Goal: Task Accomplishment & Management: Manage account settings

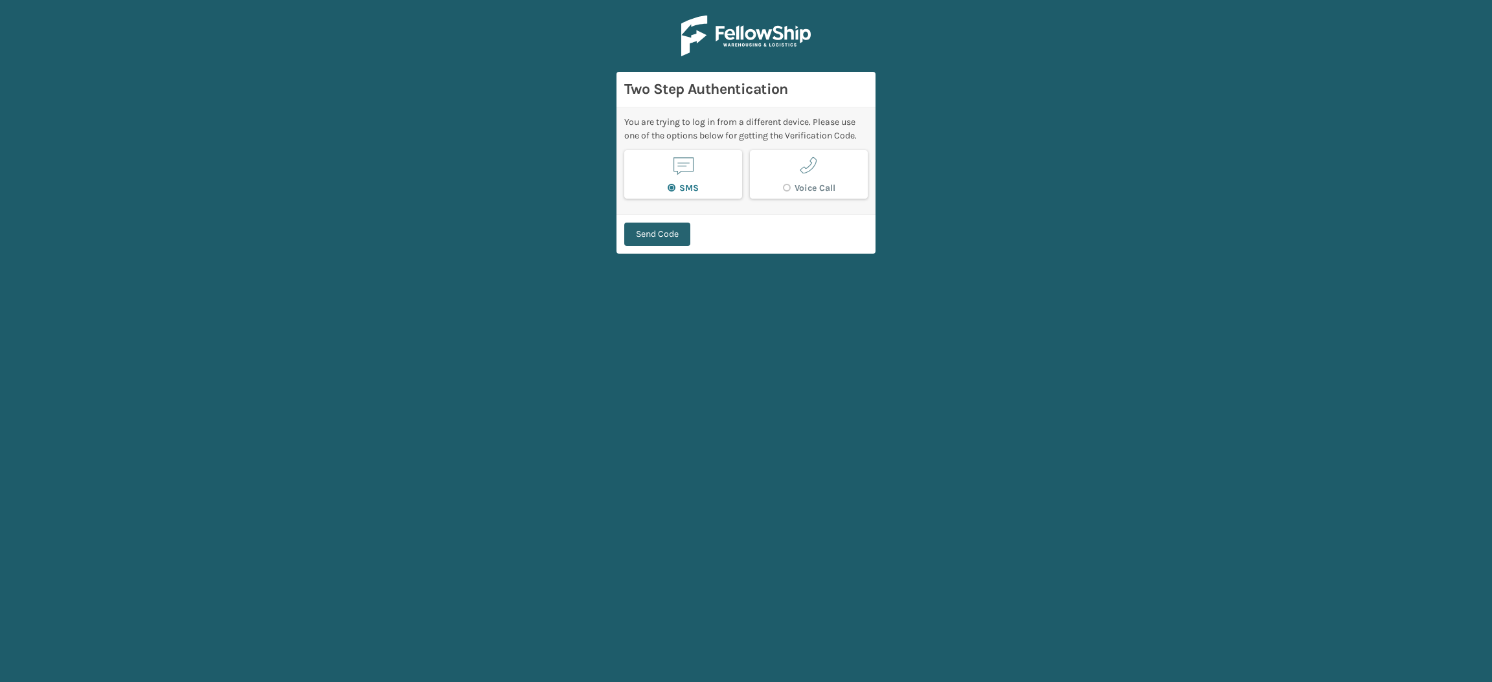
click at [657, 243] on button "Send Code" at bounding box center [657, 234] width 66 height 23
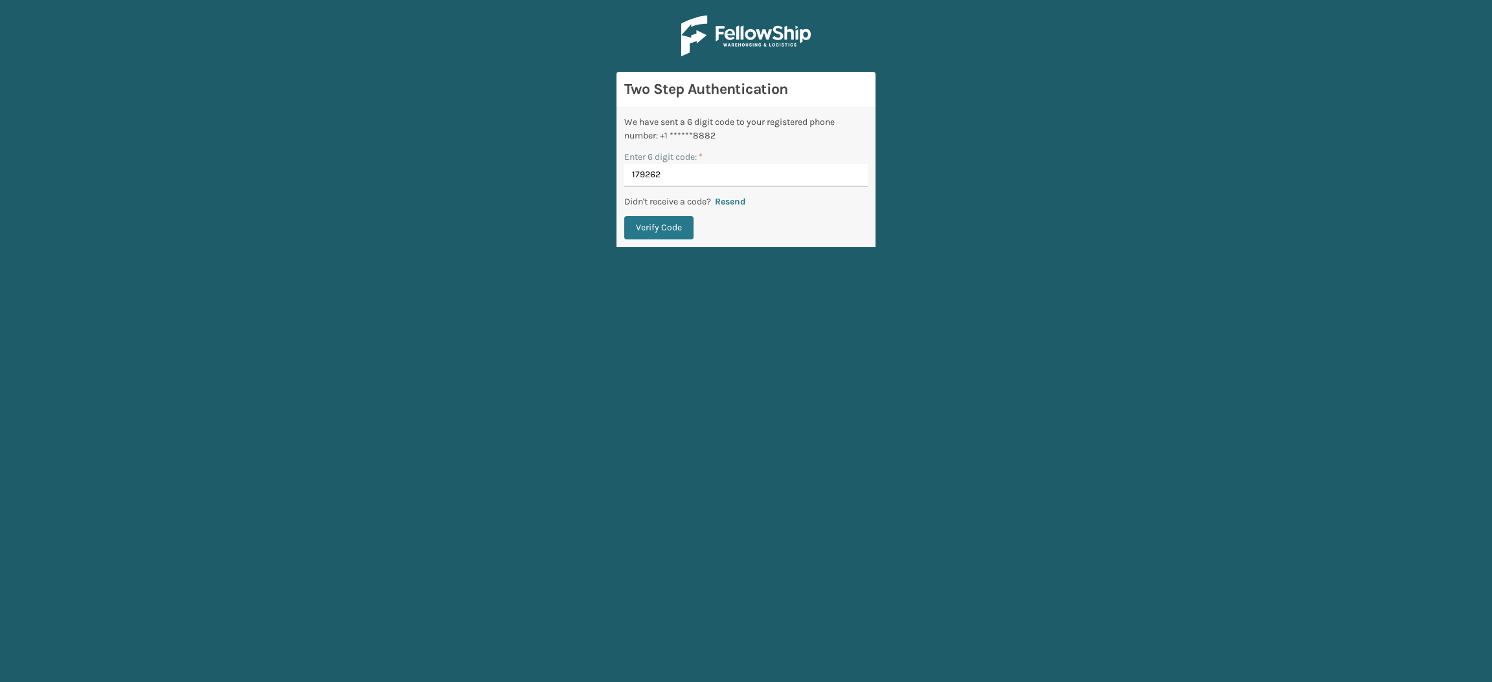
type input "179262"
click at [624, 216] on button "Verify Code" at bounding box center [658, 227] width 69 height 23
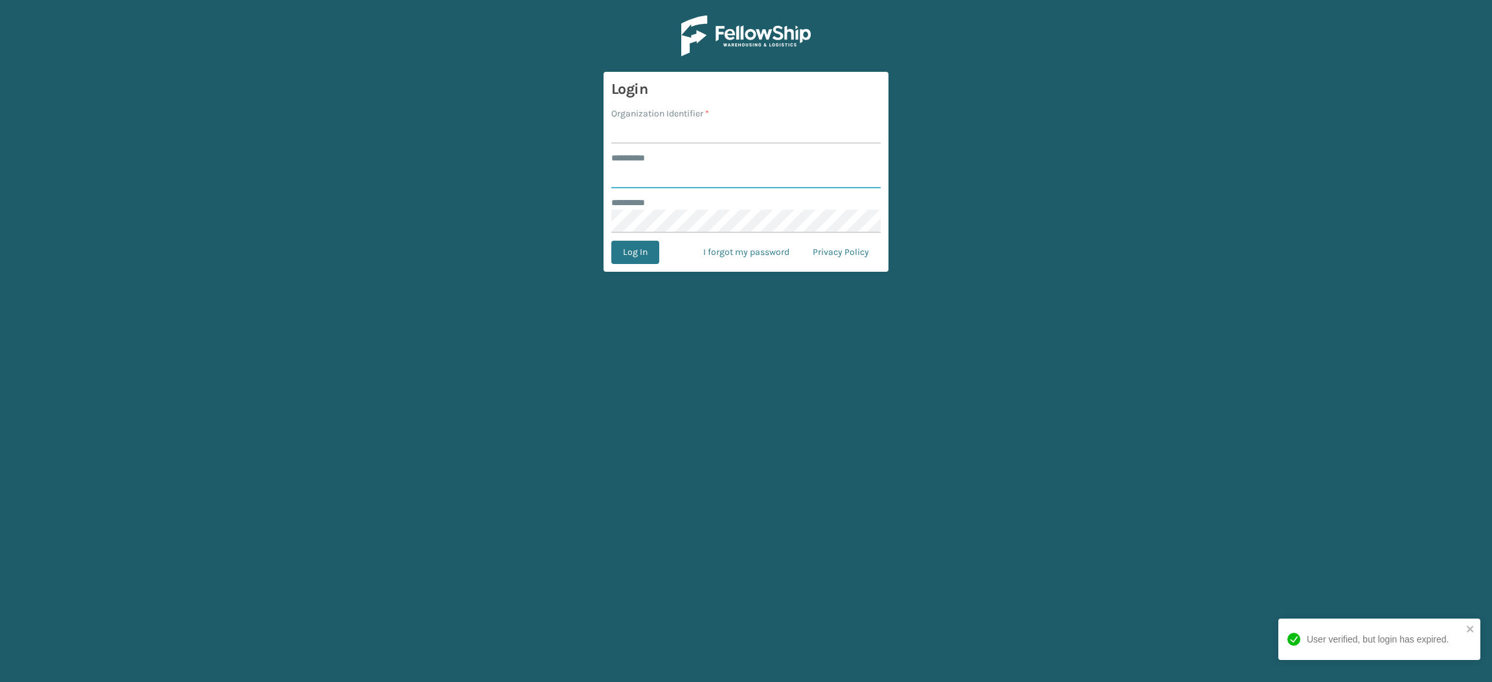
type input "**********"
click at [700, 138] on input "Organization Identifier *" at bounding box center [745, 131] width 269 height 23
type input "SuperAdminOrganization"
click at [640, 252] on button "Log In" at bounding box center [635, 252] width 48 height 23
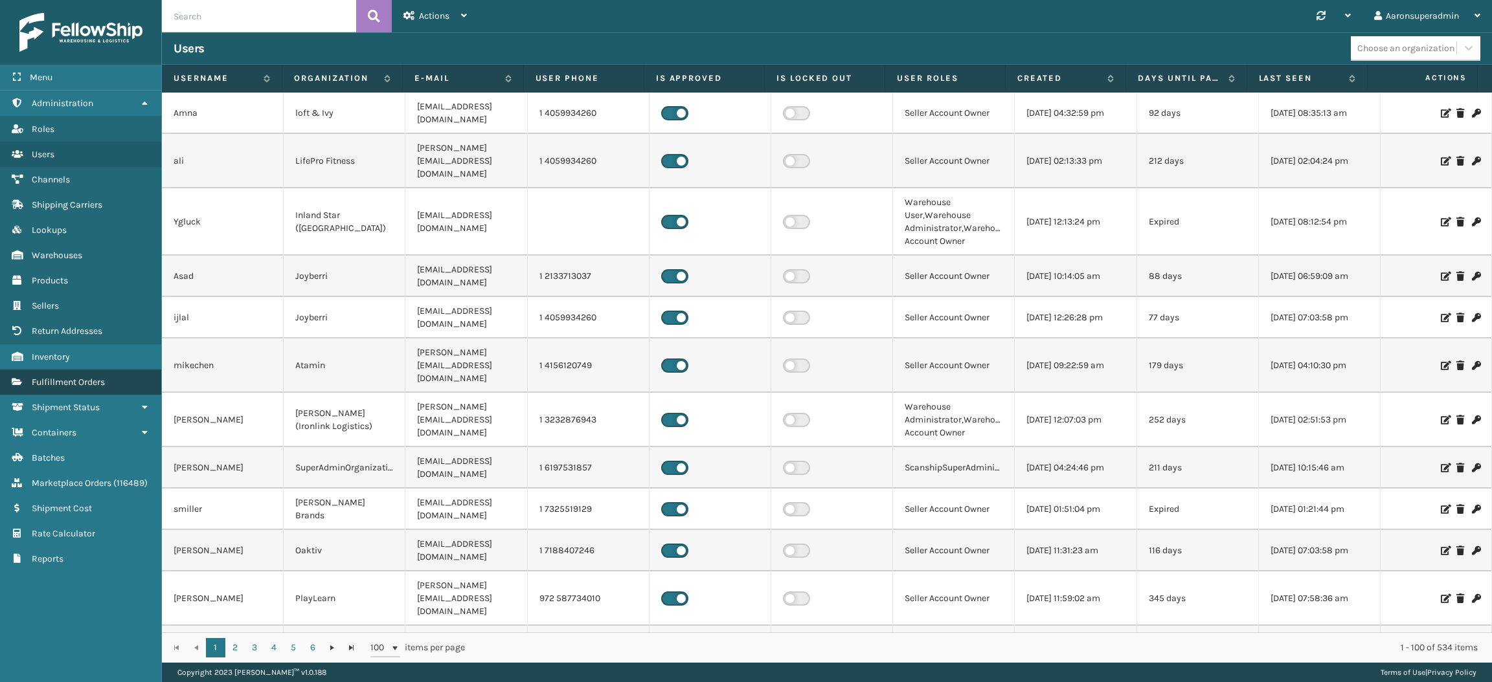
click at [94, 377] on span "Fulfillment Orders" at bounding box center [68, 382] width 73 height 11
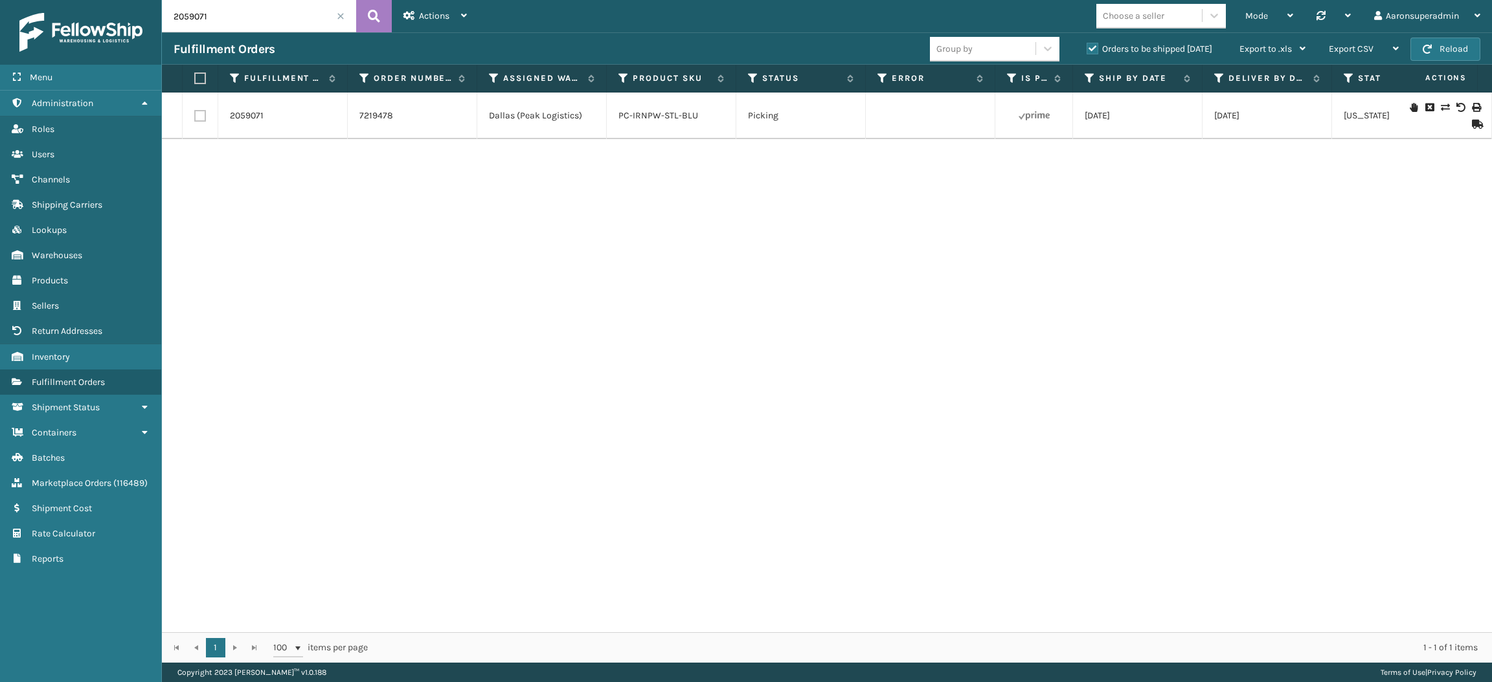
click at [214, 10] on input "2059071" at bounding box center [259, 16] width 194 height 32
paste input "49322"
type input "2049322\"
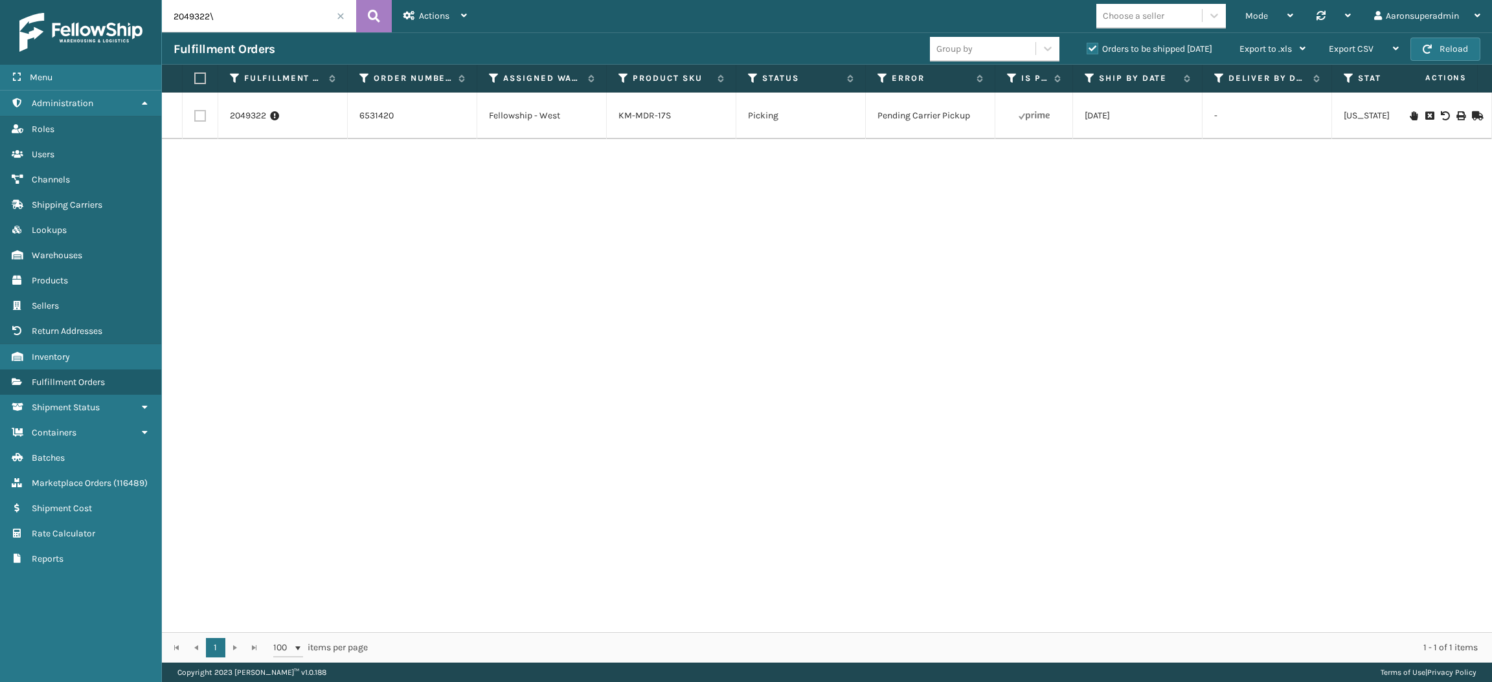
click at [1472, 115] on icon at bounding box center [1476, 115] width 8 height 9
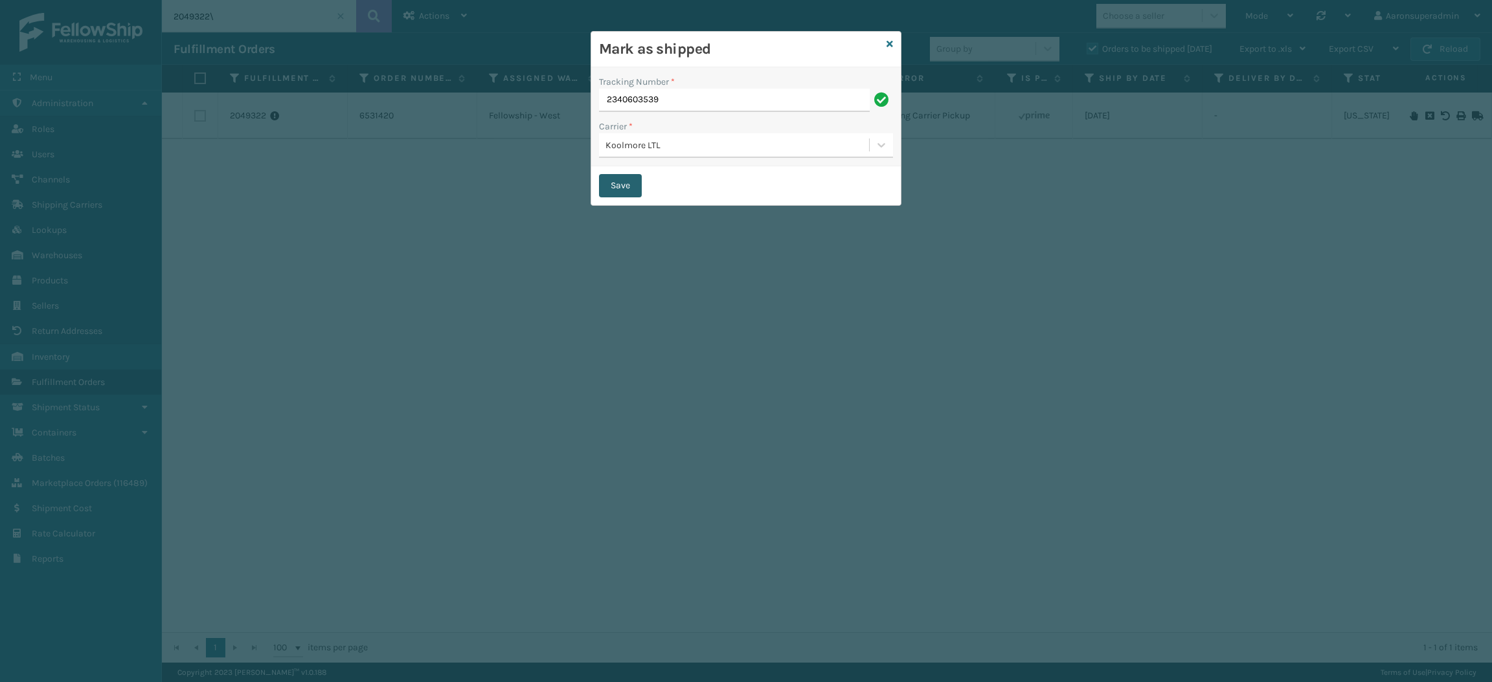
click at [624, 186] on button "Save" at bounding box center [620, 185] width 43 height 23
click at [888, 47] on icon at bounding box center [889, 43] width 6 height 9
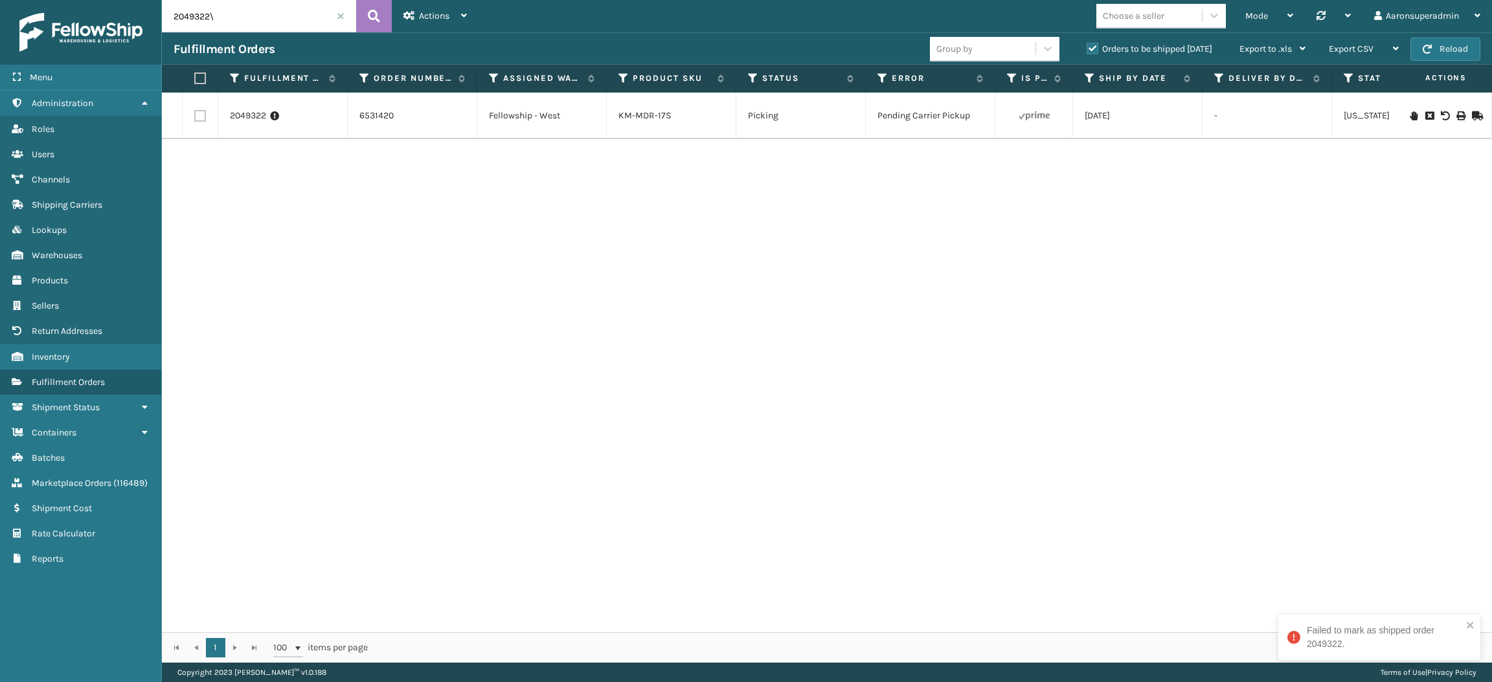
click at [1409, 115] on icon at bounding box center [1413, 115] width 8 height 9
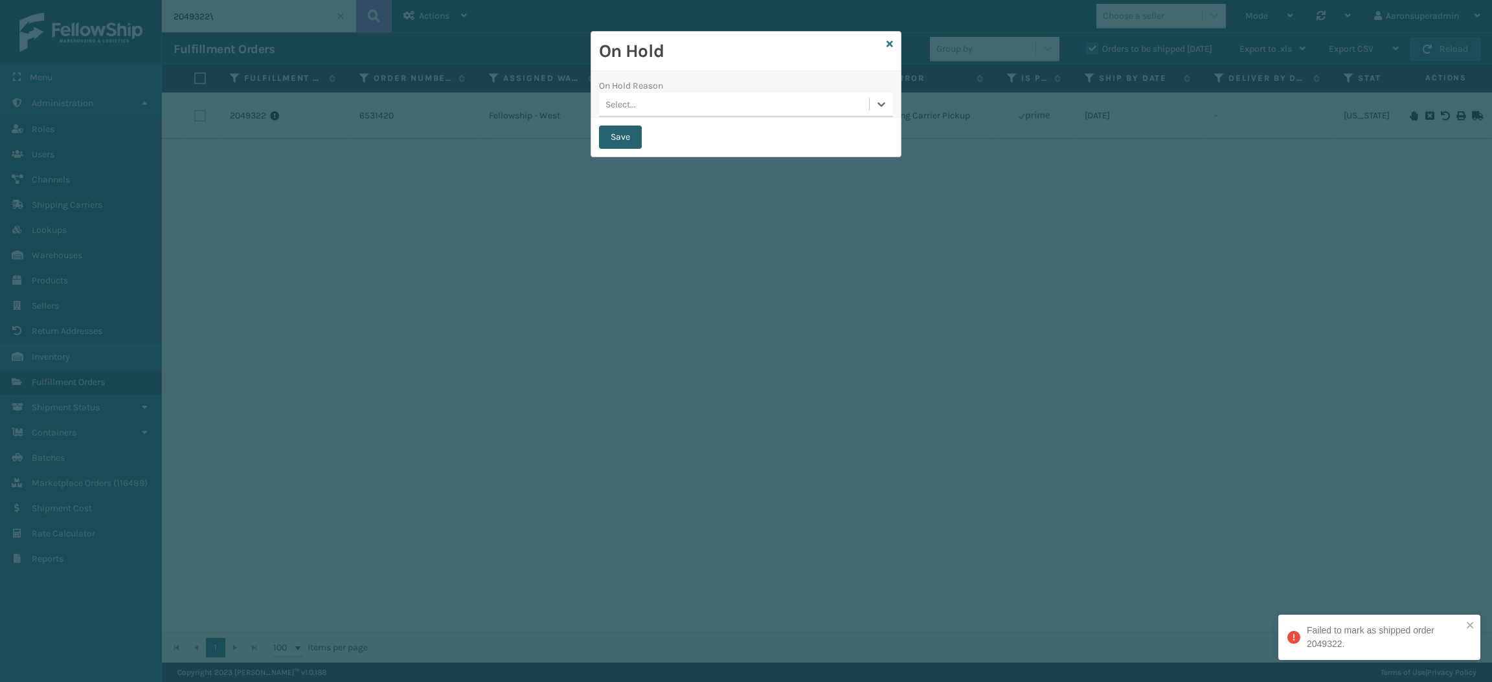
click at [621, 145] on button "Save" at bounding box center [620, 137] width 43 height 23
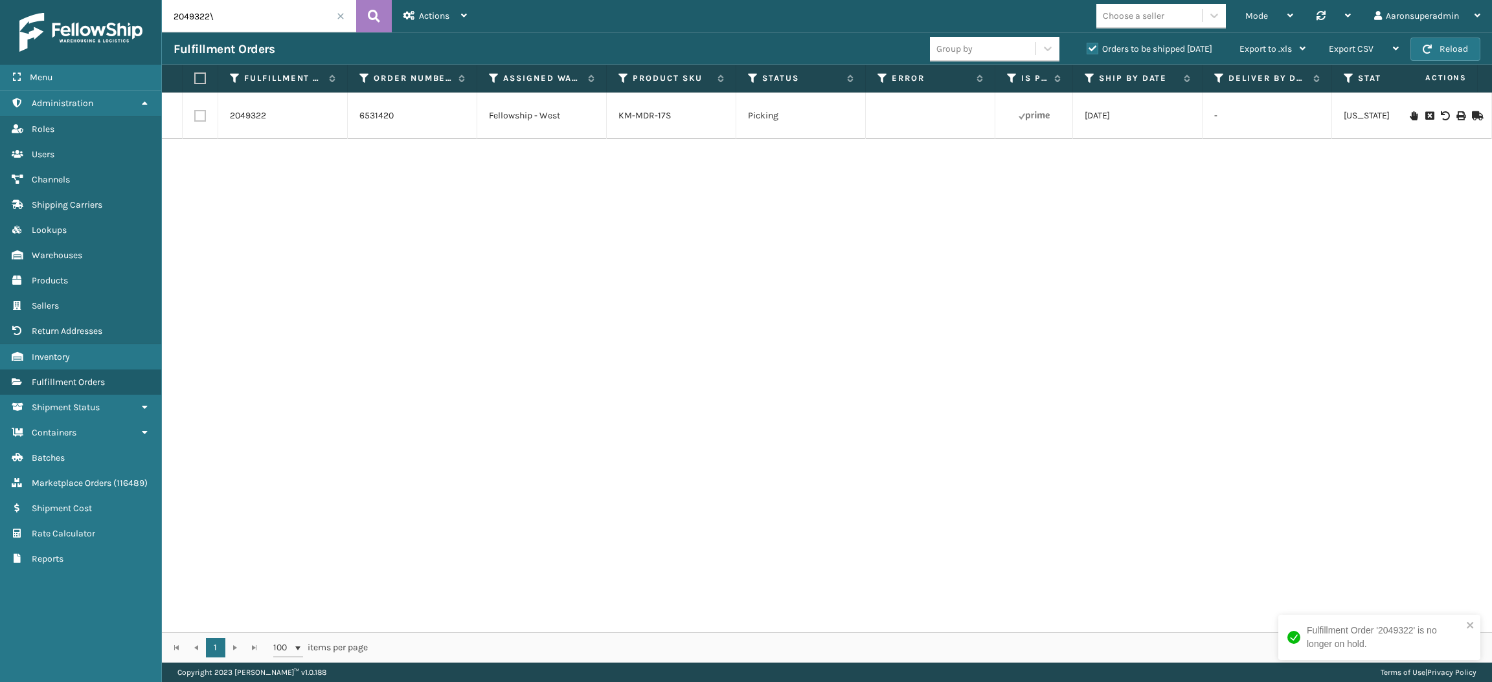
click at [1472, 115] on icon at bounding box center [1476, 115] width 8 height 9
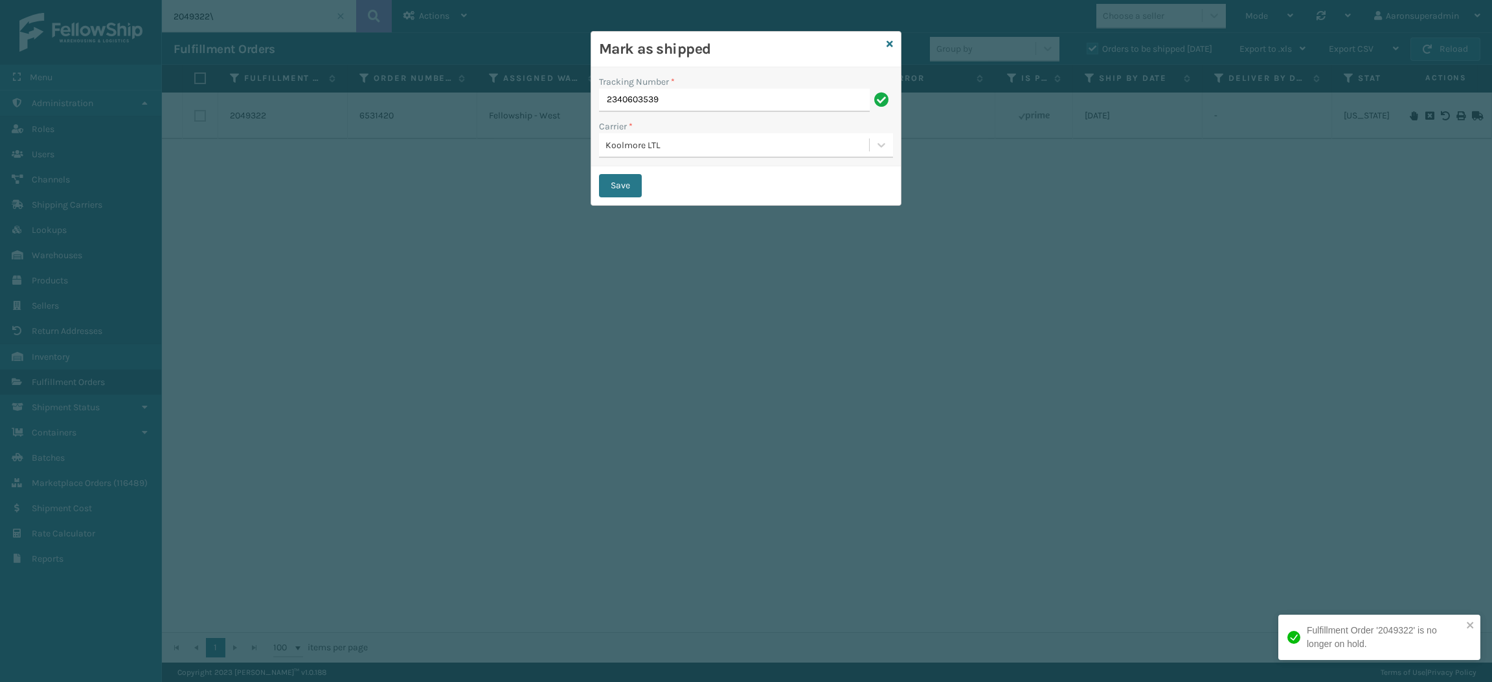
click at [616, 199] on div "Save" at bounding box center [745, 185] width 309 height 39
click at [616, 193] on button "Save" at bounding box center [620, 185] width 43 height 23
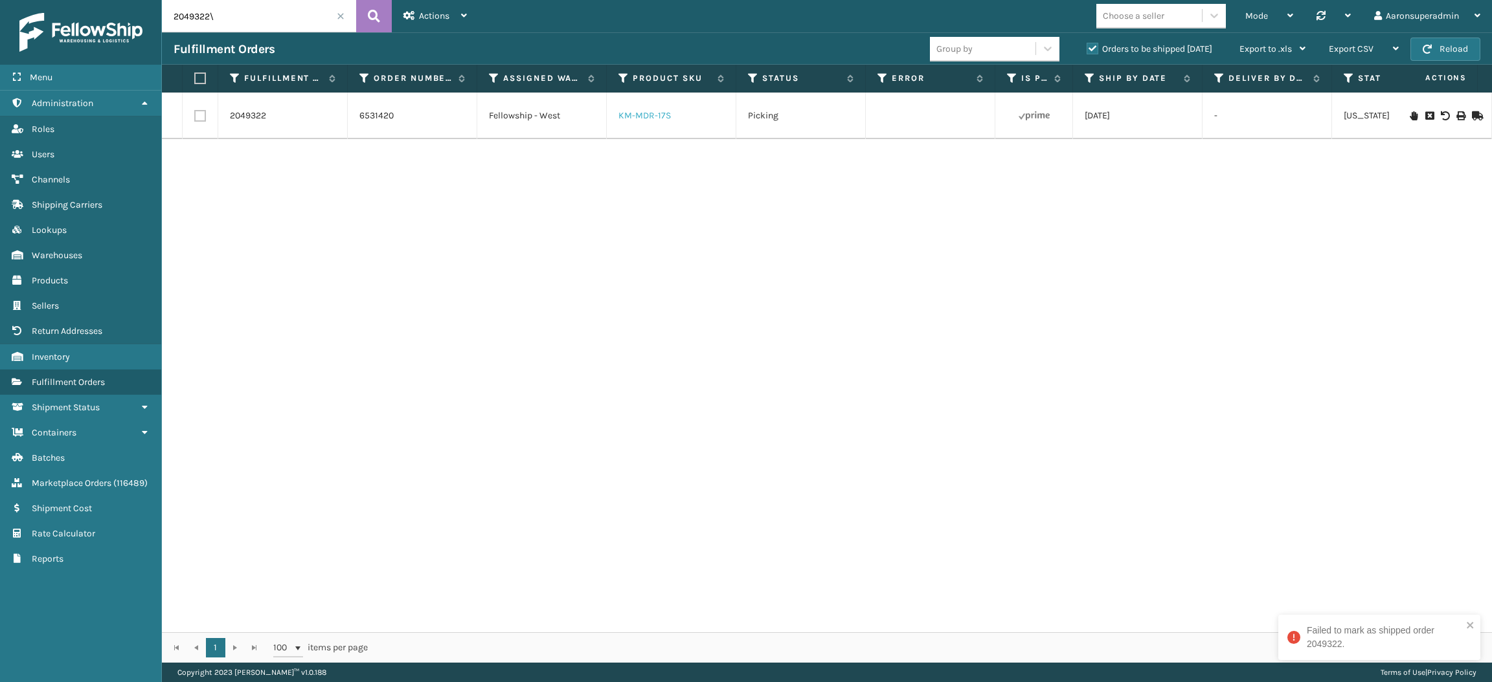
click at [629, 113] on link "KM-MDR-17S" at bounding box center [644, 115] width 52 height 11
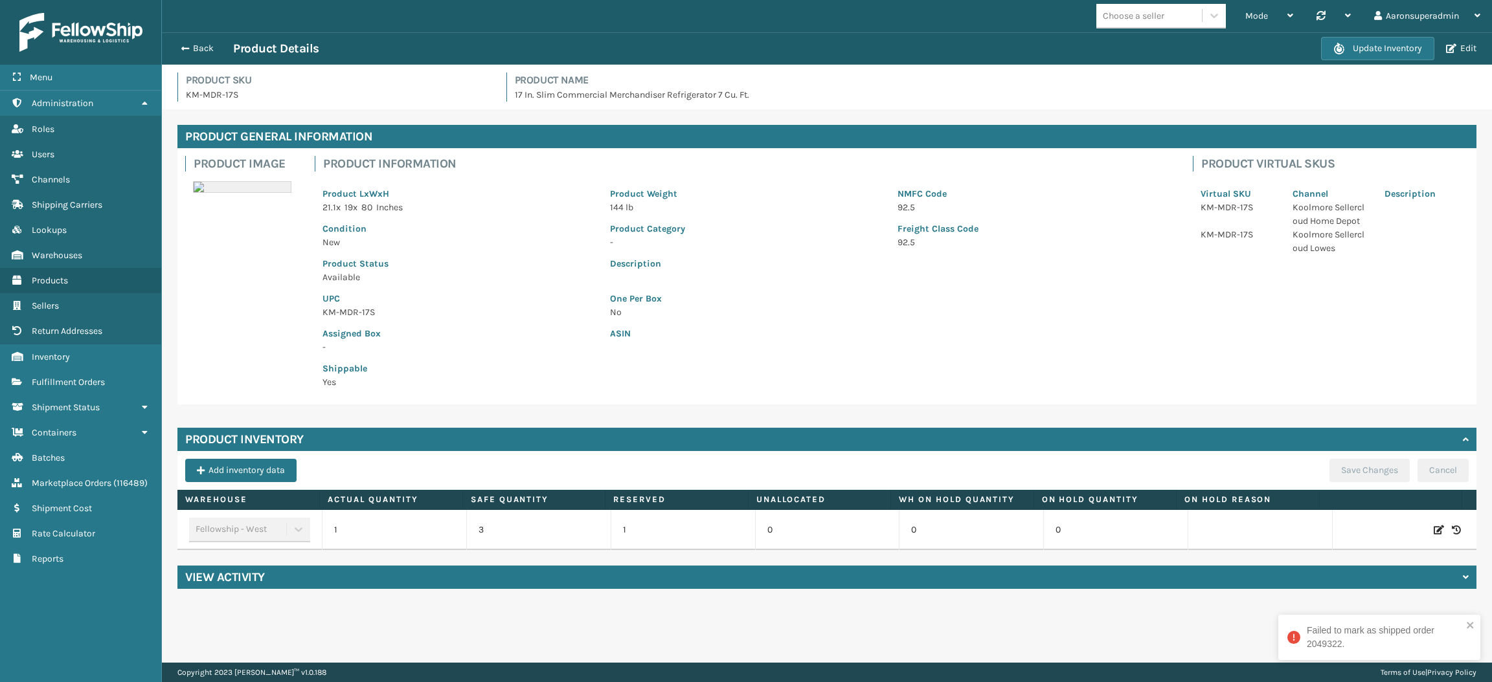
click at [1433, 528] on icon at bounding box center [1438, 530] width 10 height 13
click at [403, 528] on input "1" at bounding box center [394, 530] width 85 height 23
type input "10"
click at [1340, 528] on button "ADD" at bounding box center [1356, 530] width 32 height 16
click at [1346, 465] on button "Save Changes" at bounding box center [1369, 470] width 80 height 23
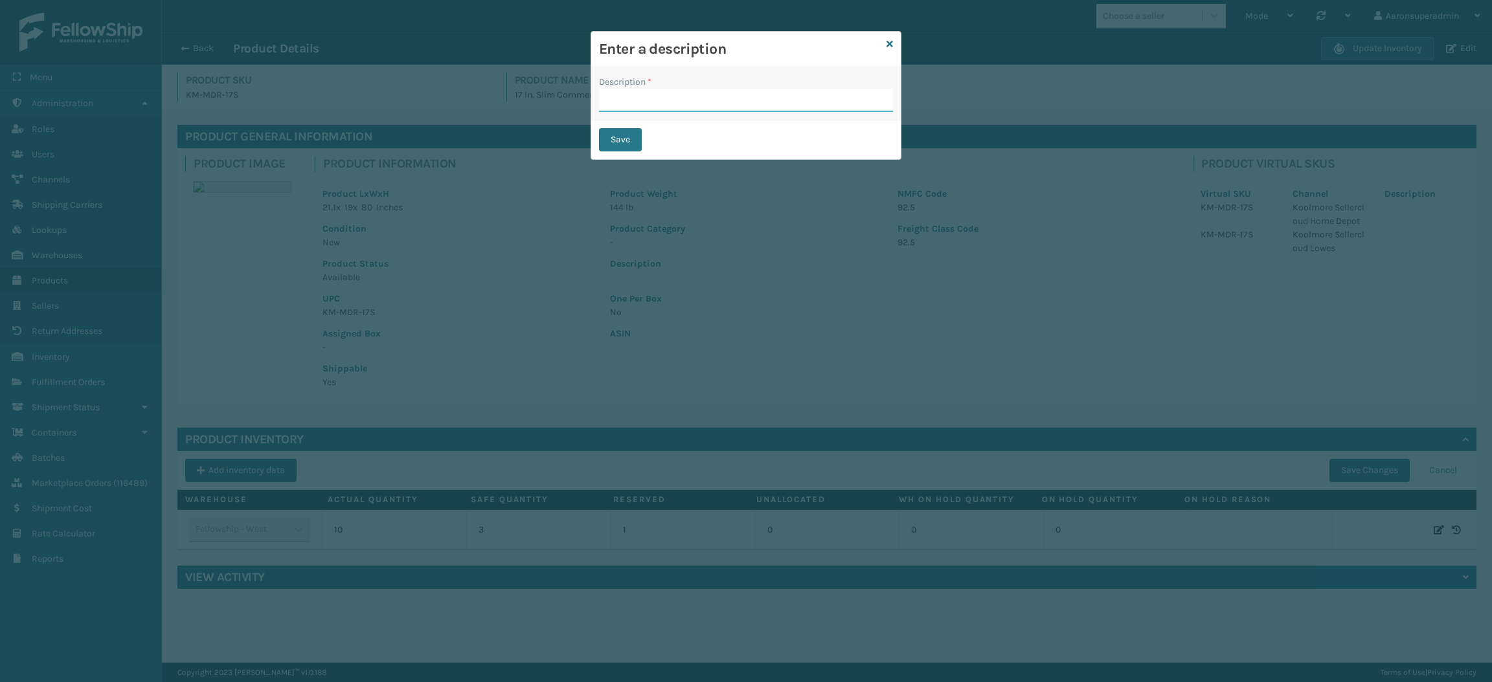
click at [674, 105] on input "Description *" at bounding box center [746, 100] width 294 height 23
type input "safety reduced"
click at [631, 139] on button "Save" at bounding box center [620, 139] width 43 height 23
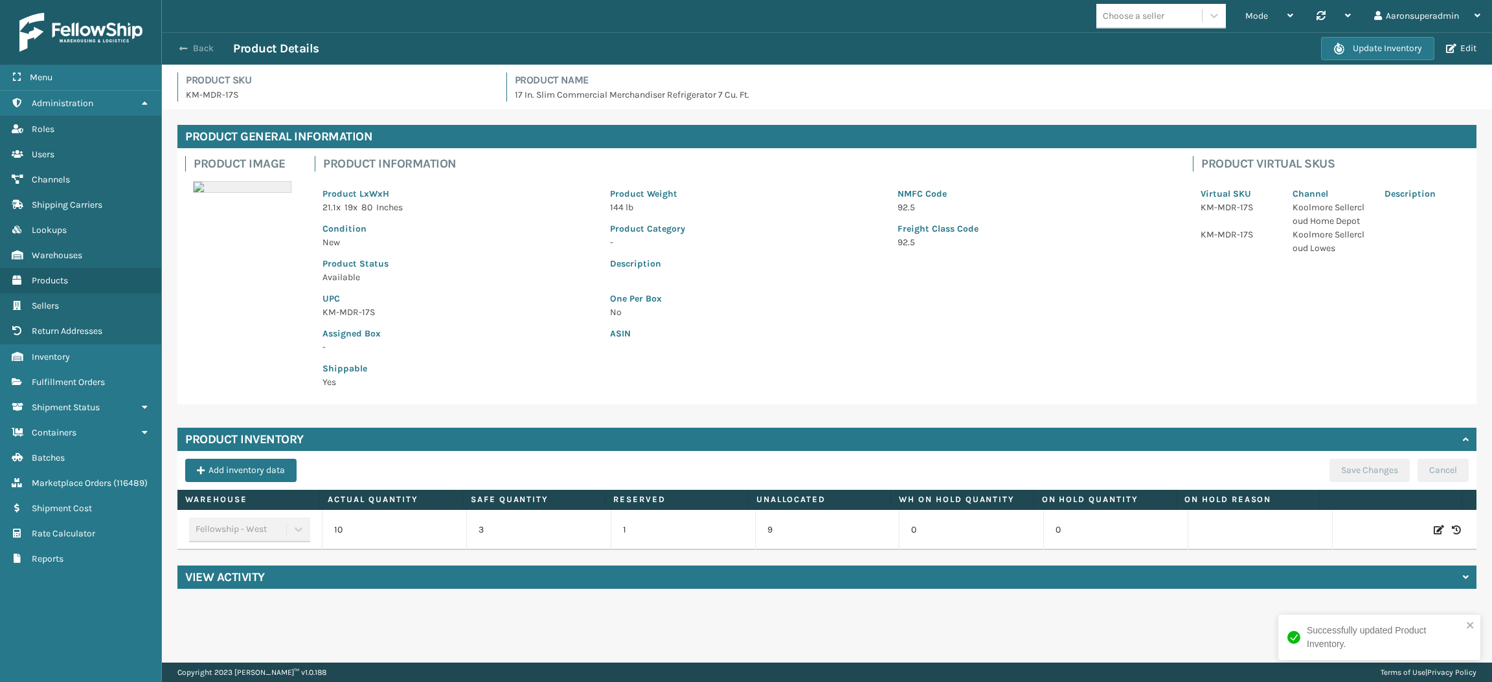
click at [184, 49] on span "button" at bounding box center [183, 48] width 8 height 9
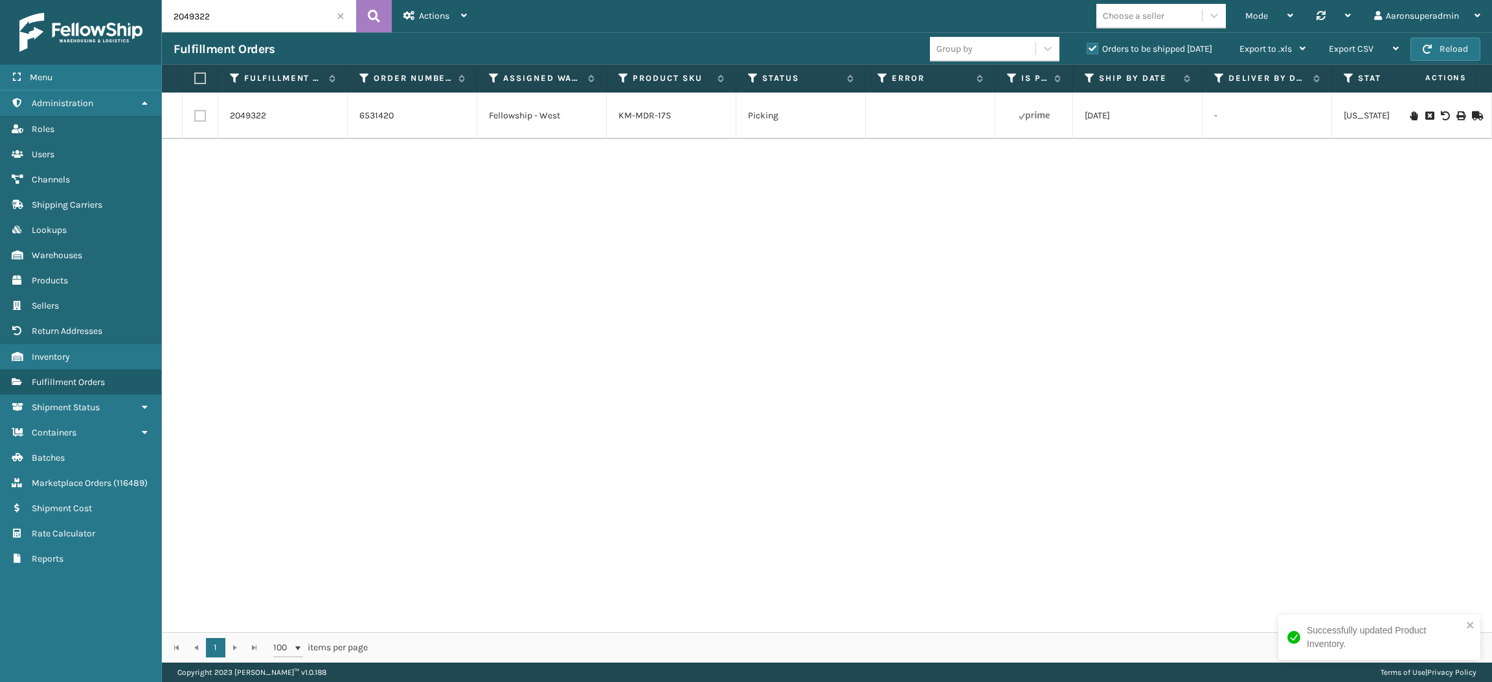
click at [1472, 118] on icon at bounding box center [1476, 115] width 8 height 9
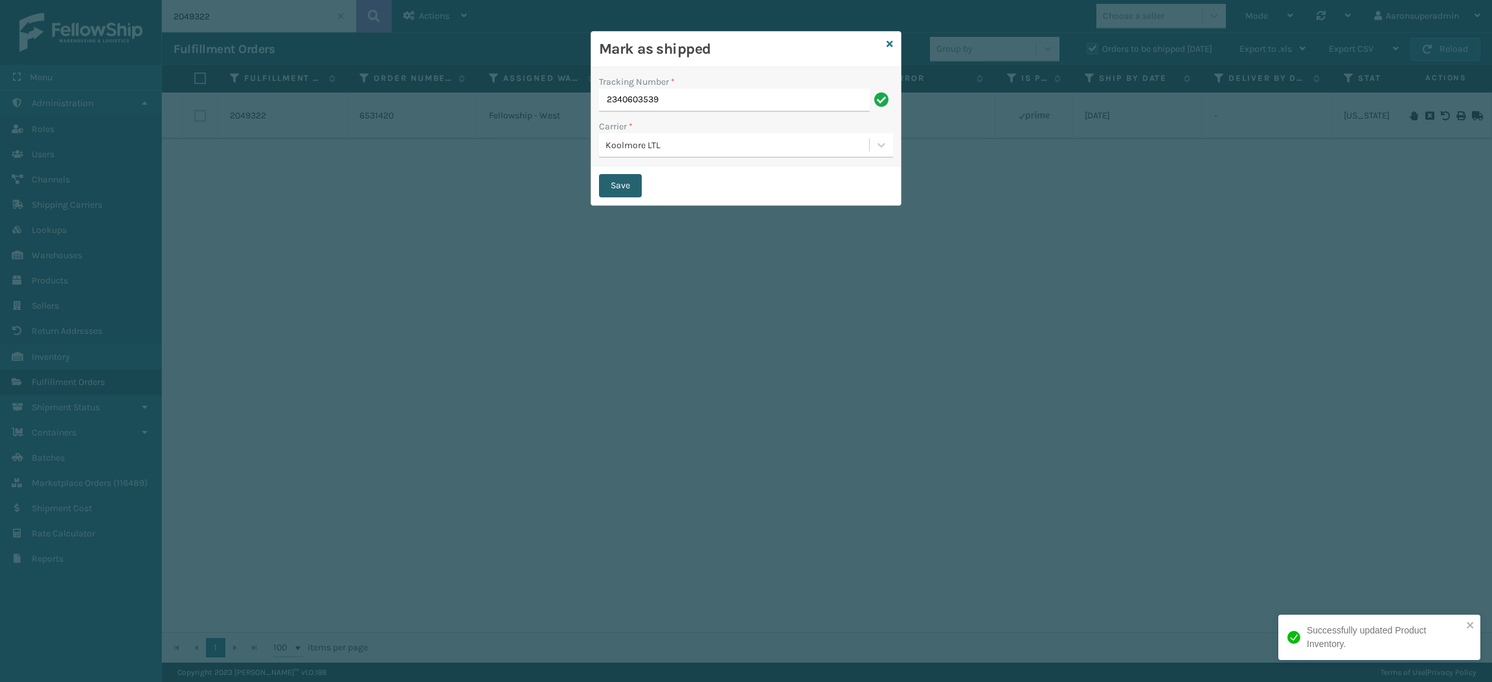
click at [627, 181] on button "Save" at bounding box center [620, 185] width 43 height 23
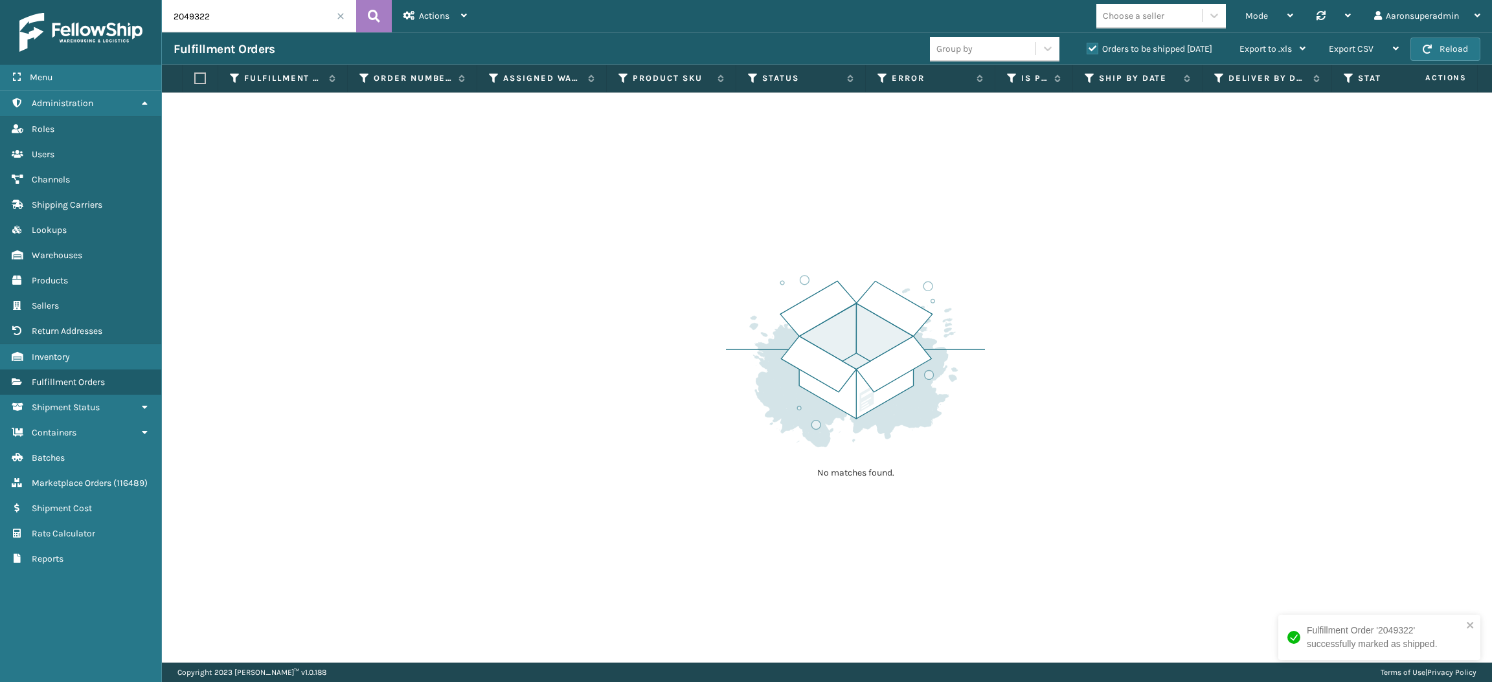
click at [1117, 48] on label "Orders to be shipped [DATE]" at bounding box center [1149, 48] width 126 height 11
click at [1087, 48] on input "Orders to be shipped [DATE]" at bounding box center [1086, 45] width 1 height 8
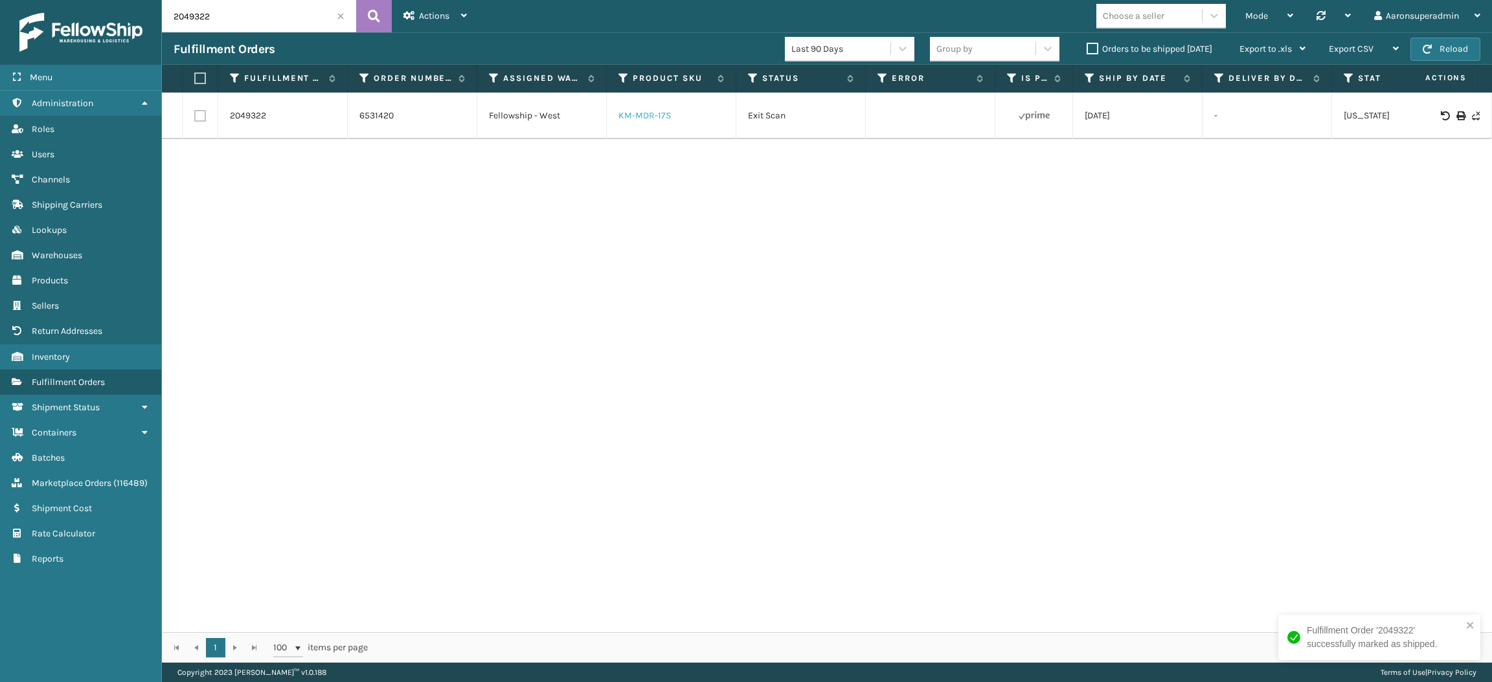
click at [640, 118] on link "KM-MDR-17S" at bounding box center [644, 115] width 52 height 11
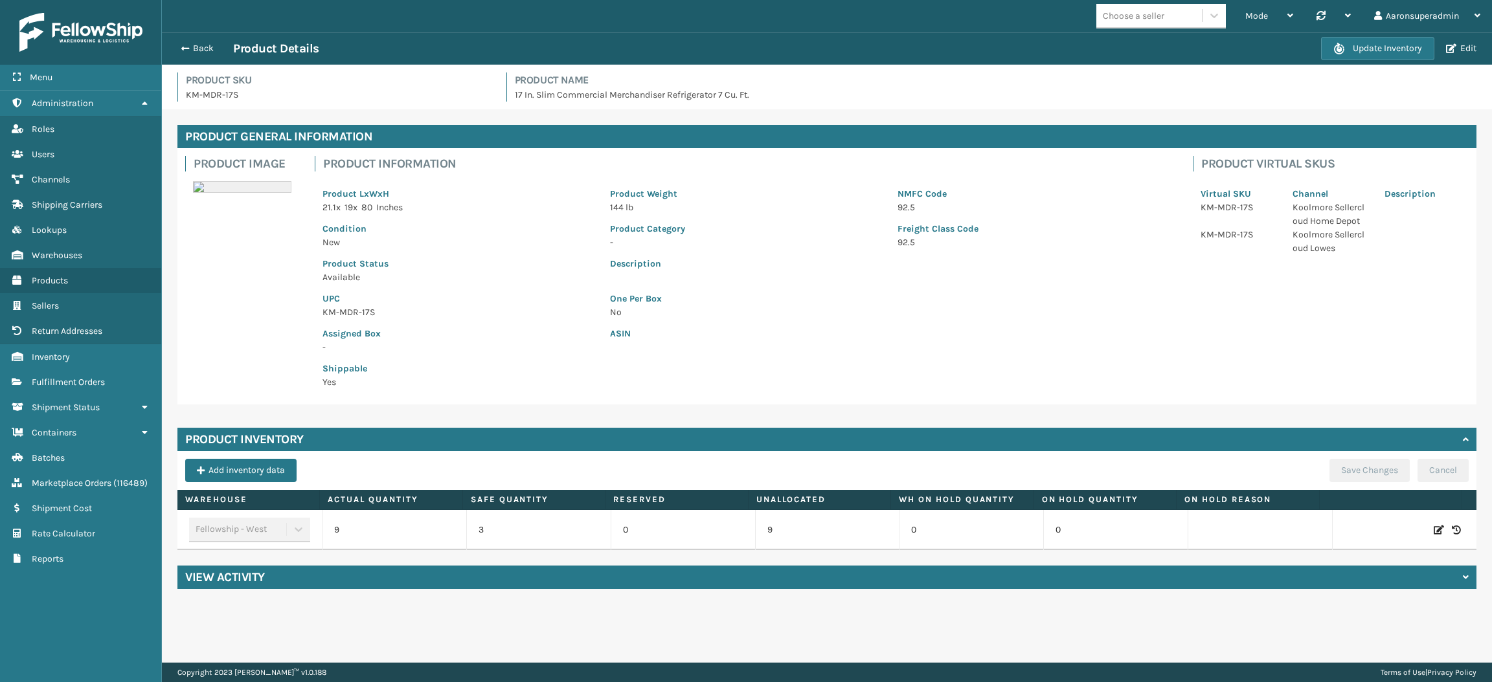
click at [1433, 524] on icon at bounding box center [1438, 530] width 10 height 13
click at [391, 521] on input "9" at bounding box center [394, 530] width 85 height 23
click at [391, 521] on input "0" at bounding box center [394, 530] width 85 height 23
type input "0"
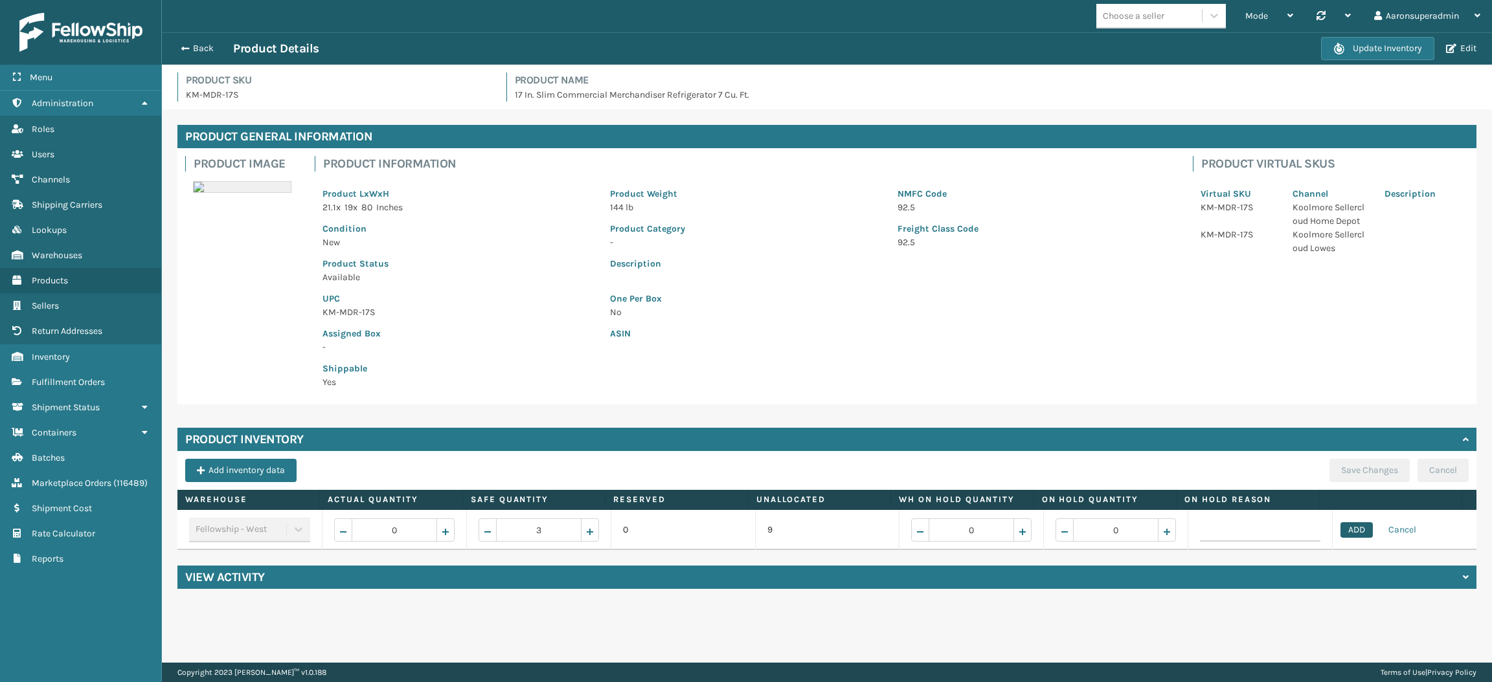
click at [1341, 534] on button "ADD" at bounding box center [1356, 530] width 32 height 16
click at [1347, 484] on div "Save Changes Cancel" at bounding box center [1398, 474] width 139 height 31
click at [1381, 477] on button "Save Changes" at bounding box center [1369, 470] width 80 height 23
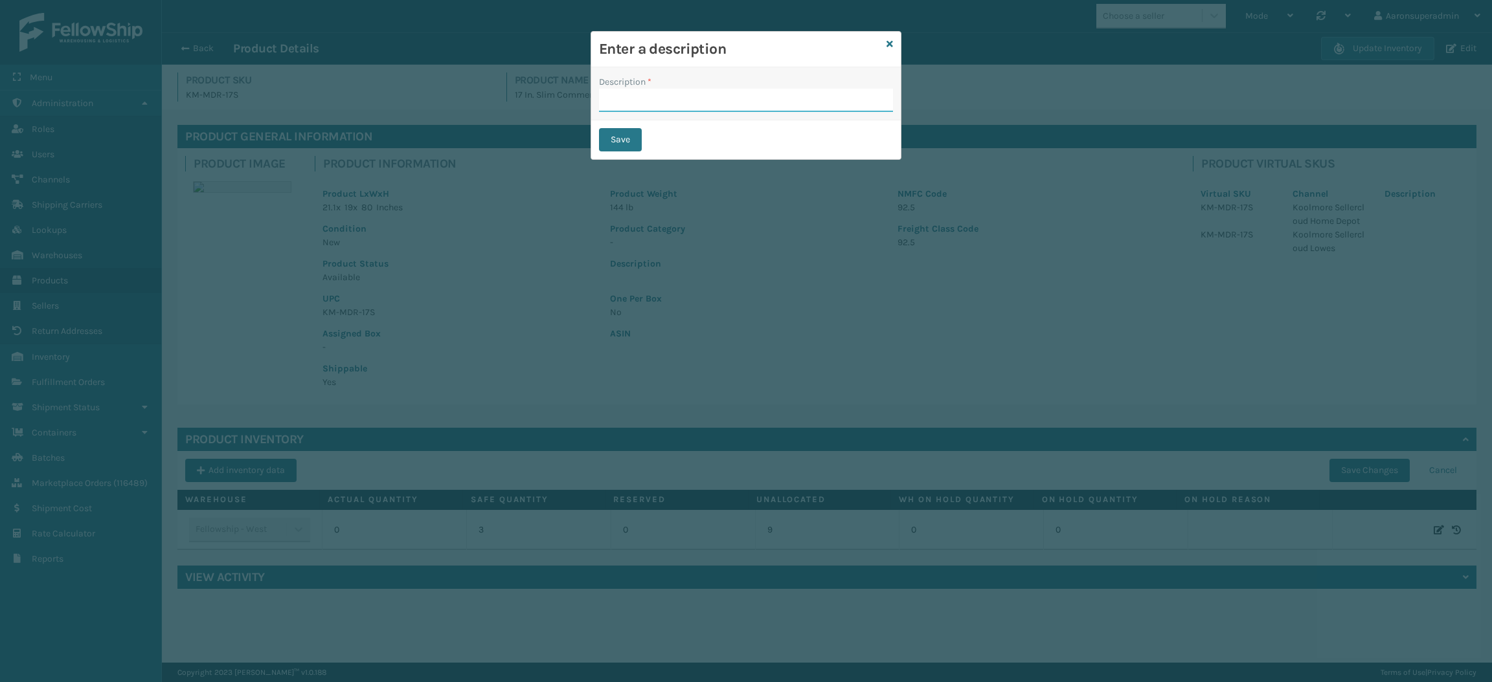
click at [669, 108] on input "Description *" at bounding box center [746, 100] width 294 height 23
type input "safety reduced"
click at [632, 137] on button "Save" at bounding box center [620, 139] width 43 height 23
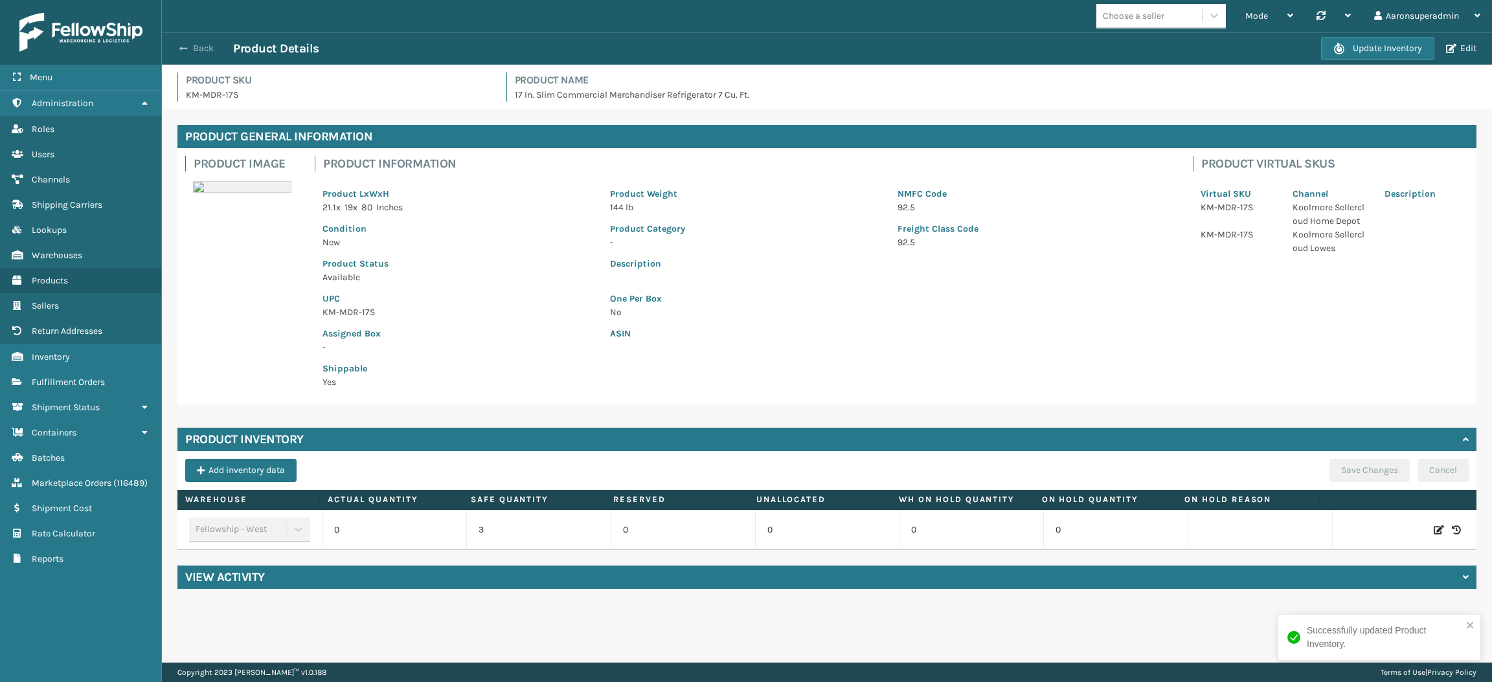
click at [197, 49] on button "Back" at bounding box center [204, 49] width 60 height 12
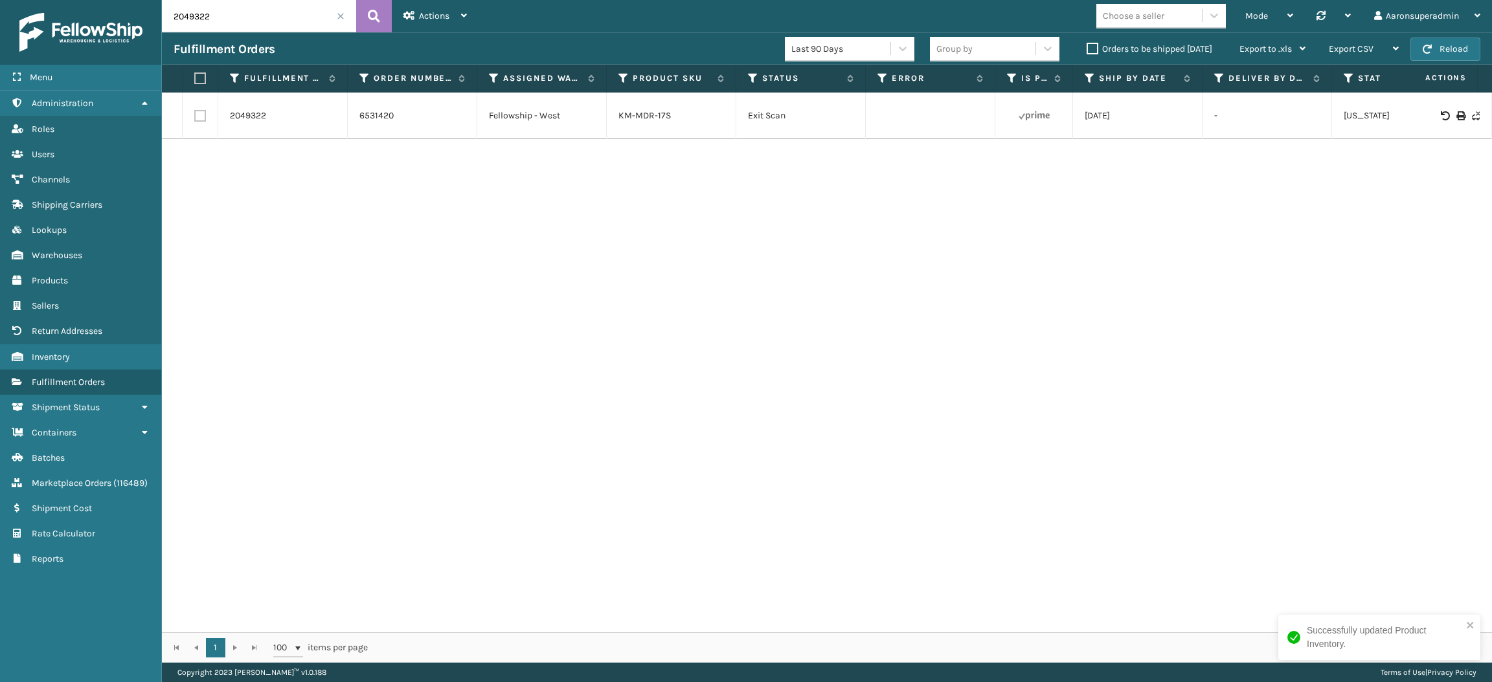
click at [1114, 49] on label "Orders to be shipped [DATE]" at bounding box center [1149, 48] width 126 height 11
click at [1087, 49] on input "Orders to be shipped [DATE]" at bounding box center [1086, 45] width 1 height 8
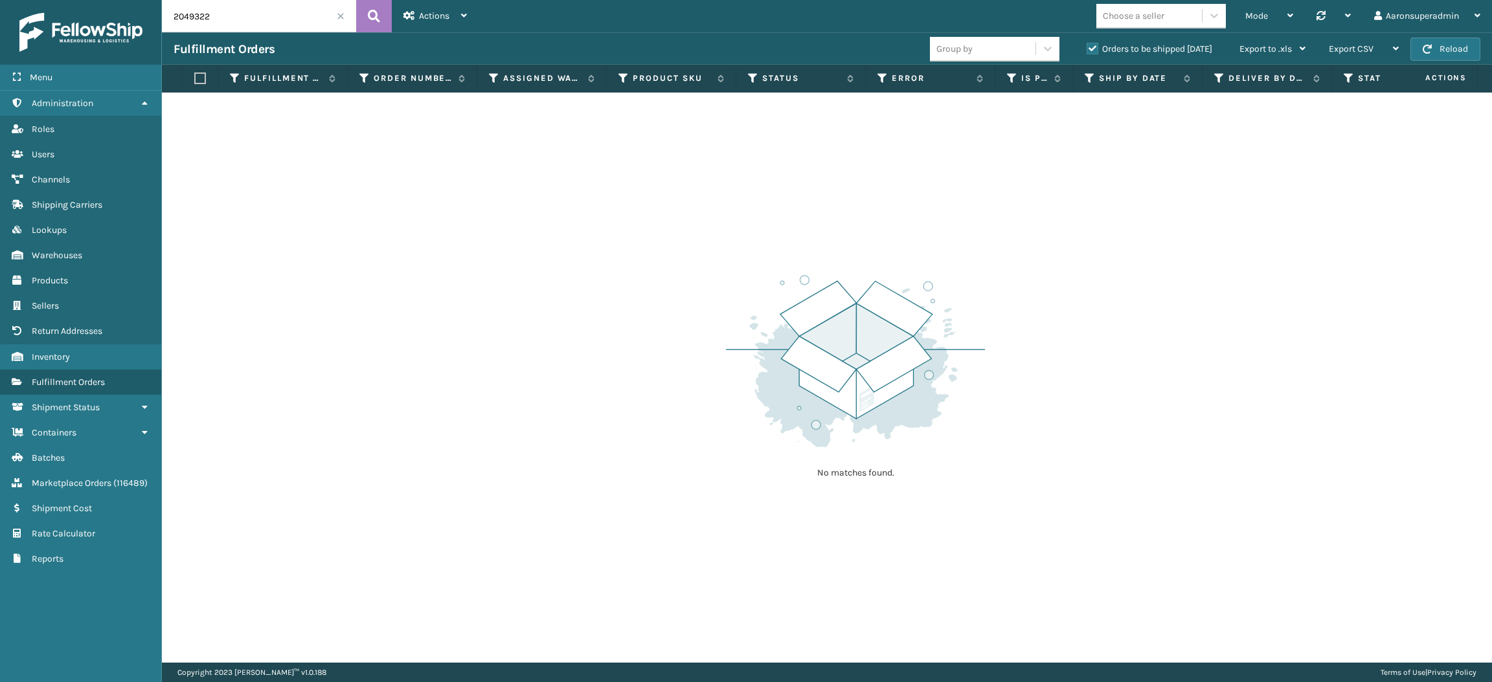
click at [339, 12] on span at bounding box center [341, 16] width 8 height 8
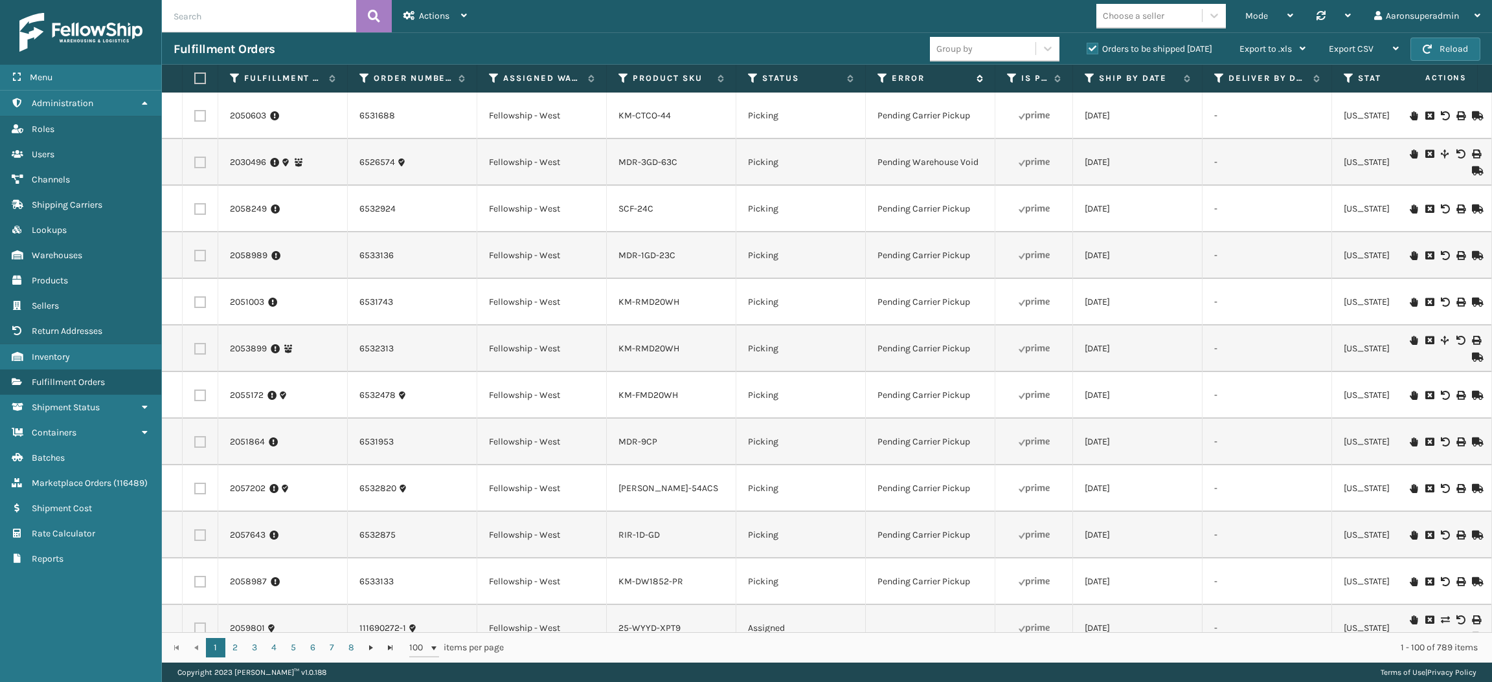
click at [931, 76] on label "Error" at bounding box center [930, 79] width 78 height 12
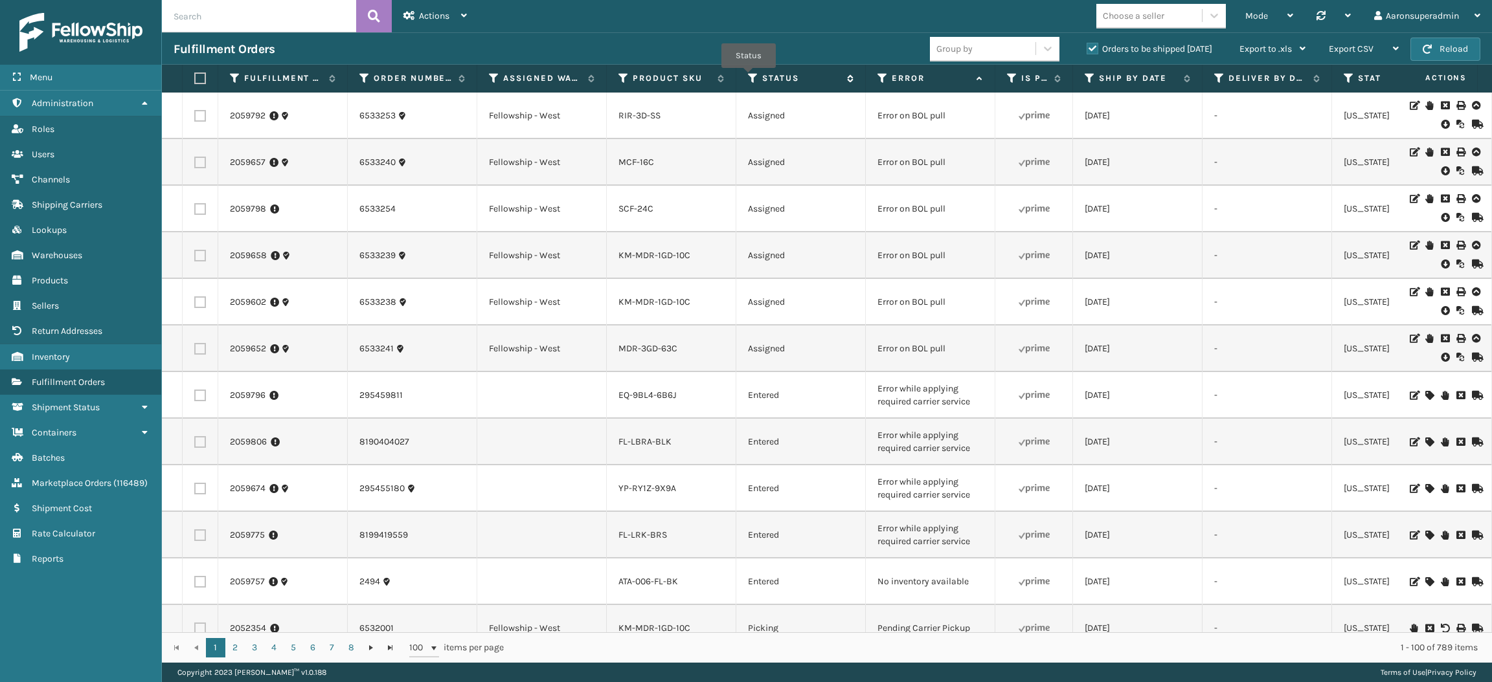
click at [748, 76] on icon at bounding box center [753, 79] width 10 height 12
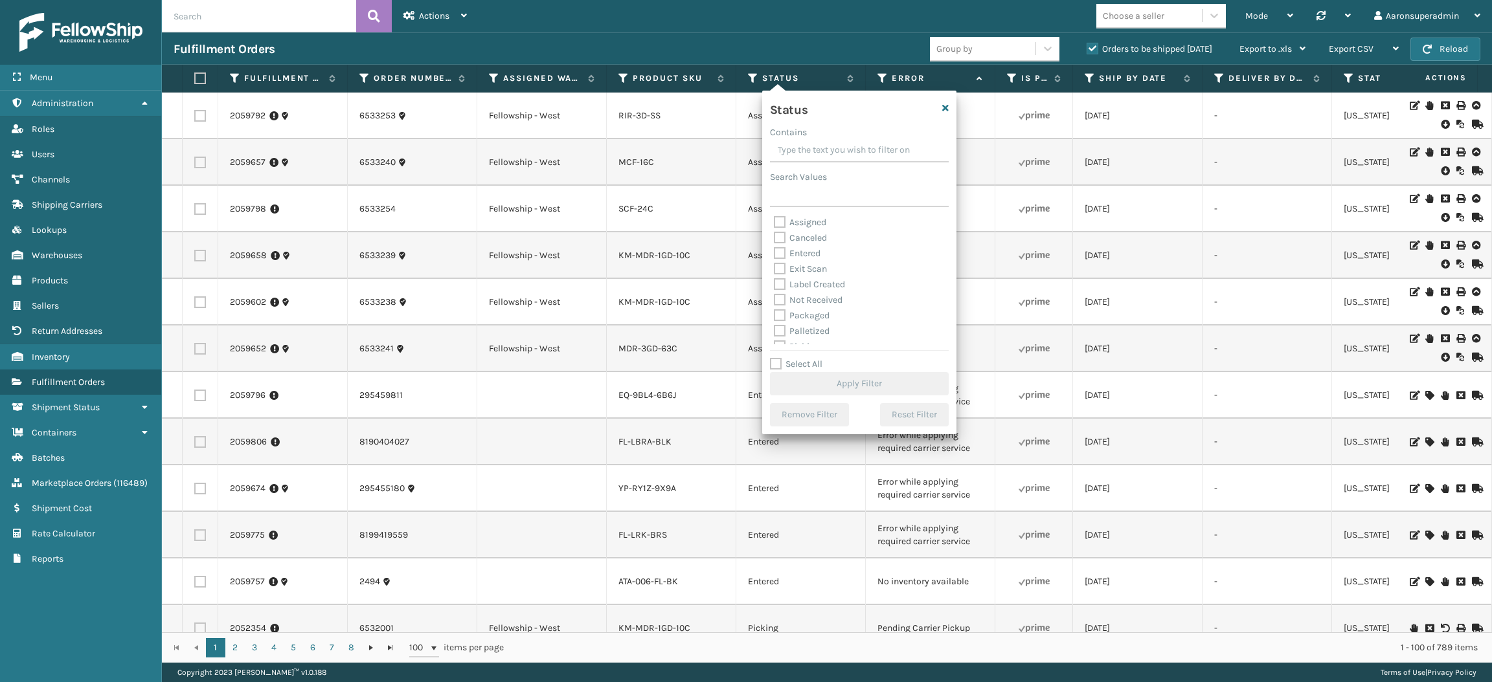
click at [803, 313] on label "Packaged" at bounding box center [802, 315] width 56 height 11
click at [774, 313] on input "Packaged" at bounding box center [774, 312] width 1 height 8
checkbox input "true"
click at [802, 328] on label "Palletized" at bounding box center [802, 331] width 56 height 11
click at [774, 328] on input "Palletized" at bounding box center [774, 328] width 1 height 8
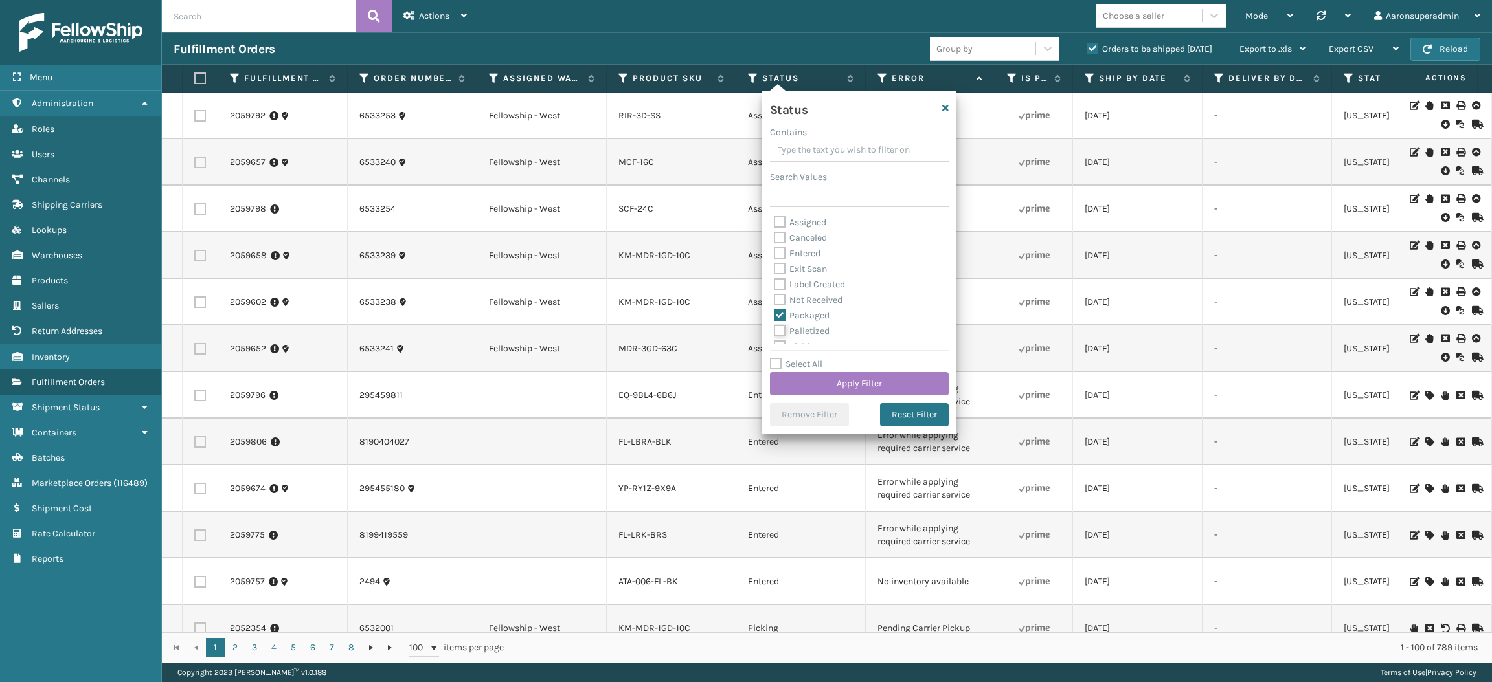
checkbox input "true"
click at [798, 282] on label "Label Created" at bounding box center [809, 284] width 71 height 11
click at [774, 282] on input "Label Created" at bounding box center [774, 281] width 1 height 8
checkbox input "true"
click at [803, 388] on button "Apply Filter" at bounding box center [859, 383] width 179 height 23
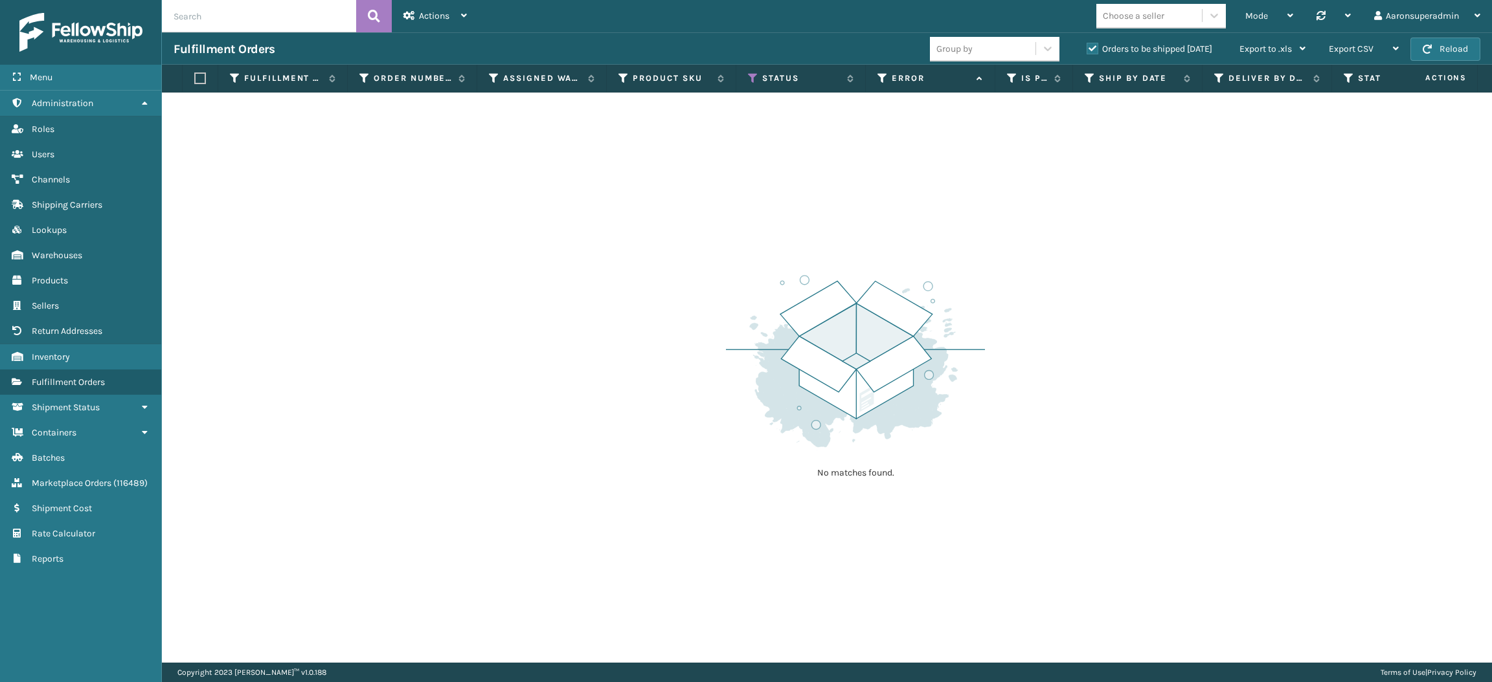
click at [1104, 48] on label "Orders to be shipped [DATE]" at bounding box center [1149, 48] width 126 height 11
click at [1087, 48] on input "Orders to be shipped [DATE]" at bounding box center [1086, 45] width 1 height 8
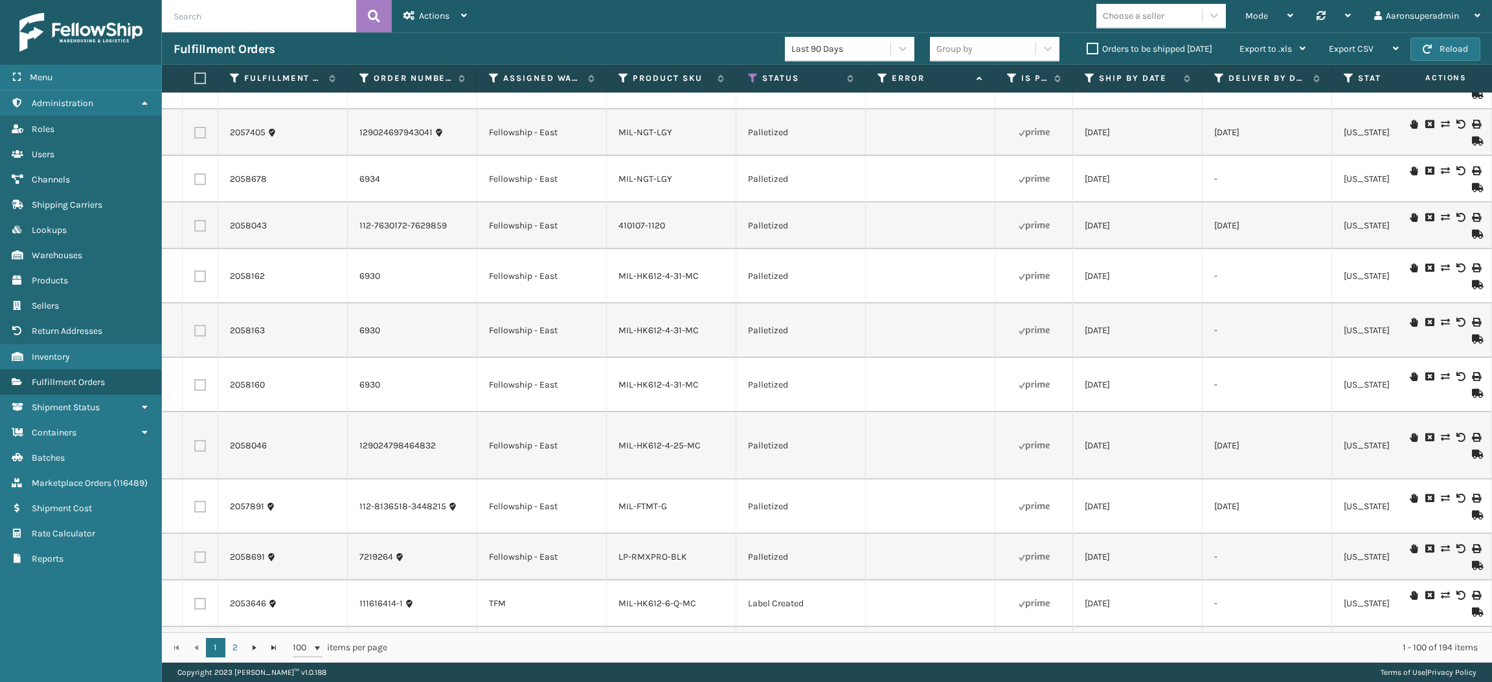
scroll to position [3742, 0]
click at [1246, 16] on span "Mode" at bounding box center [1256, 15] width 23 height 11
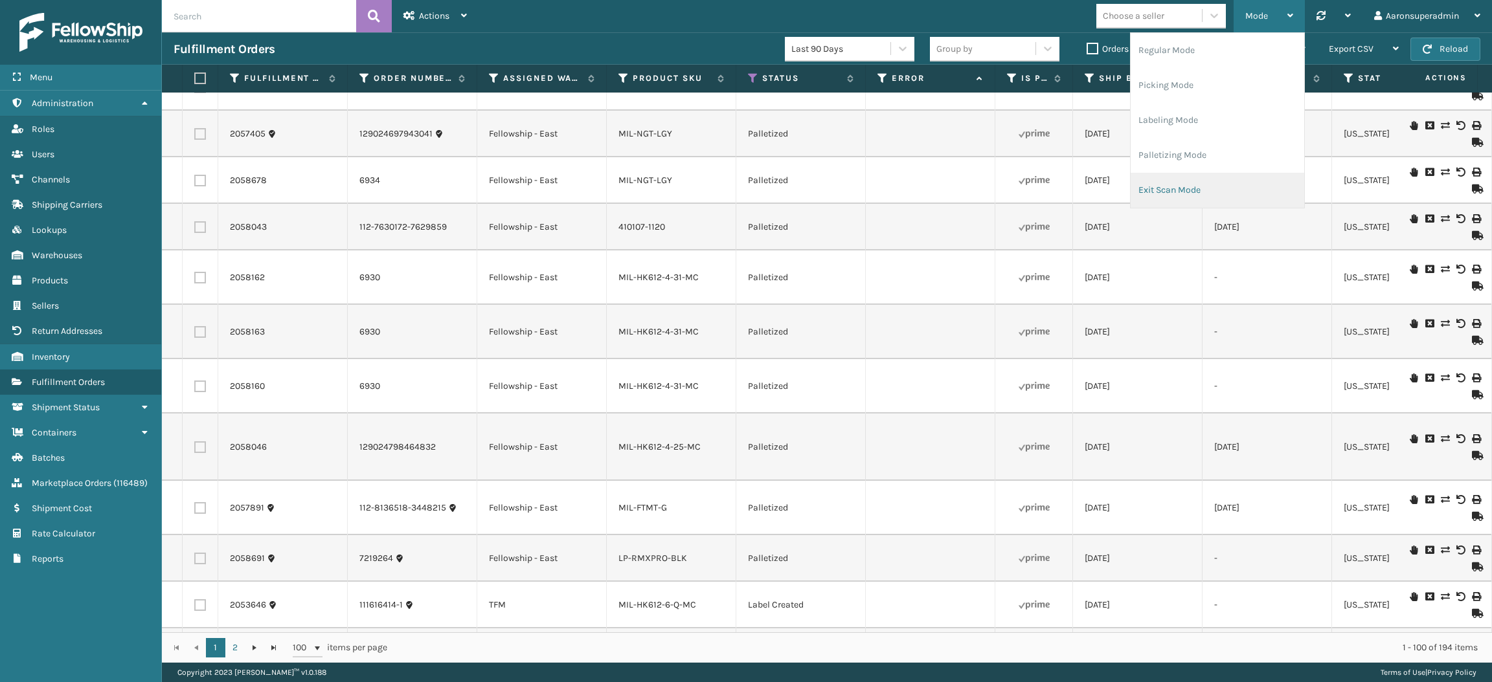
click at [1168, 182] on li "Exit Scan Mode" at bounding box center [1217, 190] width 174 height 35
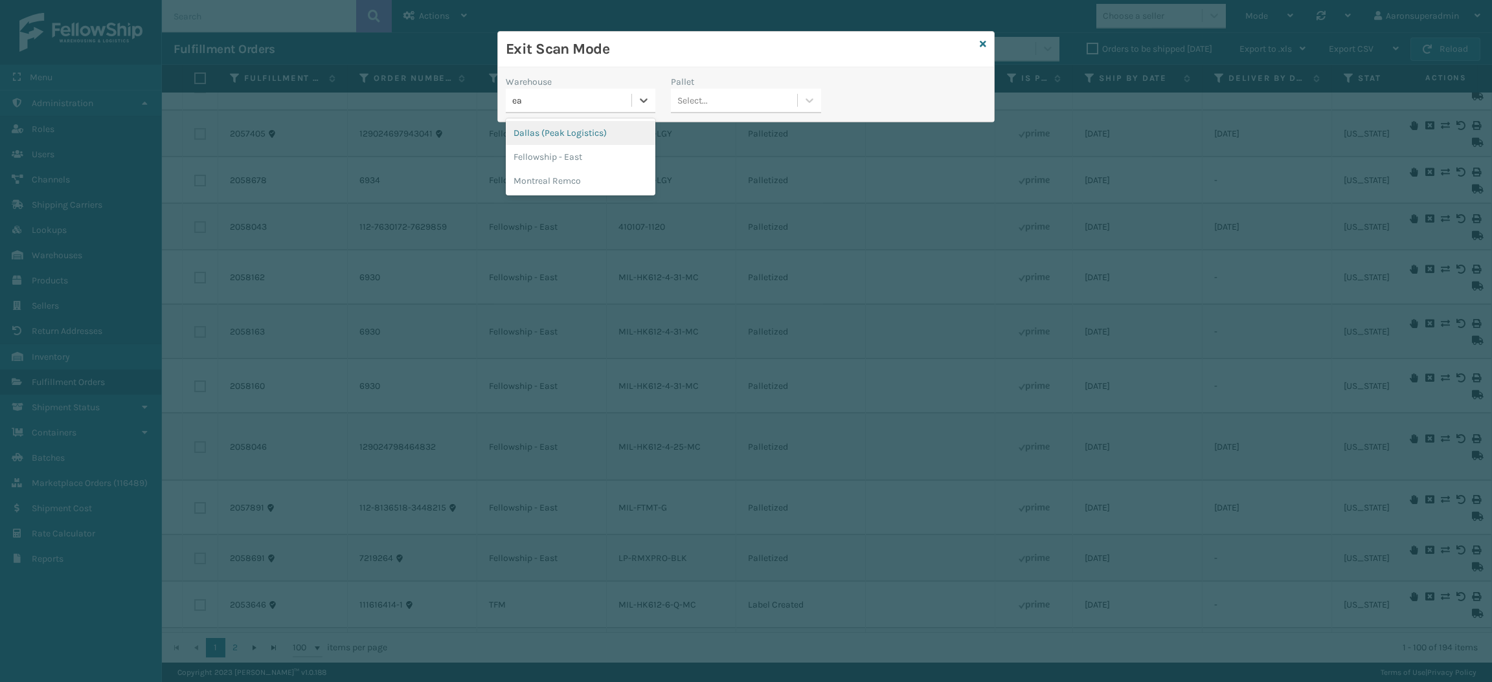
type input "eas"
click at [550, 128] on div "Fellowship - East" at bounding box center [581, 133] width 150 height 24
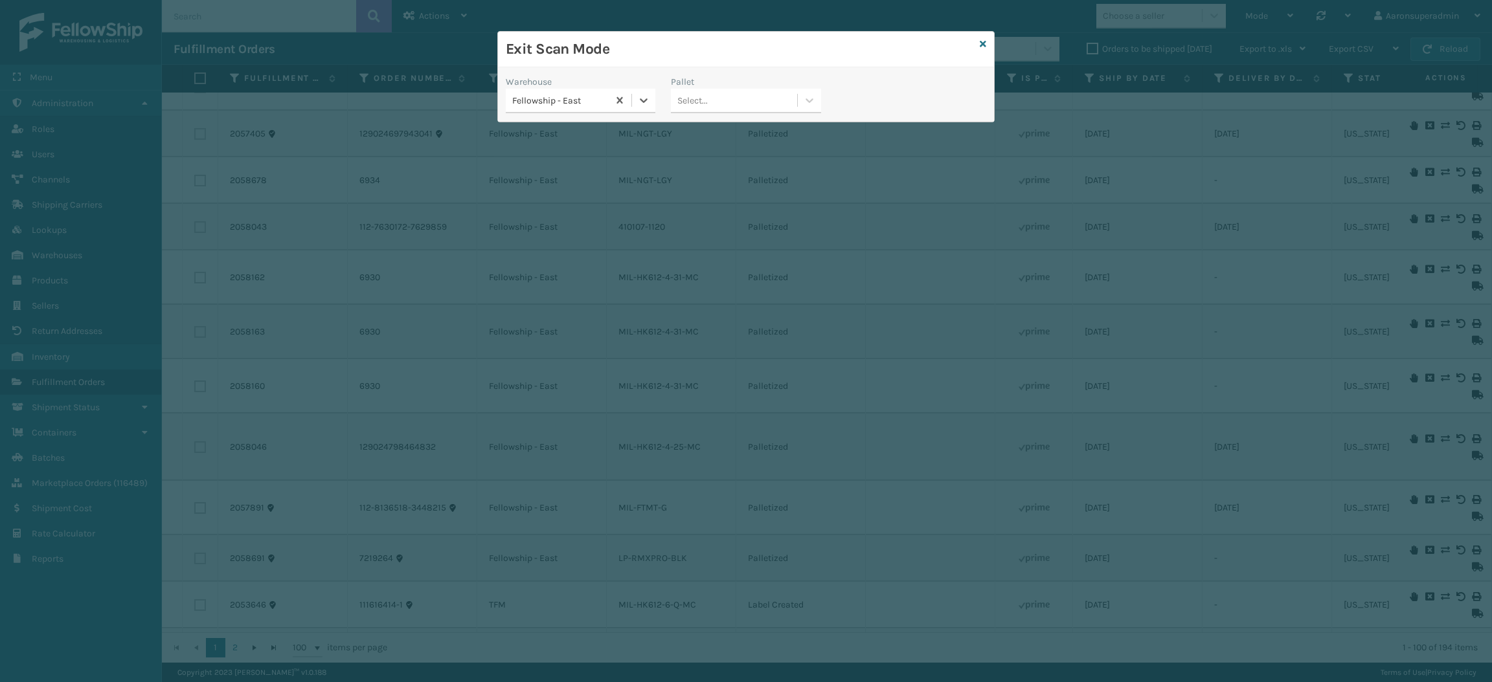
click at [755, 111] on div "Select..." at bounding box center [746, 101] width 150 height 25
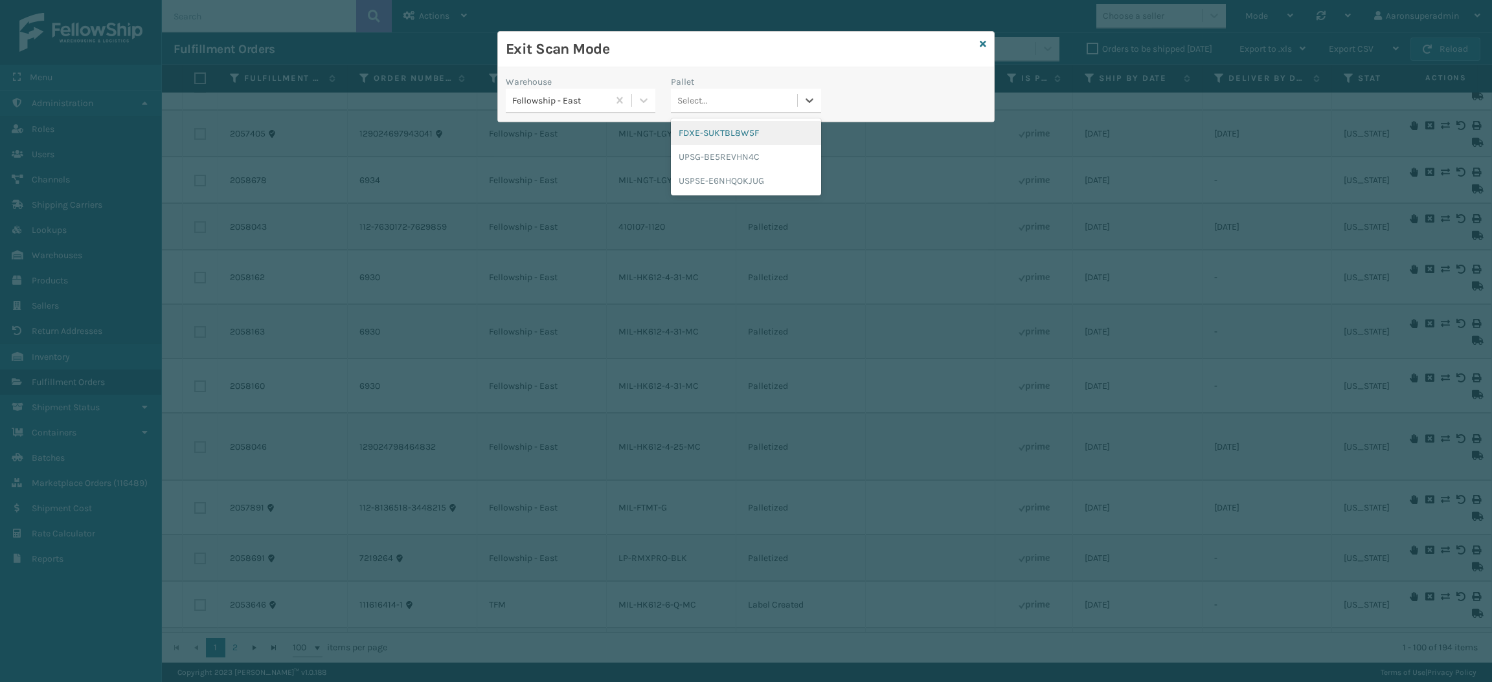
click at [735, 134] on div "FDXE-SUKTBL8W5F" at bounding box center [746, 133] width 150 height 24
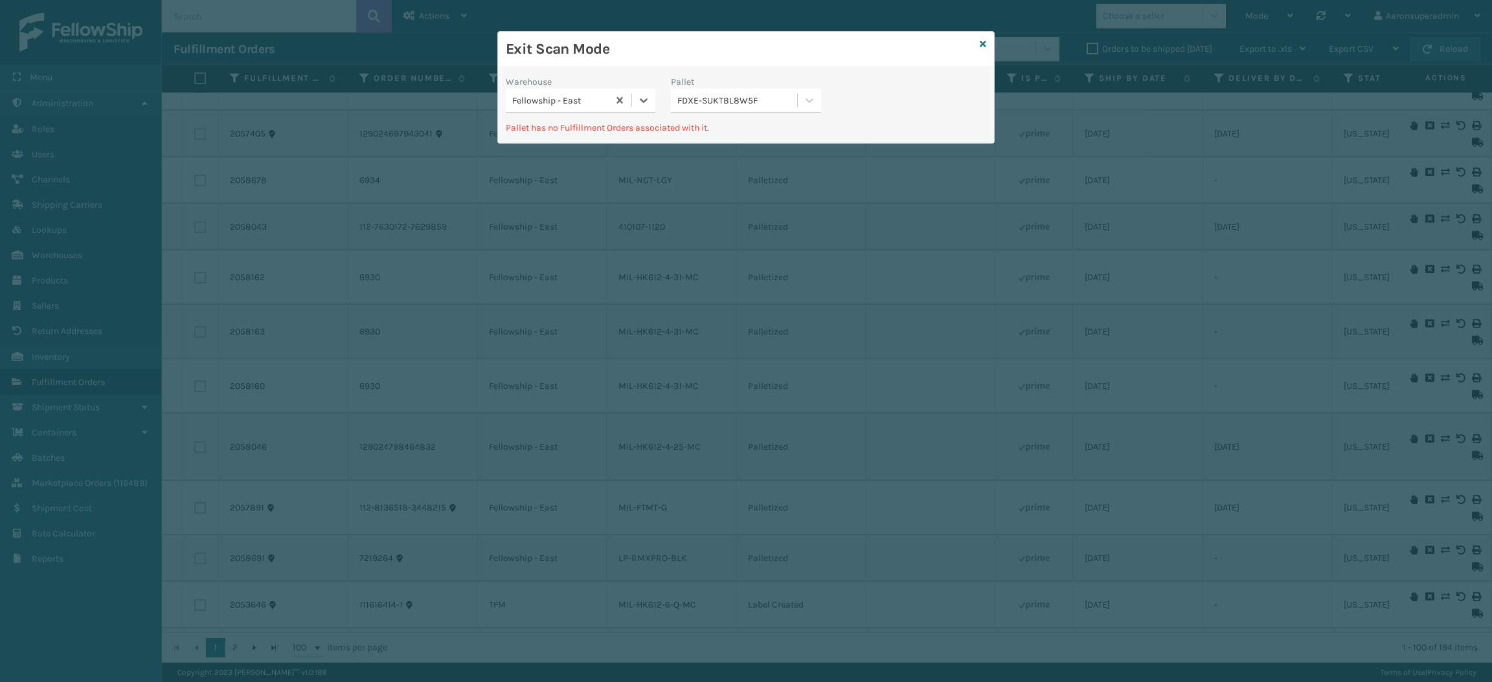
click at [718, 109] on div "FDXE-SUKTBL8W5F" at bounding box center [734, 100] width 126 height 21
click at [722, 155] on div "UPSG-BE5REVHN4C" at bounding box center [746, 157] width 150 height 24
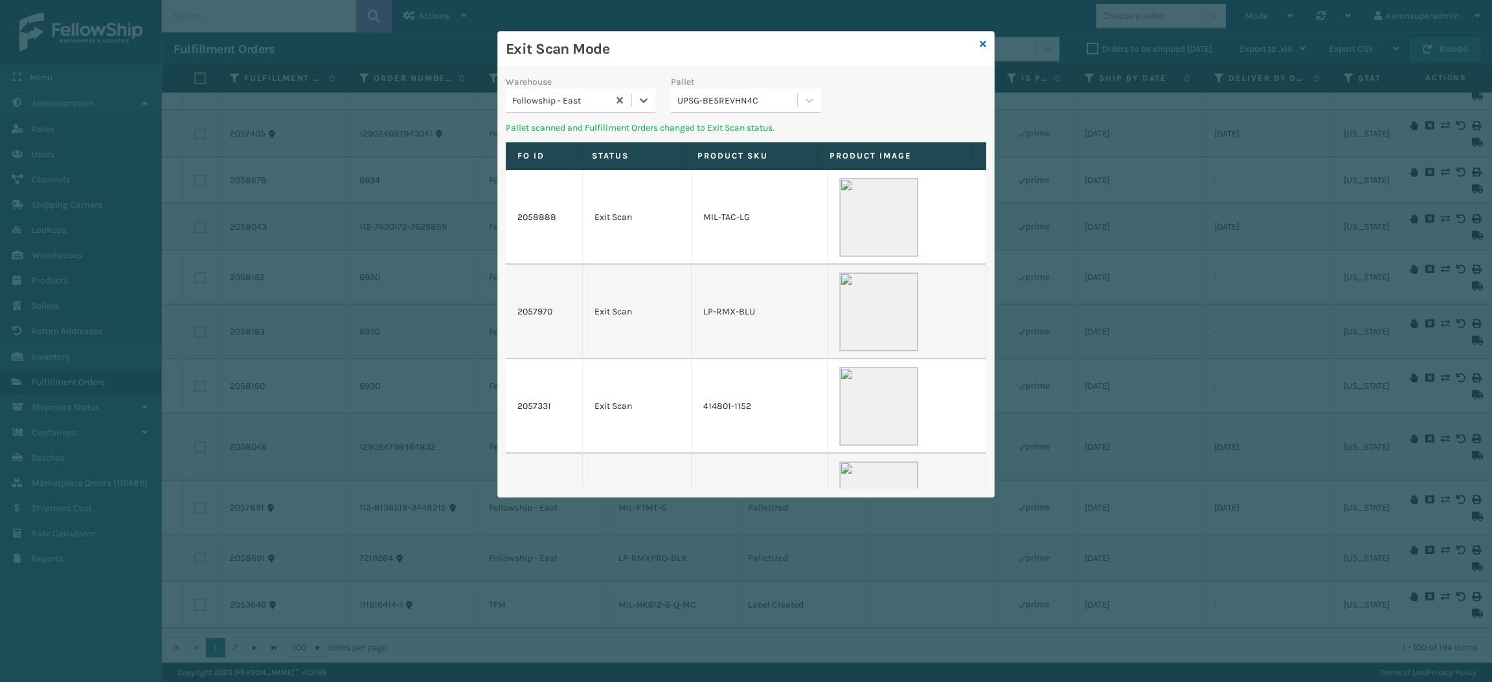
click at [724, 105] on div "UPSG-BE5REVHN4C" at bounding box center [737, 101] width 120 height 14
click at [731, 157] on div "USPSE-E6NHQOKJUG" at bounding box center [746, 157] width 150 height 24
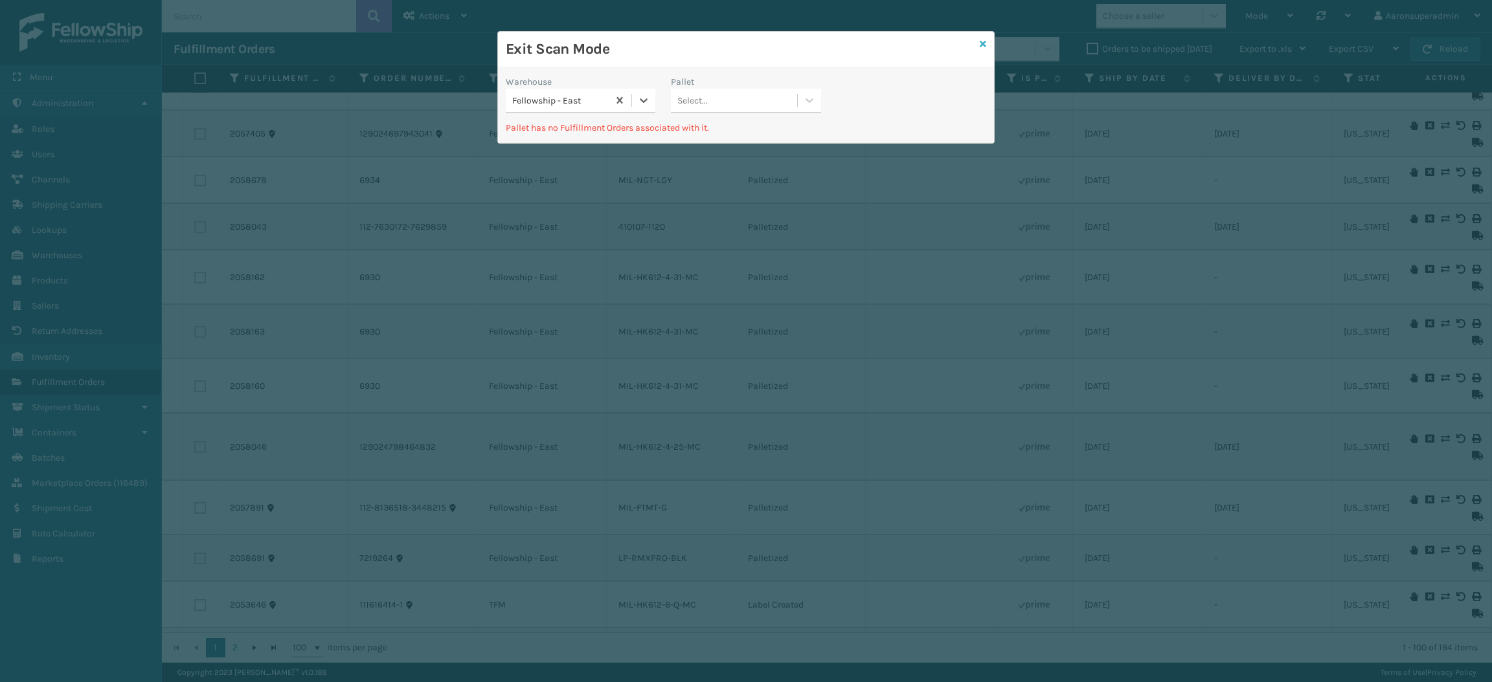
click at [981, 41] on icon at bounding box center [983, 43] width 6 height 9
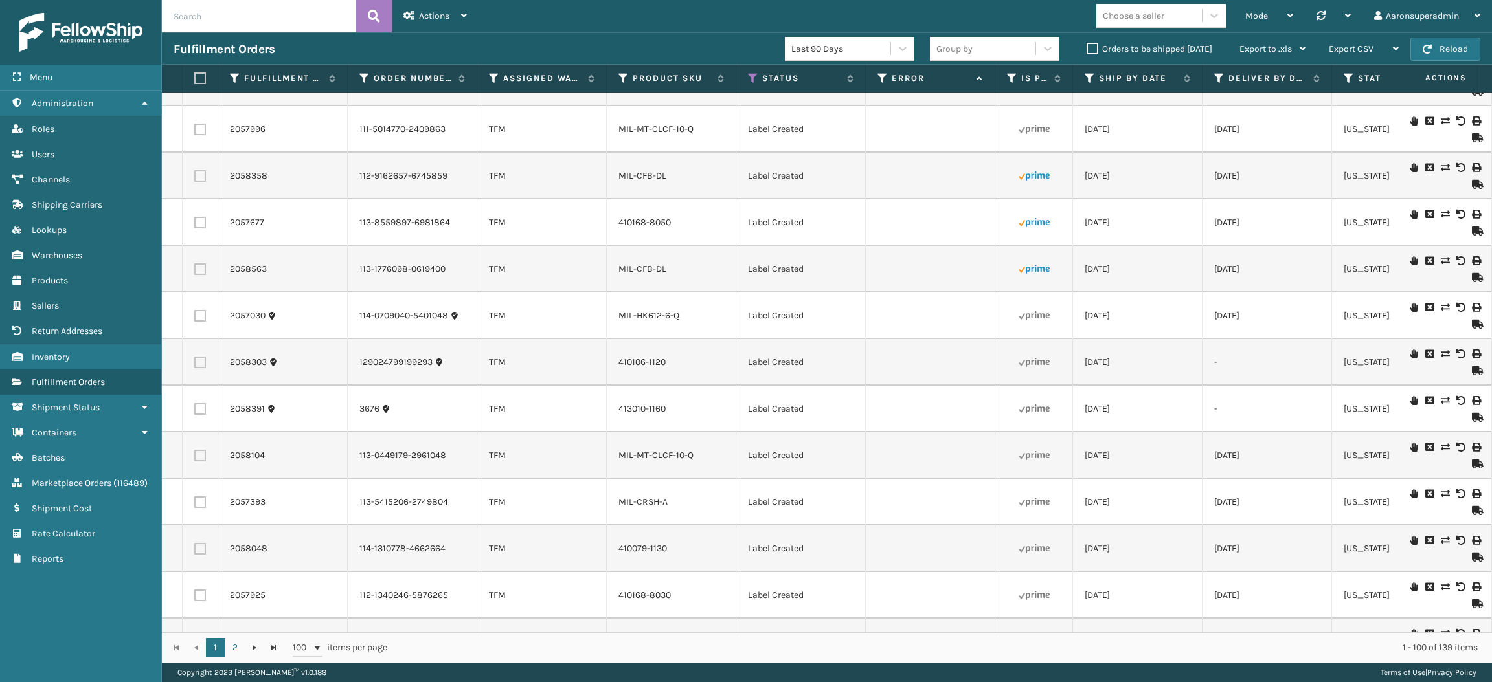
scroll to position [0, 0]
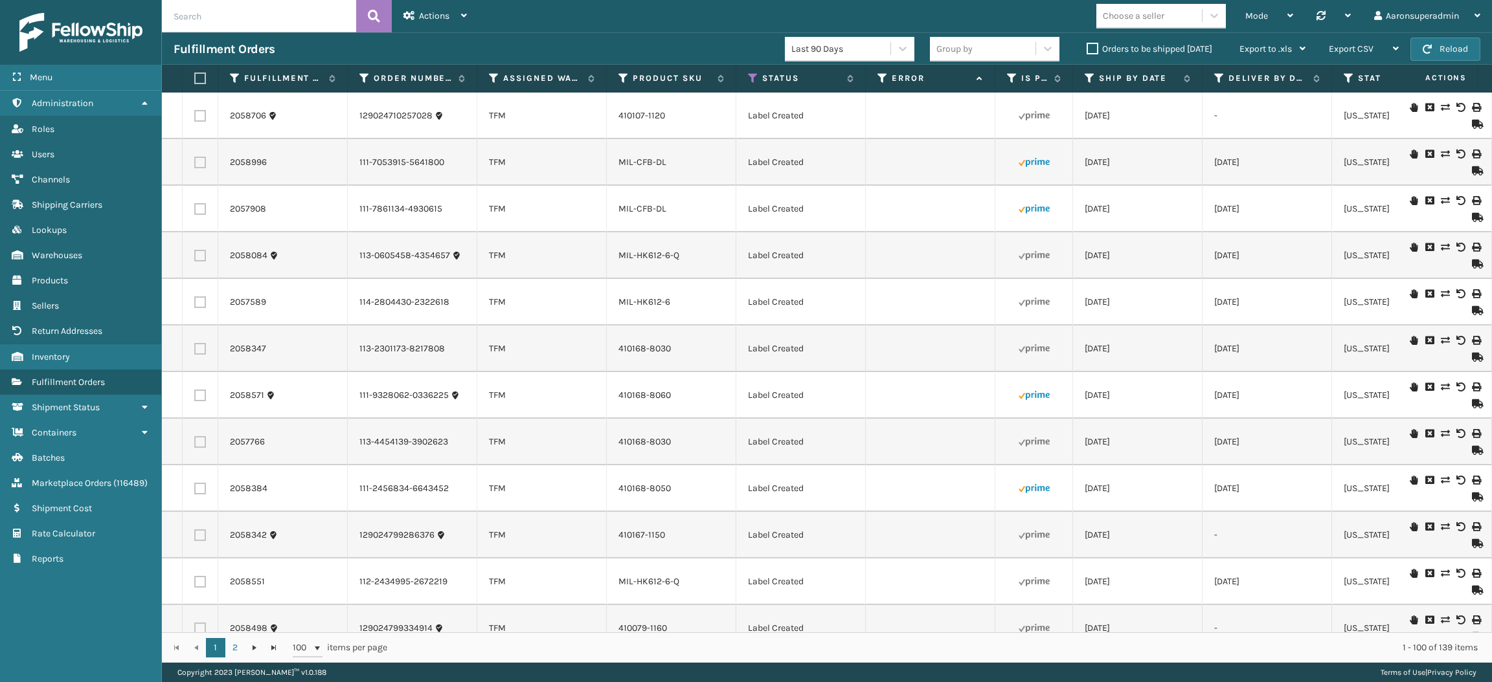
click at [199, 79] on label at bounding box center [198, 79] width 8 height 12
click at [195, 79] on input "checkbox" at bounding box center [194, 78] width 1 height 8
checkbox input "true"
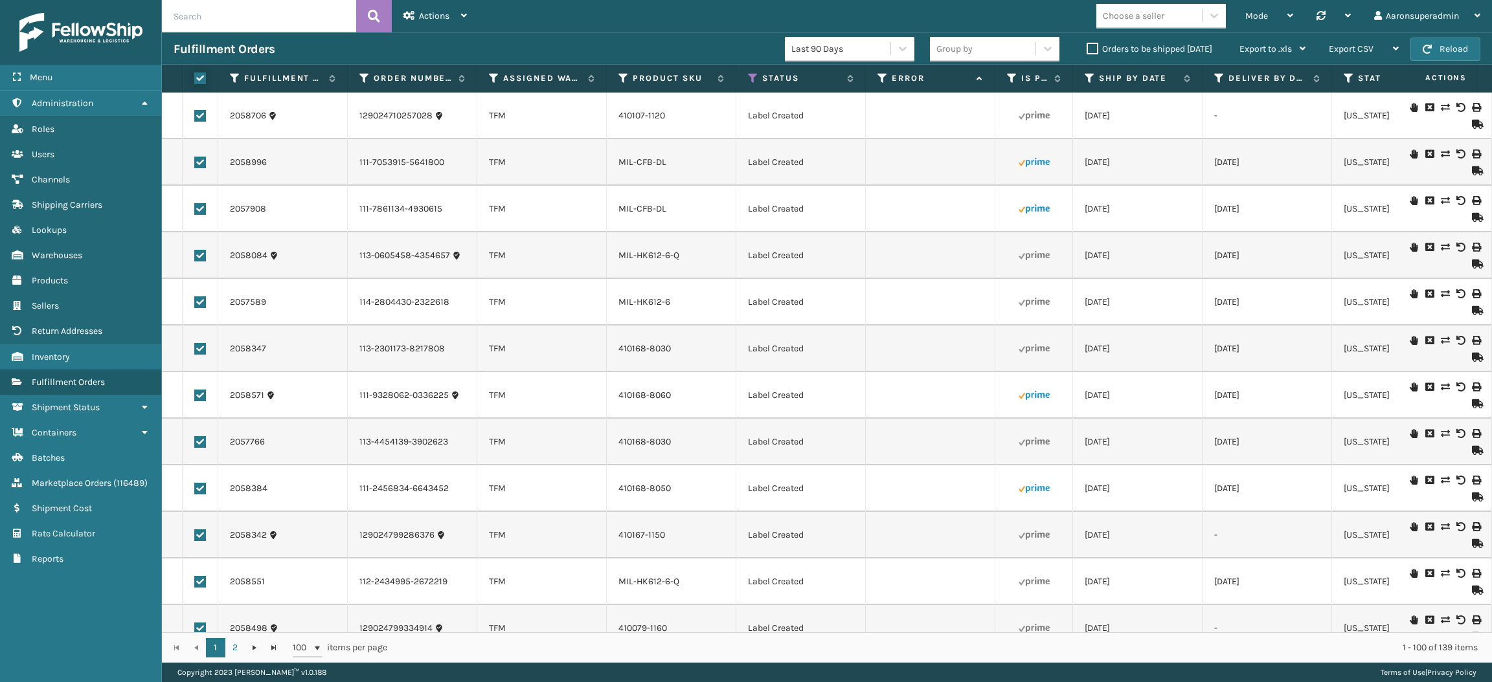
checkbox input "true"
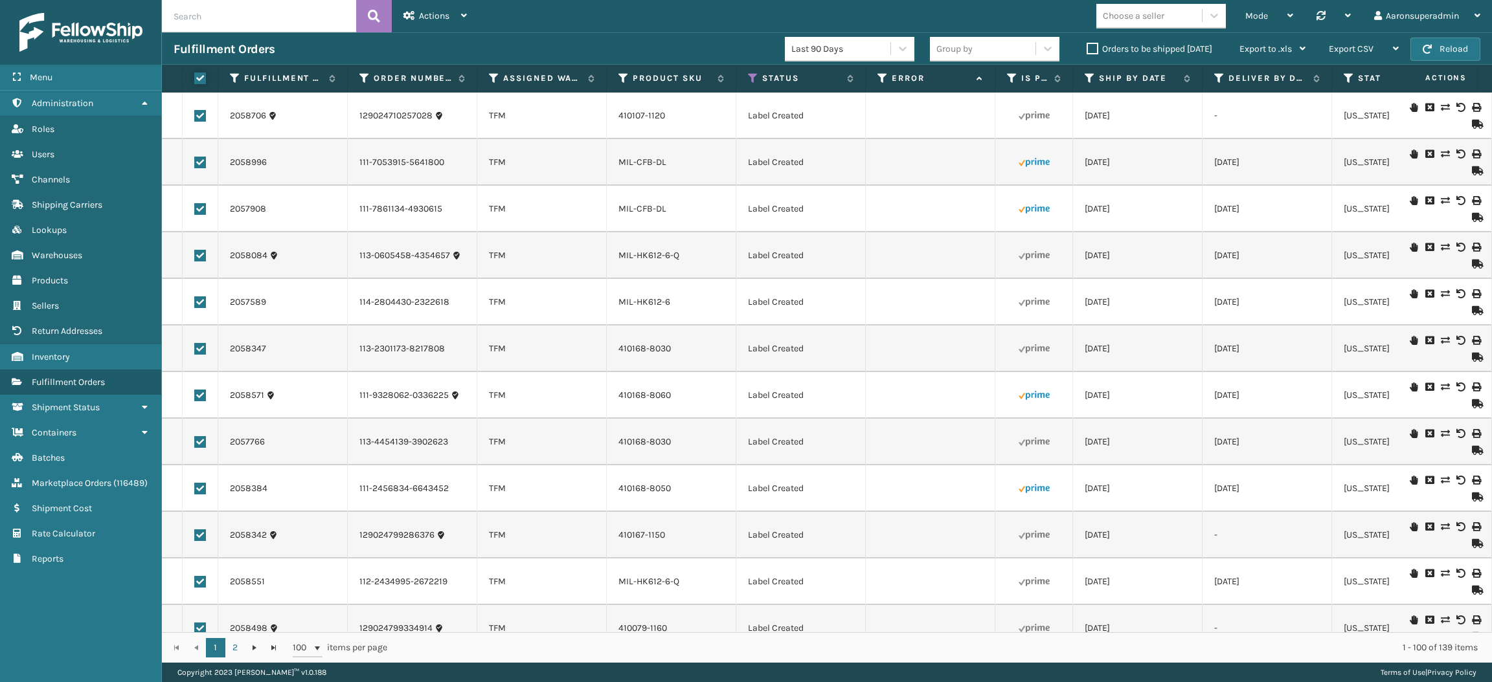
checkbox input "true"
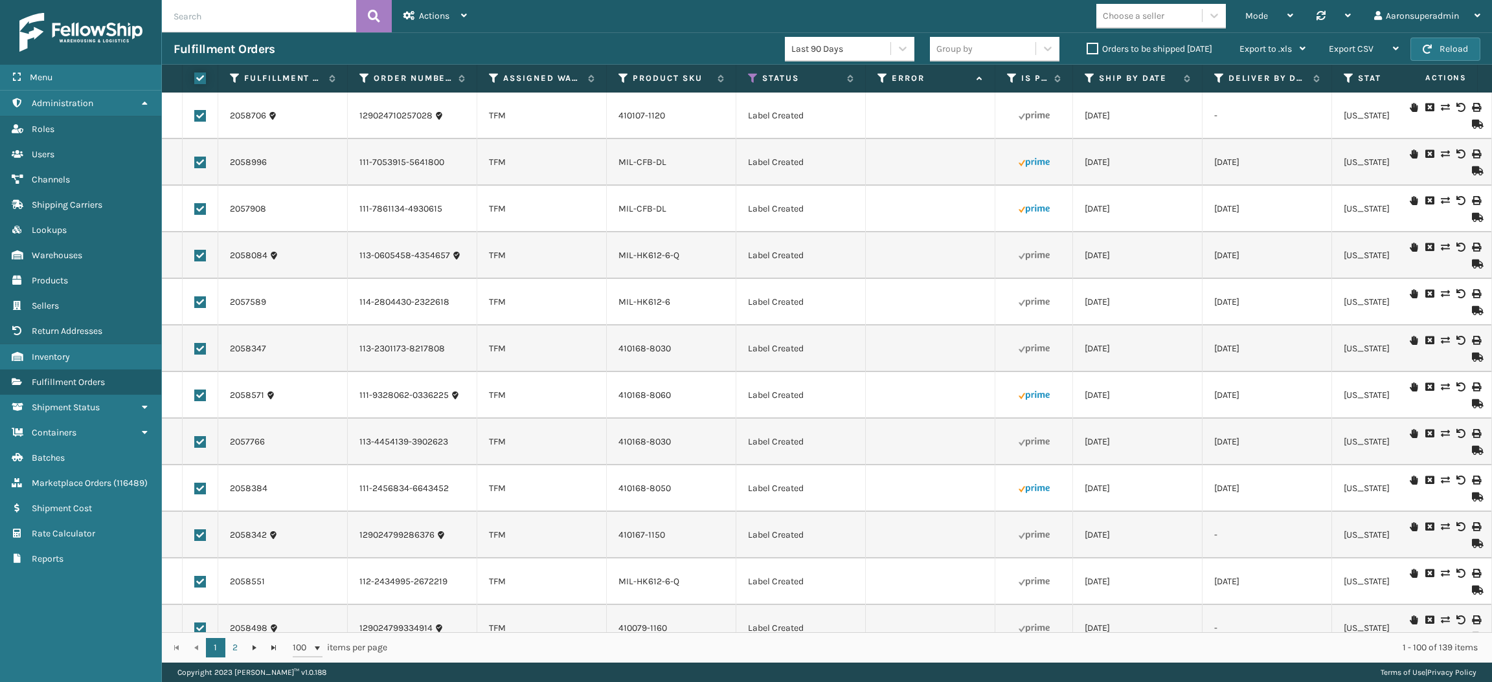
checkbox input "true"
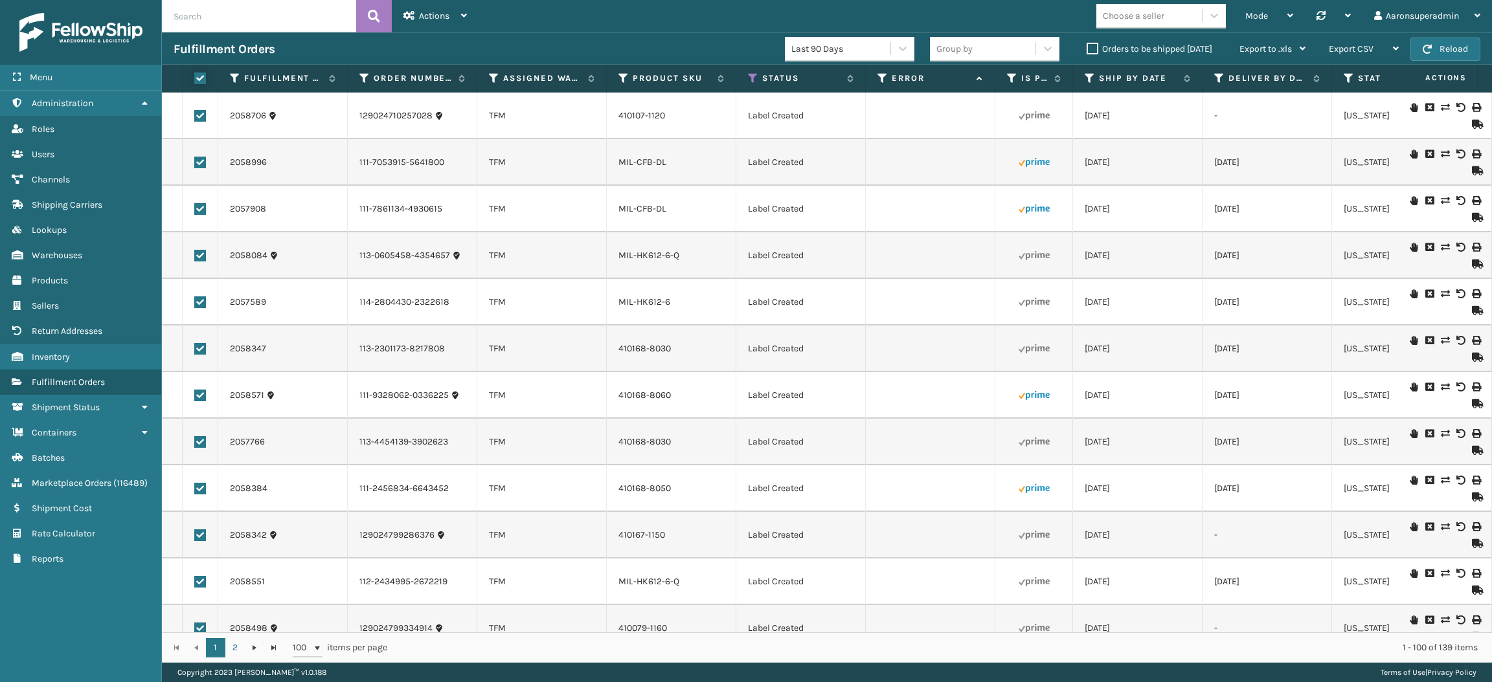
checkbox input "true"
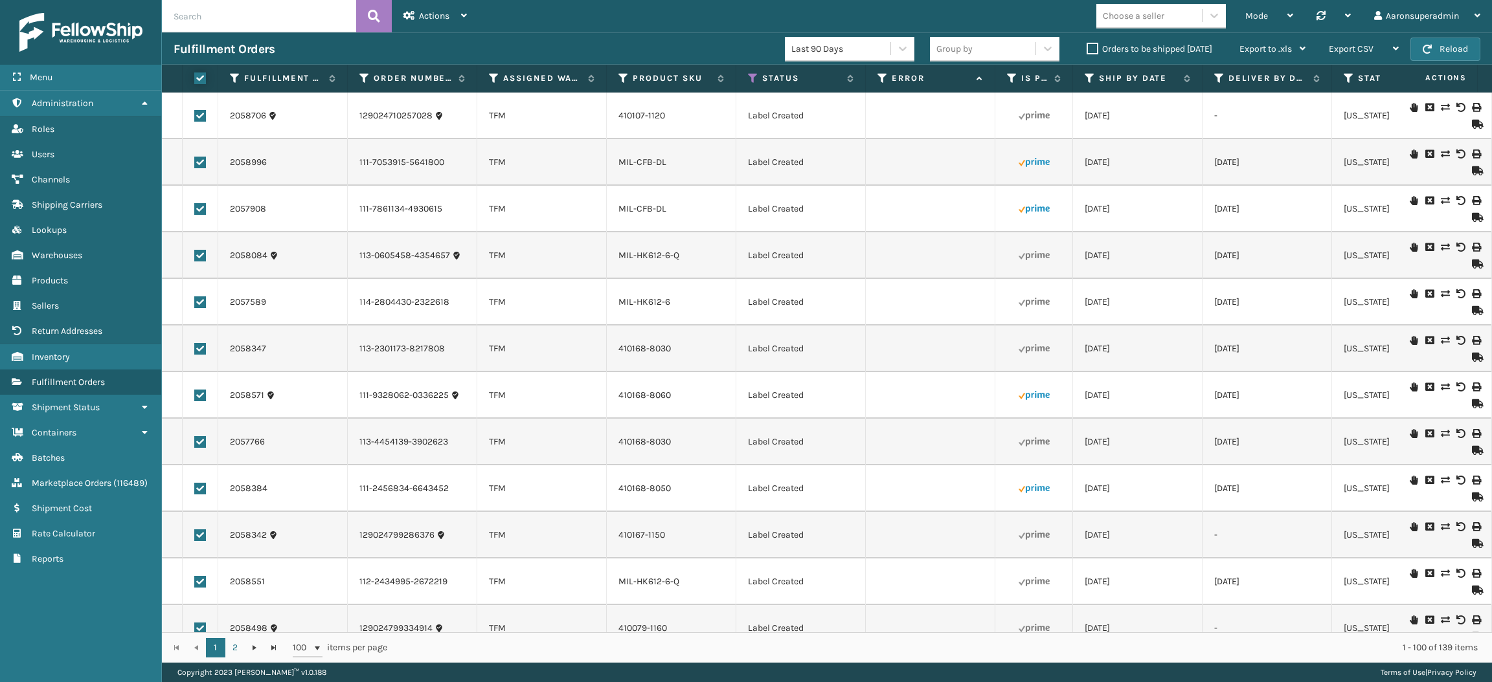
checkbox input "true"
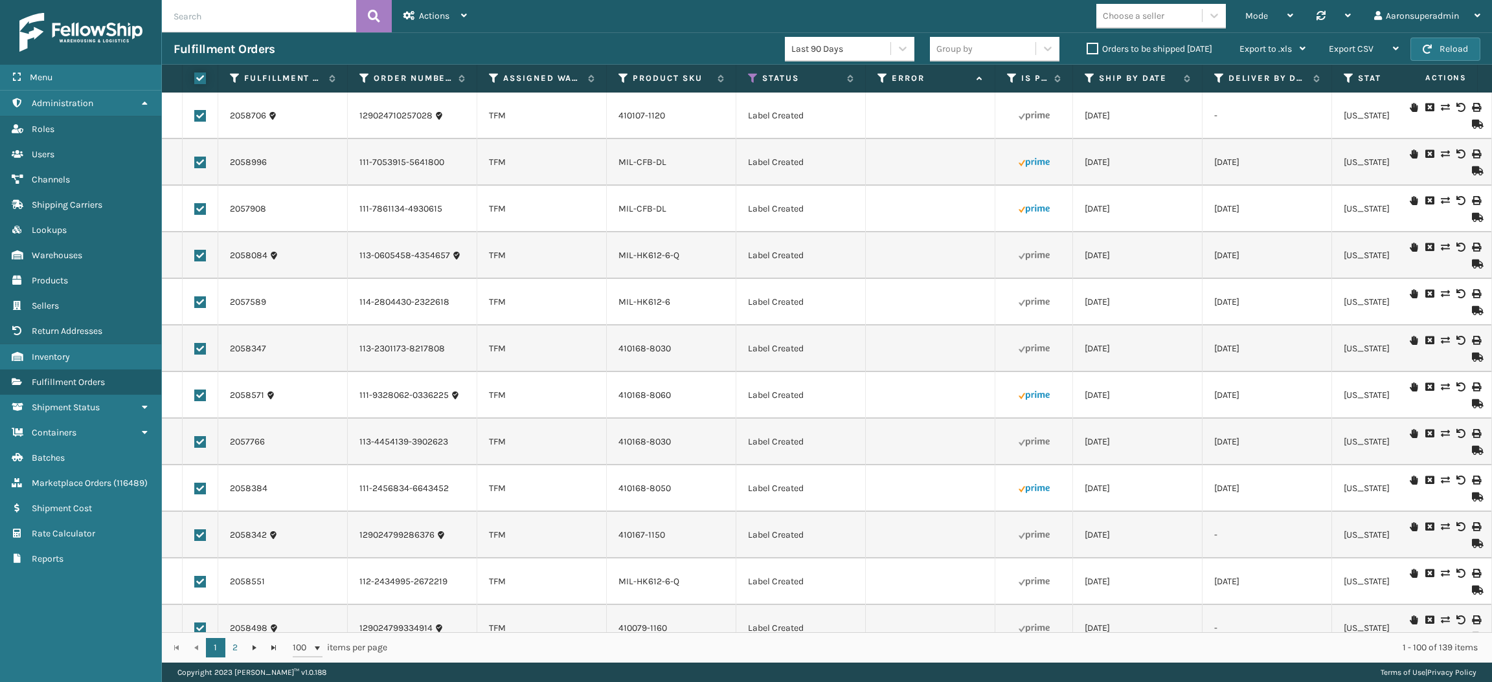
checkbox input "true"
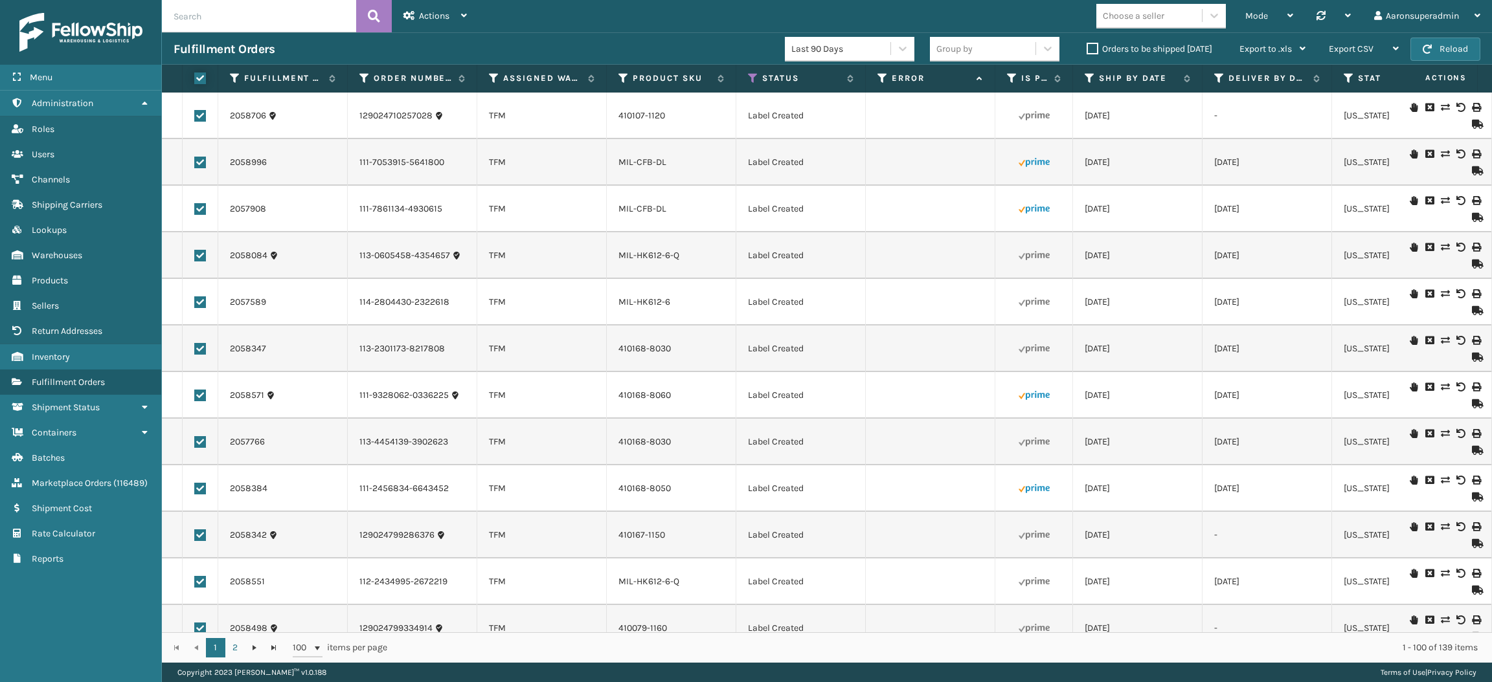
checkbox input "true"
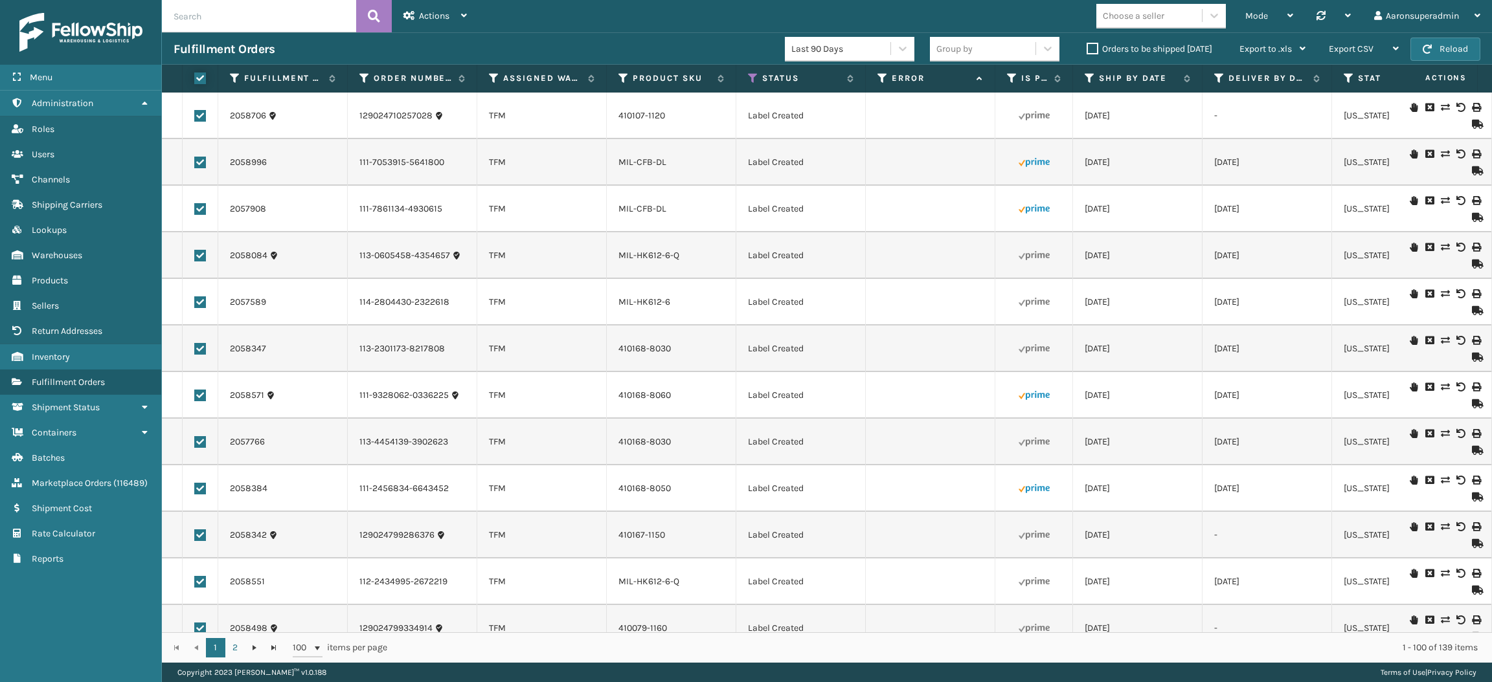
checkbox input "true"
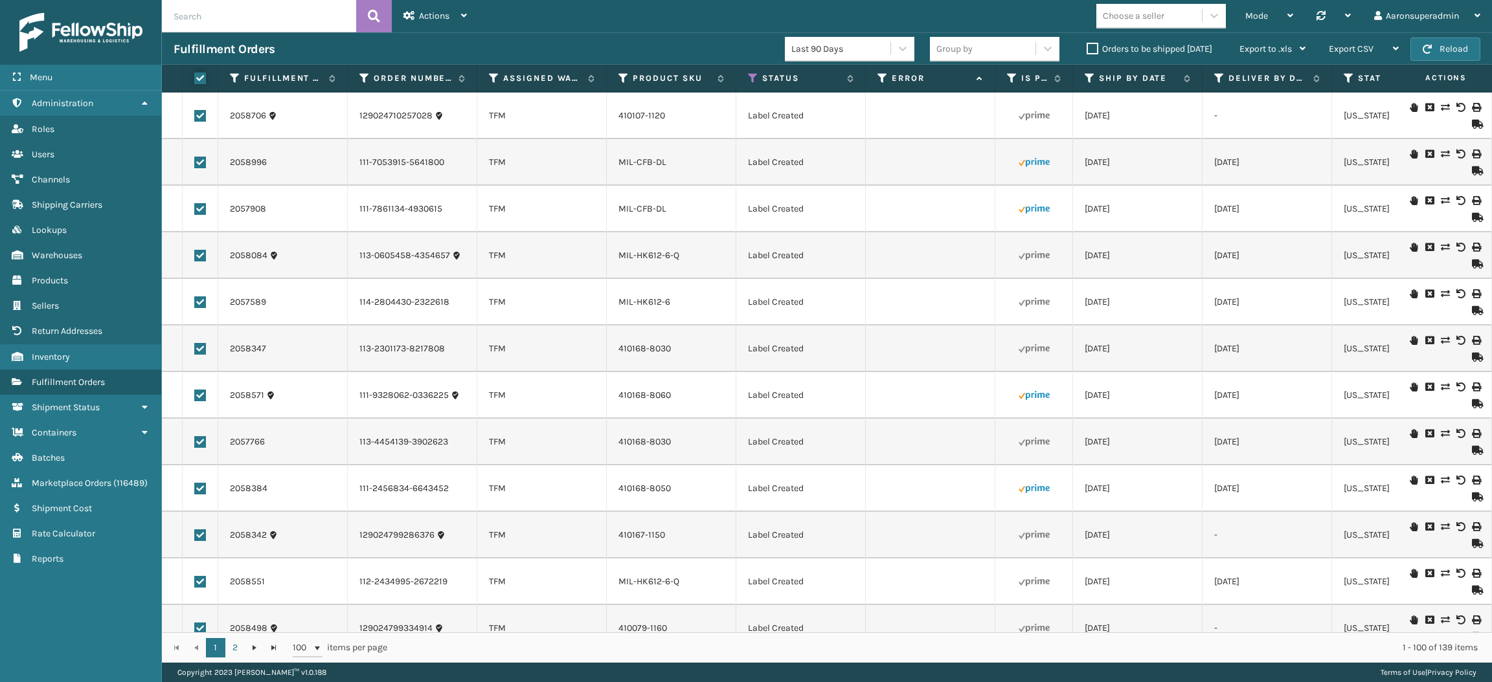
checkbox input "true"
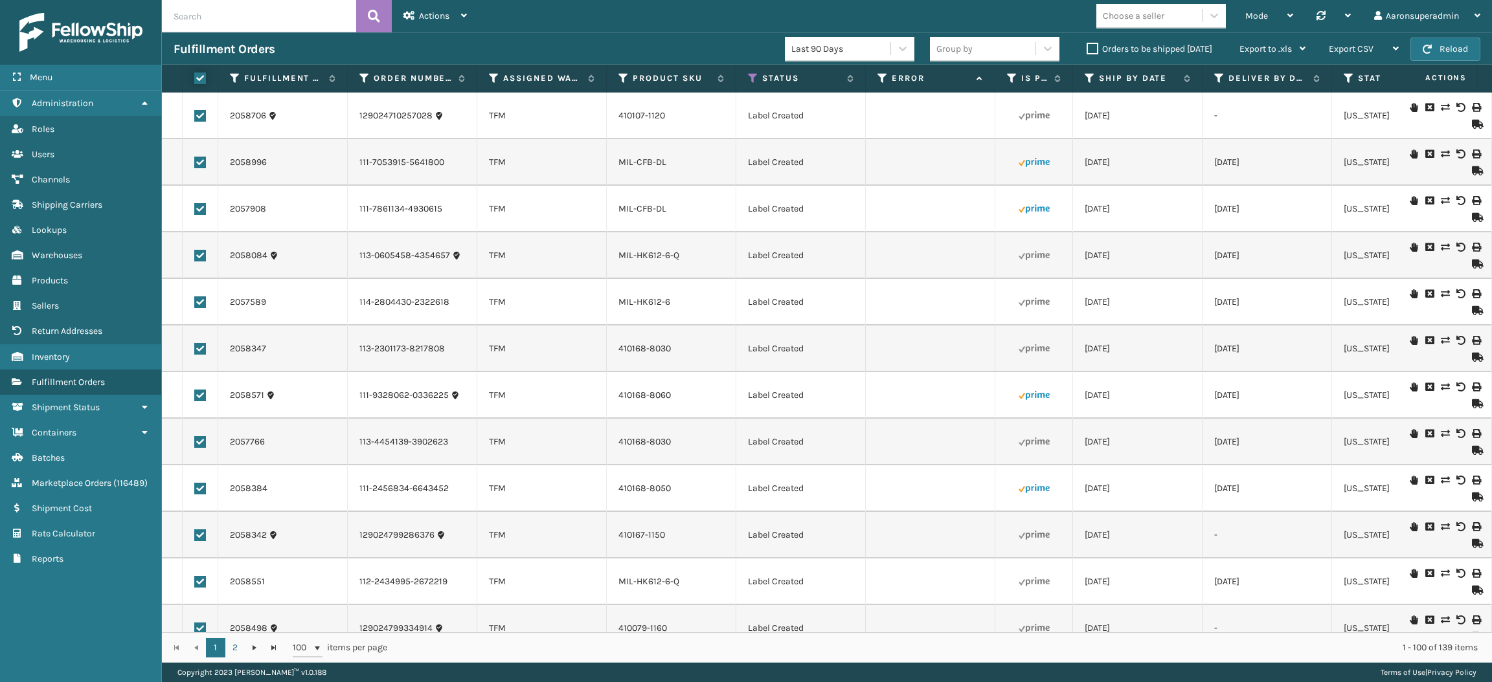
checkbox input "true"
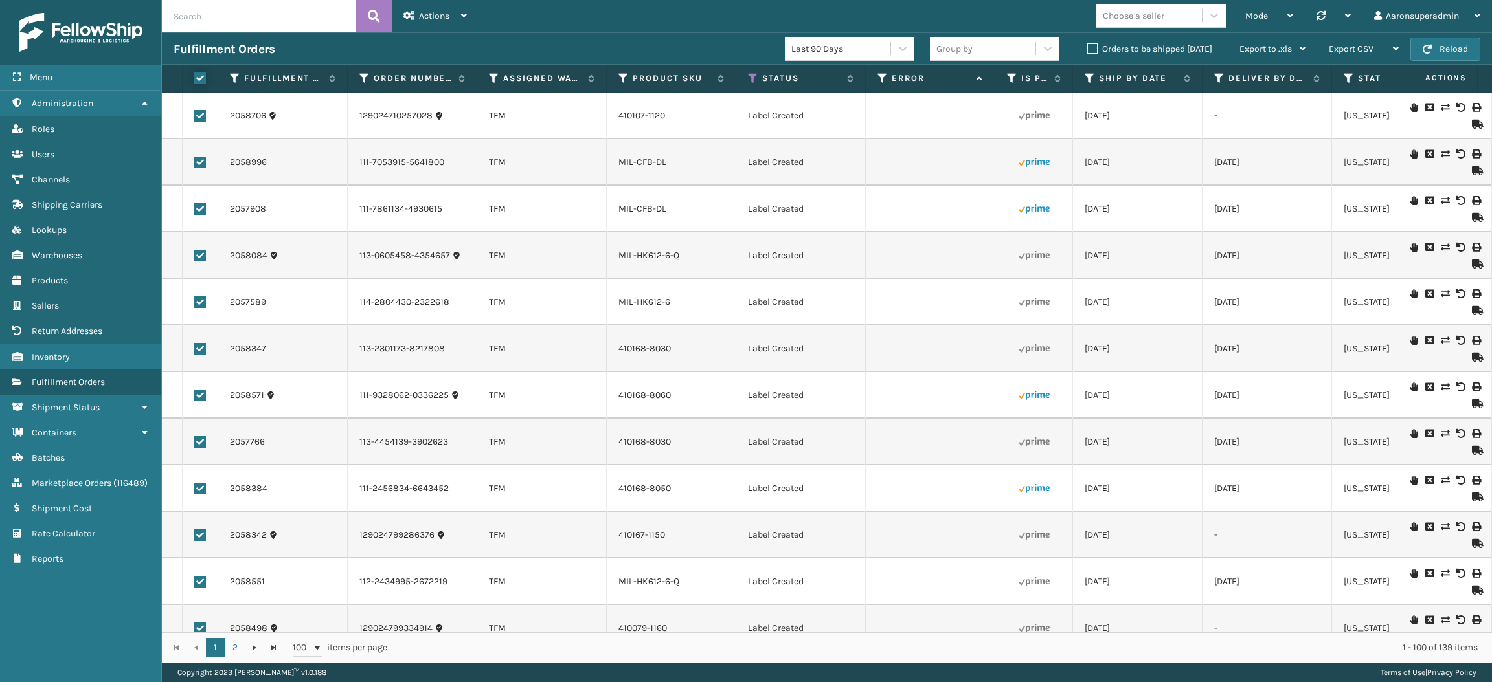
checkbox input "true"
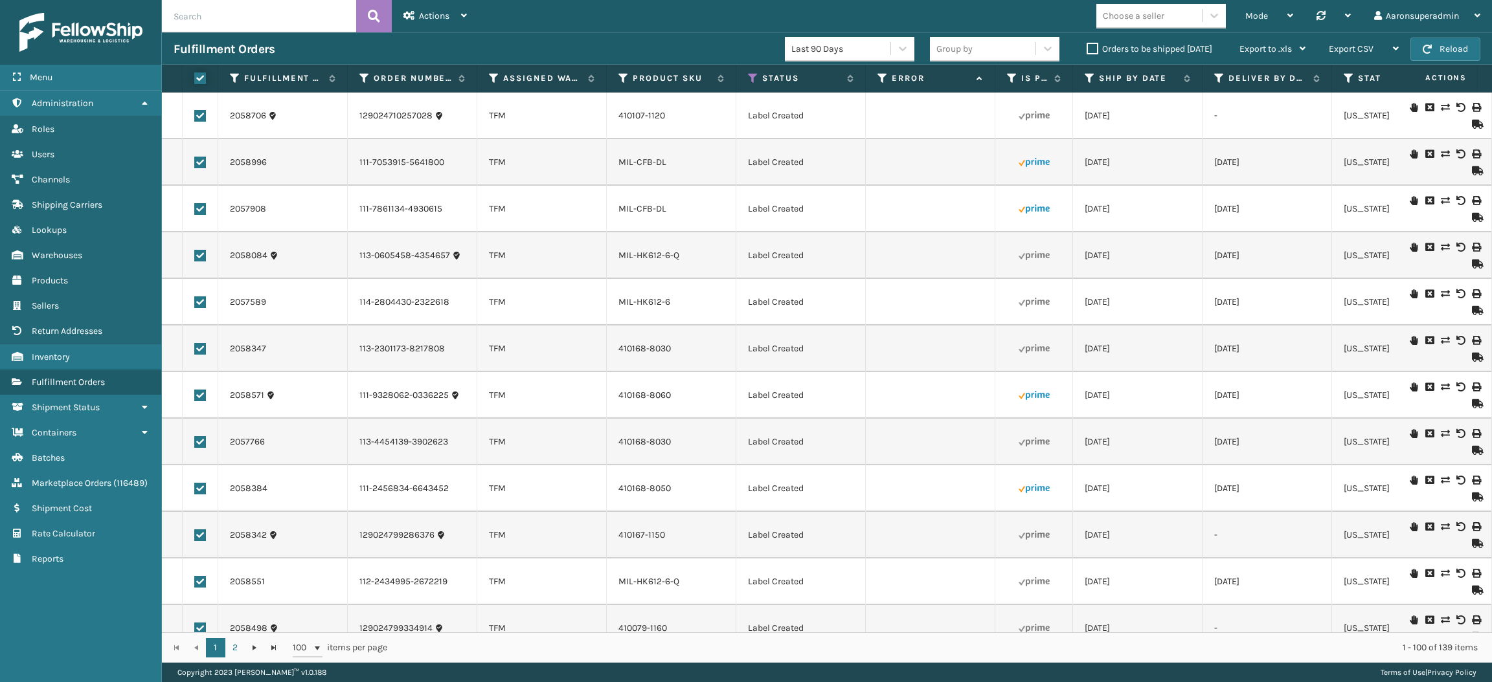
checkbox input "true"
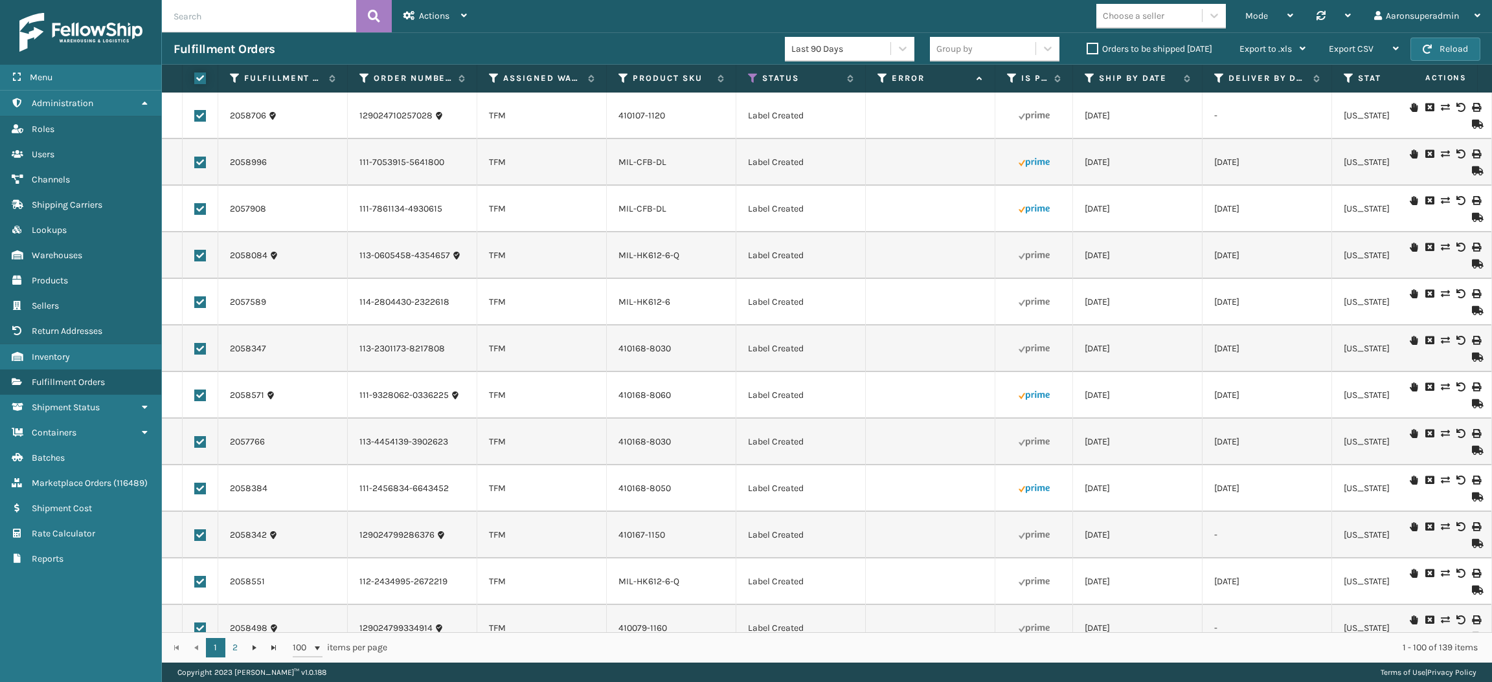
checkbox input "true"
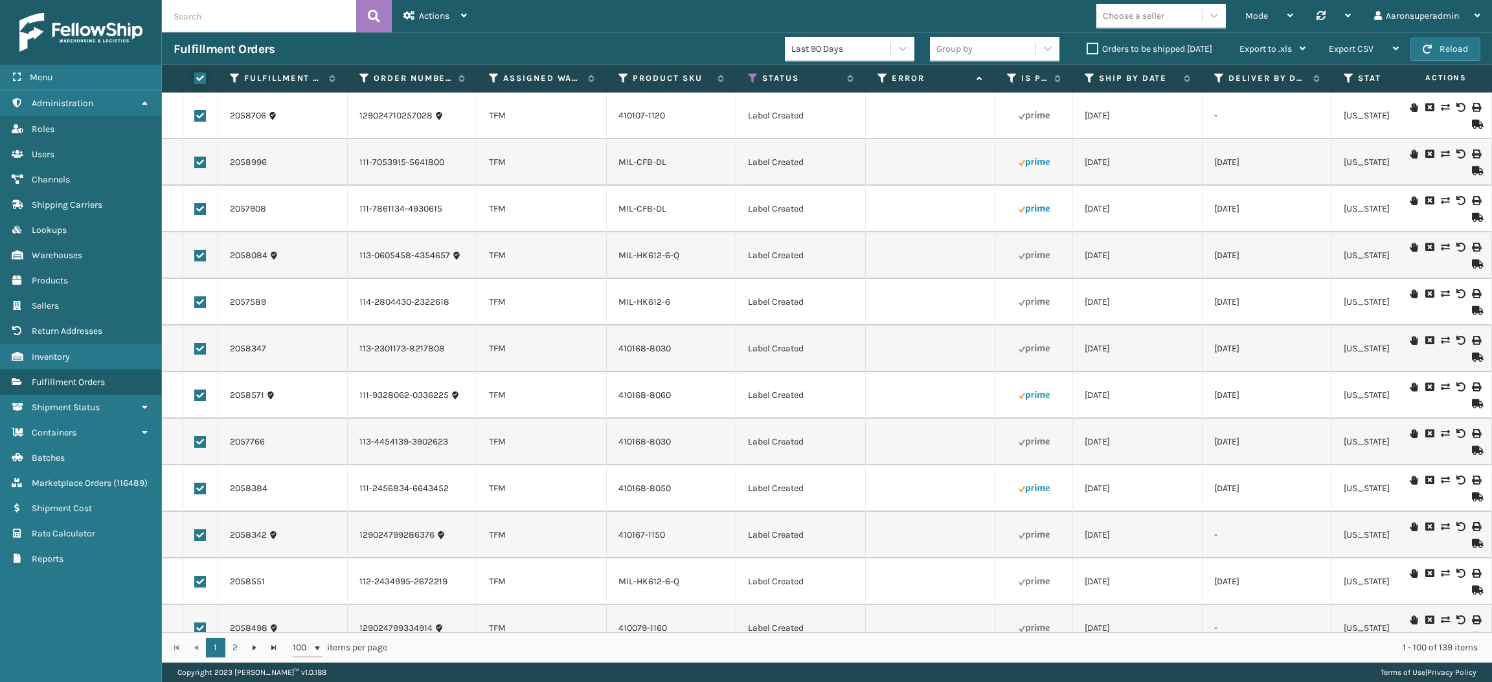
checkbox input "true"
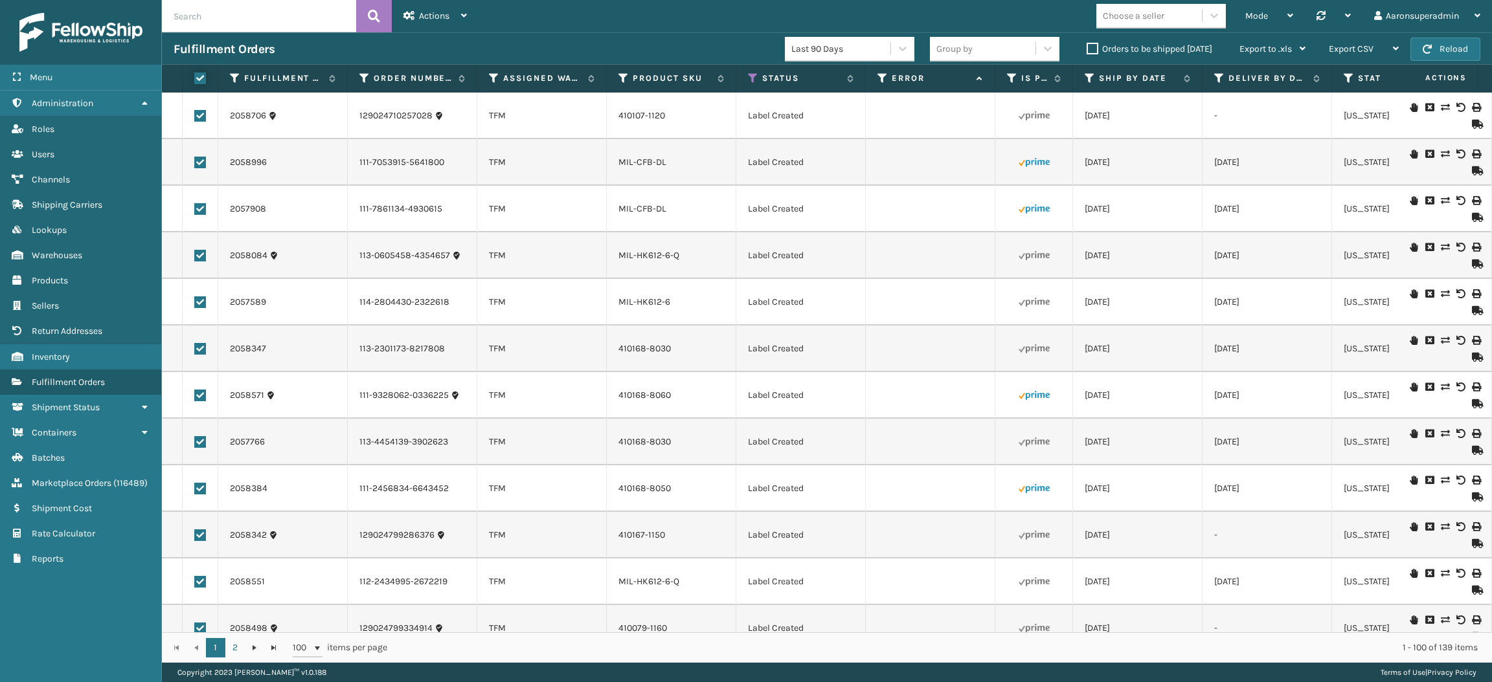
checkbox input "true"
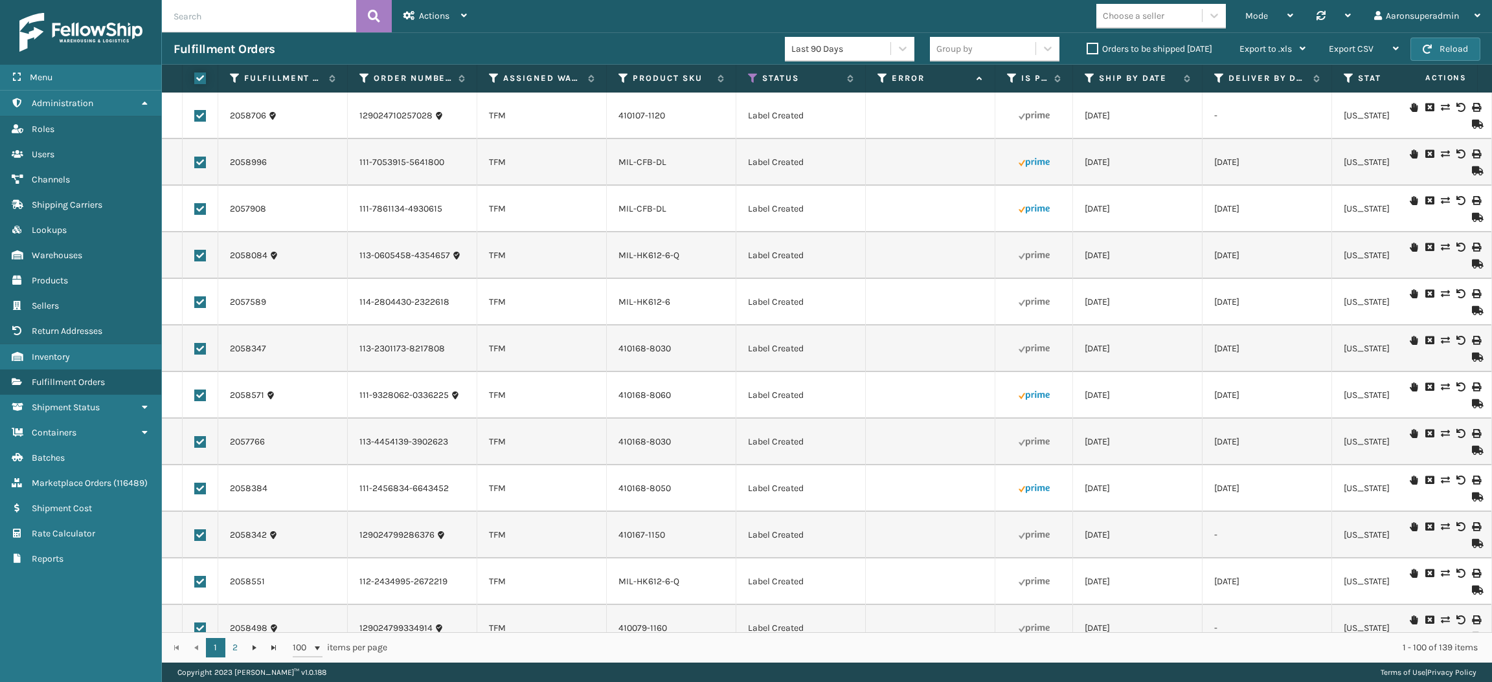
checkbox input "true"
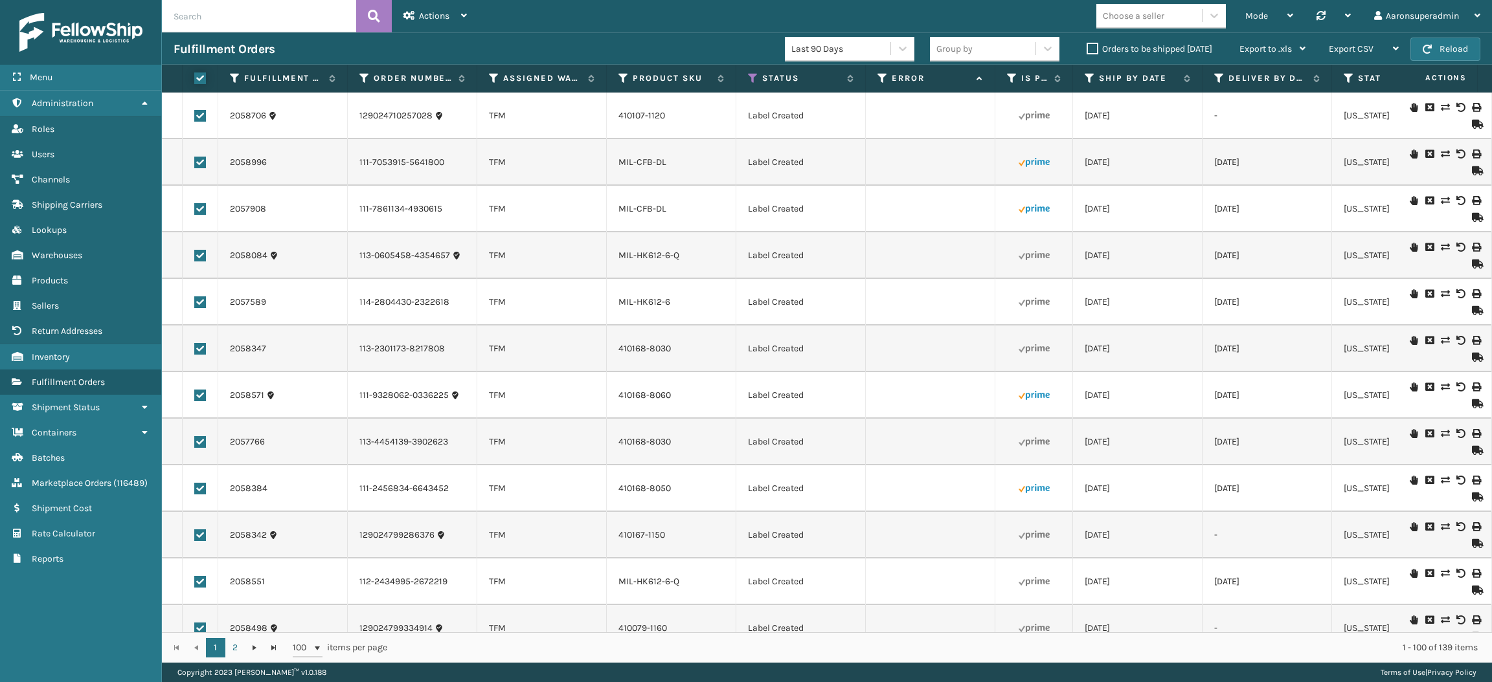
checkbox input "true"
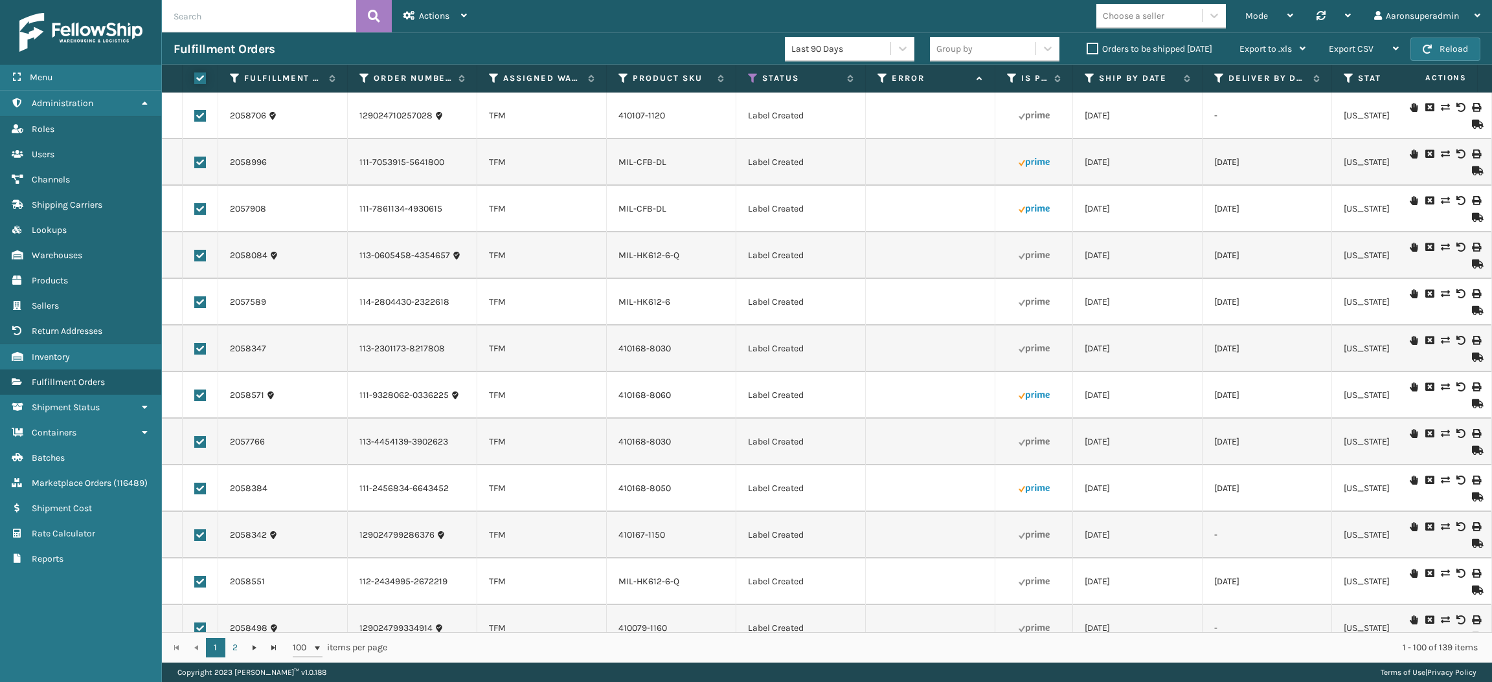
checkbox input "true"
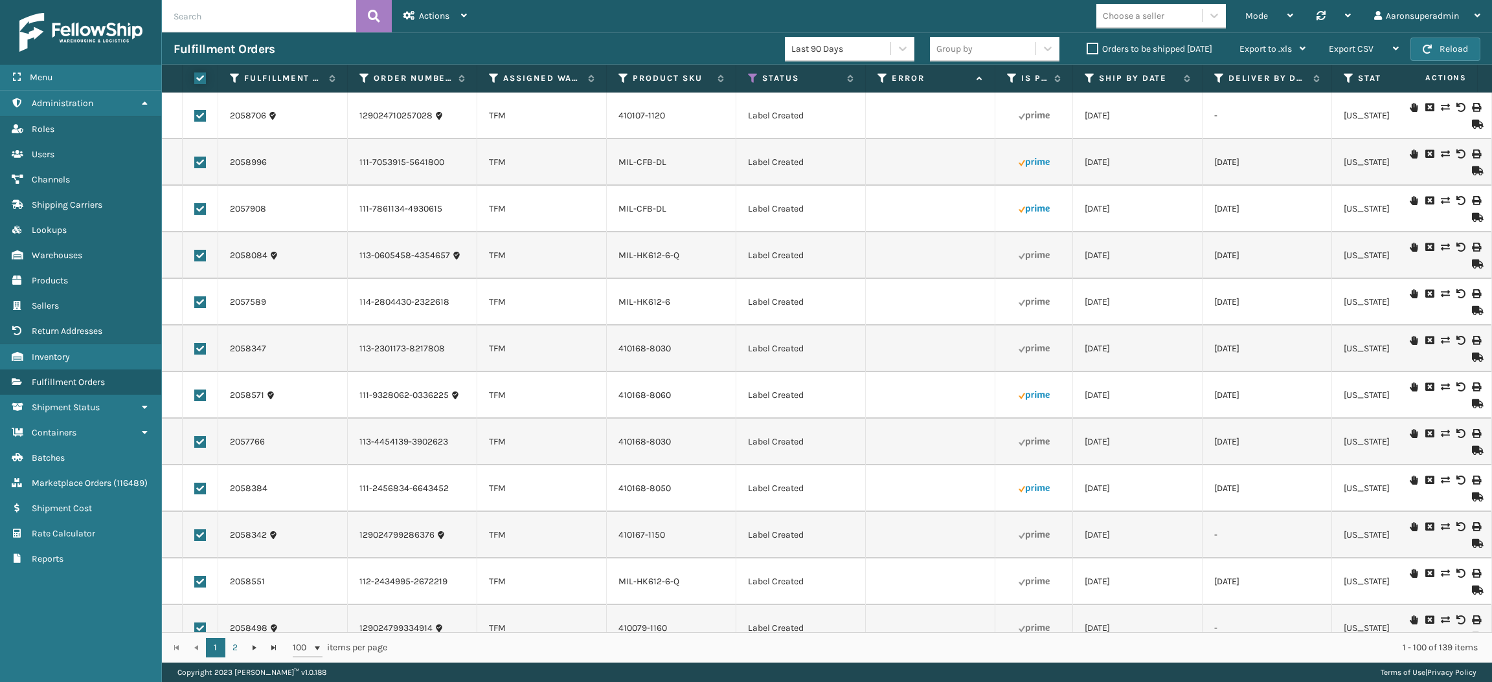
checkbox input "true"
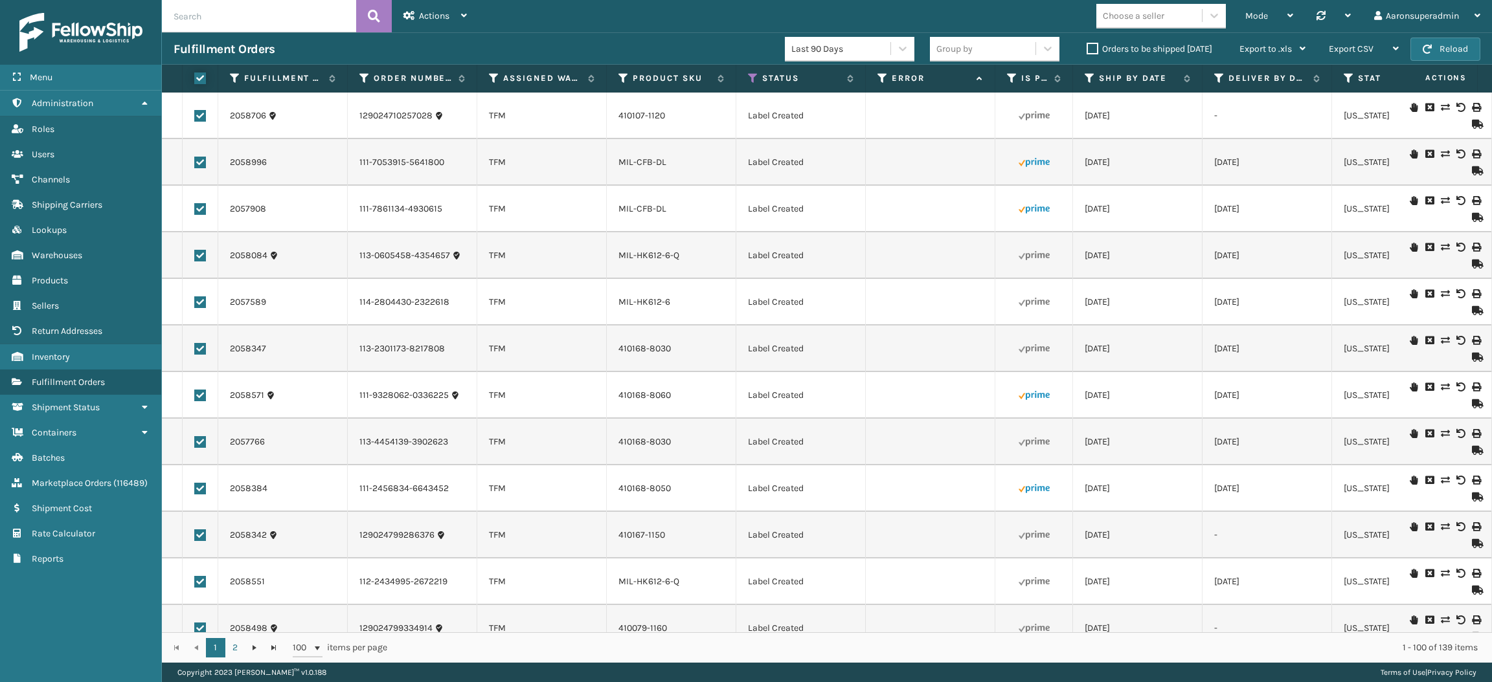
checkbox input "true"
click at [1022, 45] on span "Bulk Actions" at bounding box center [1012, 48] width 51 height 11
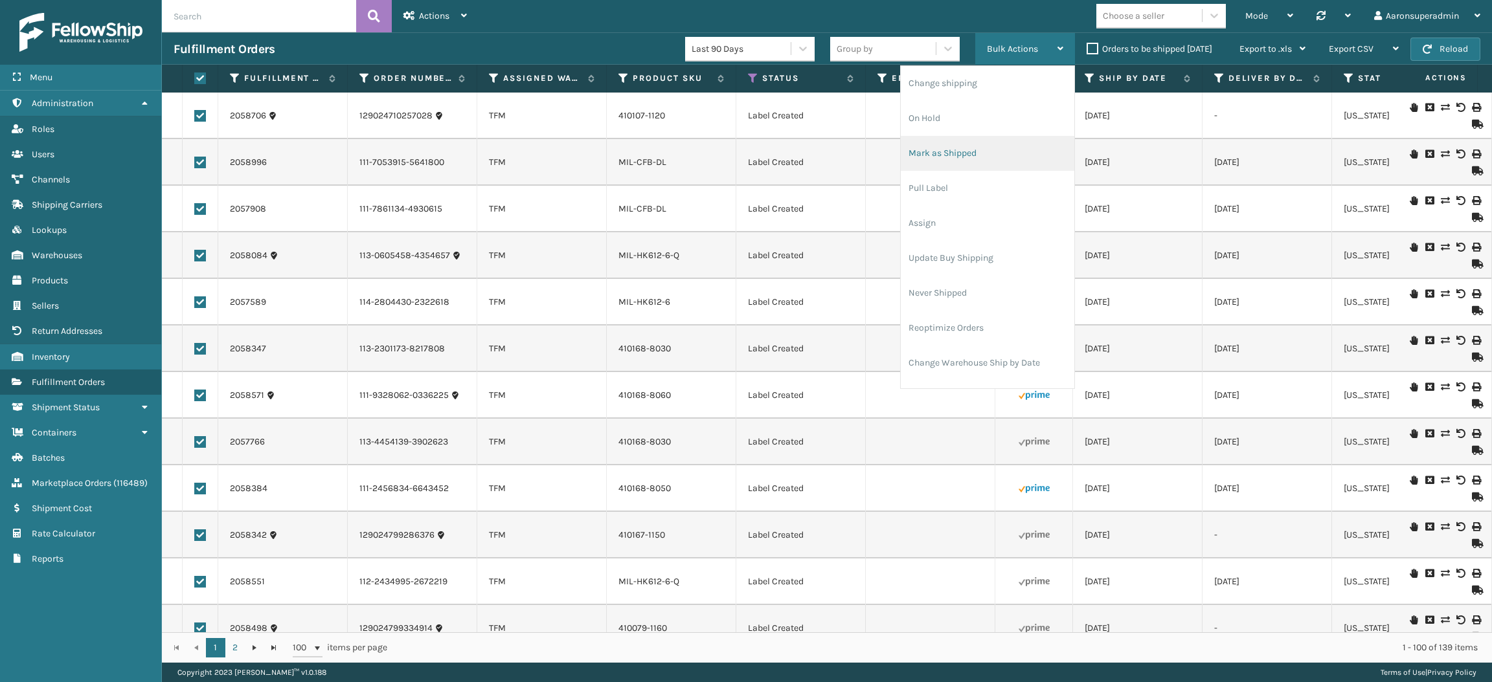
click at [965, 162] on li "Mark as Shipped" at bounding box center [988, 153] width 174 height 35
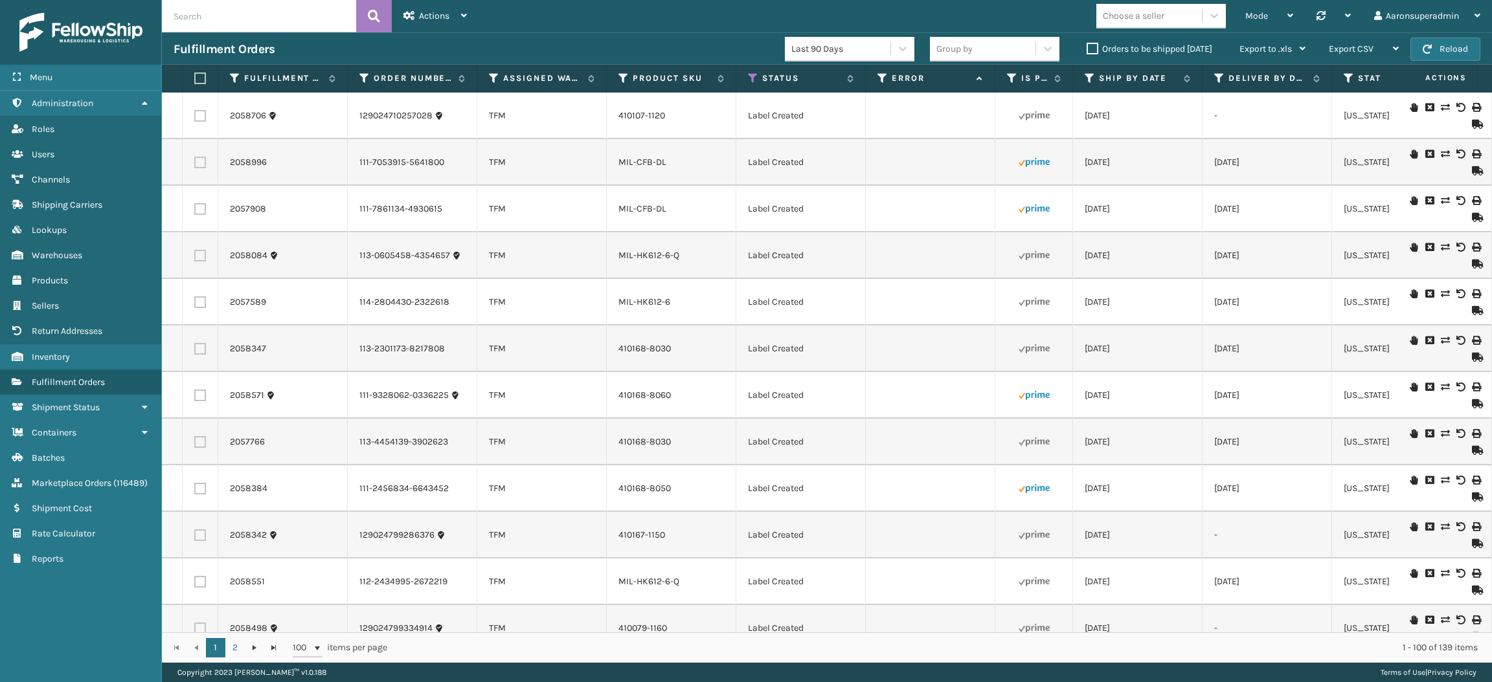
checkbox input "false"
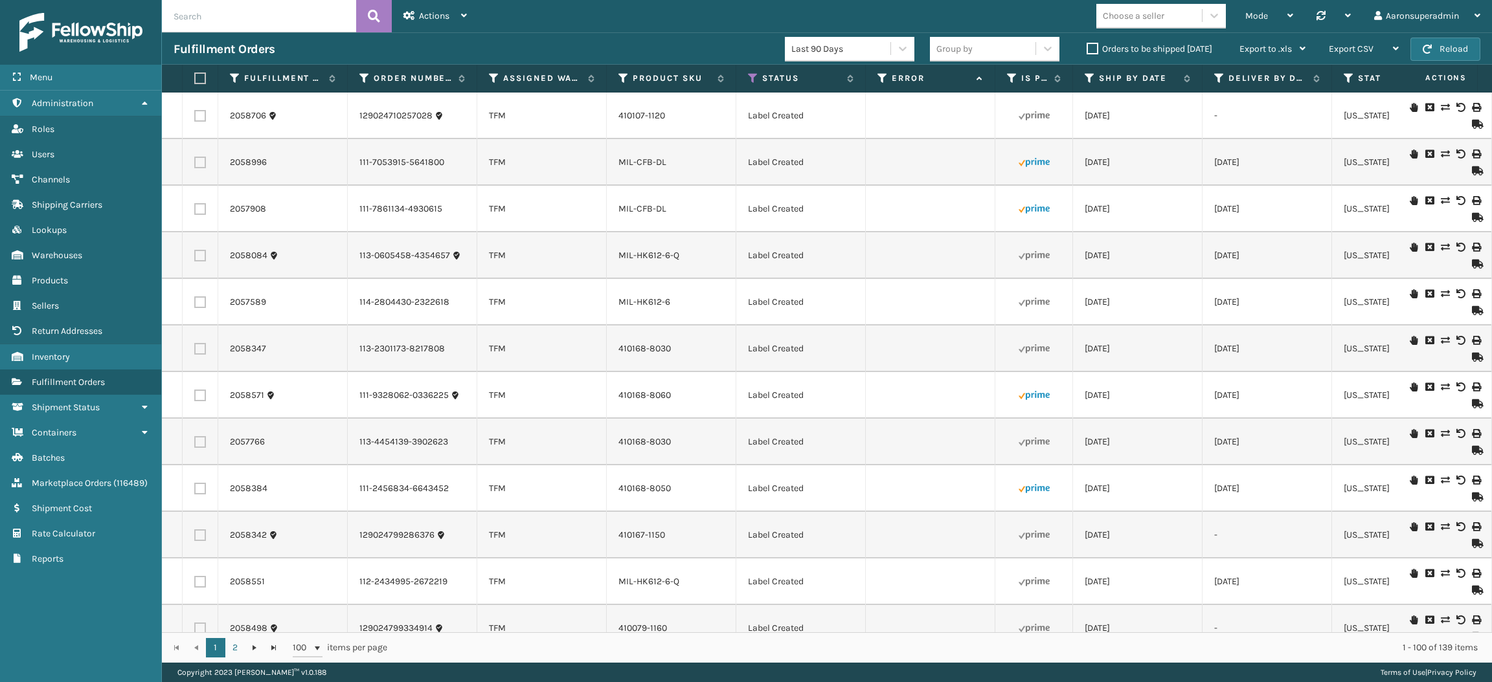
checkbox input "false"
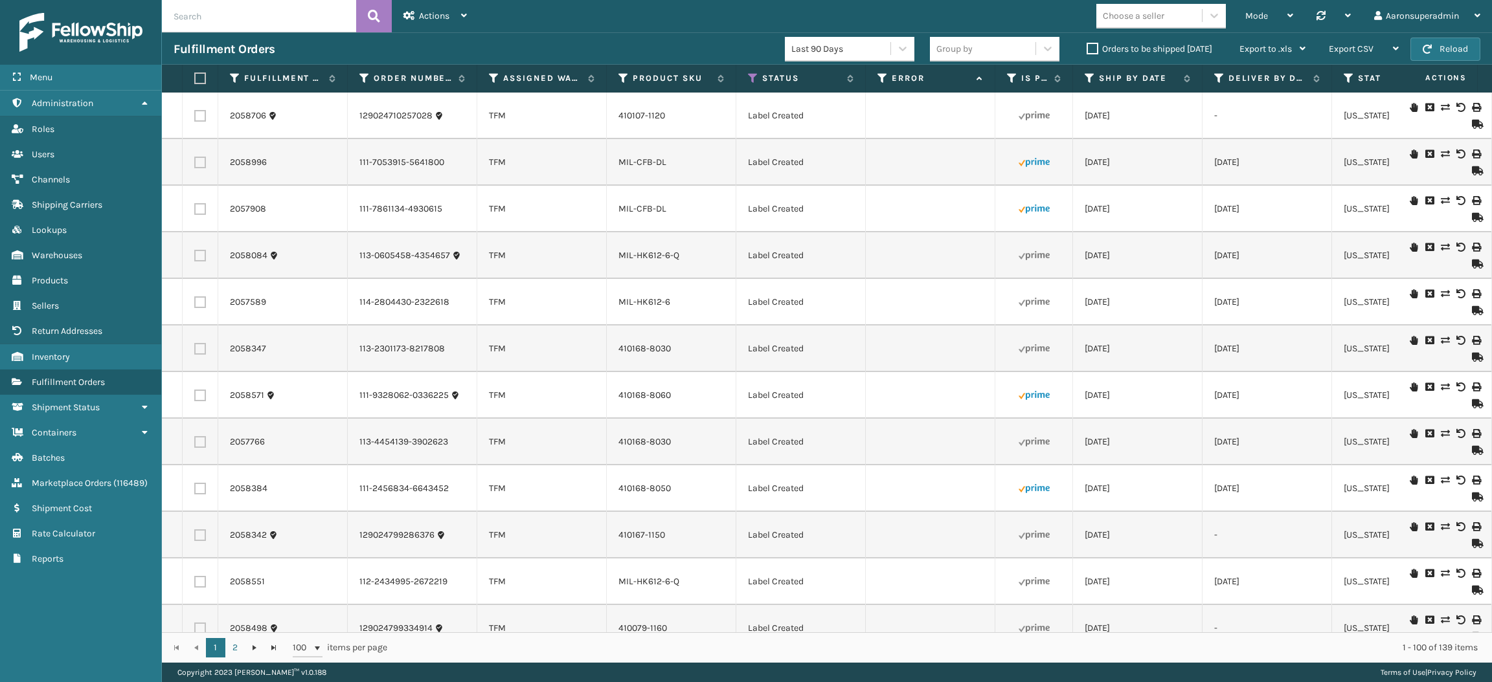
checkbox input "false"
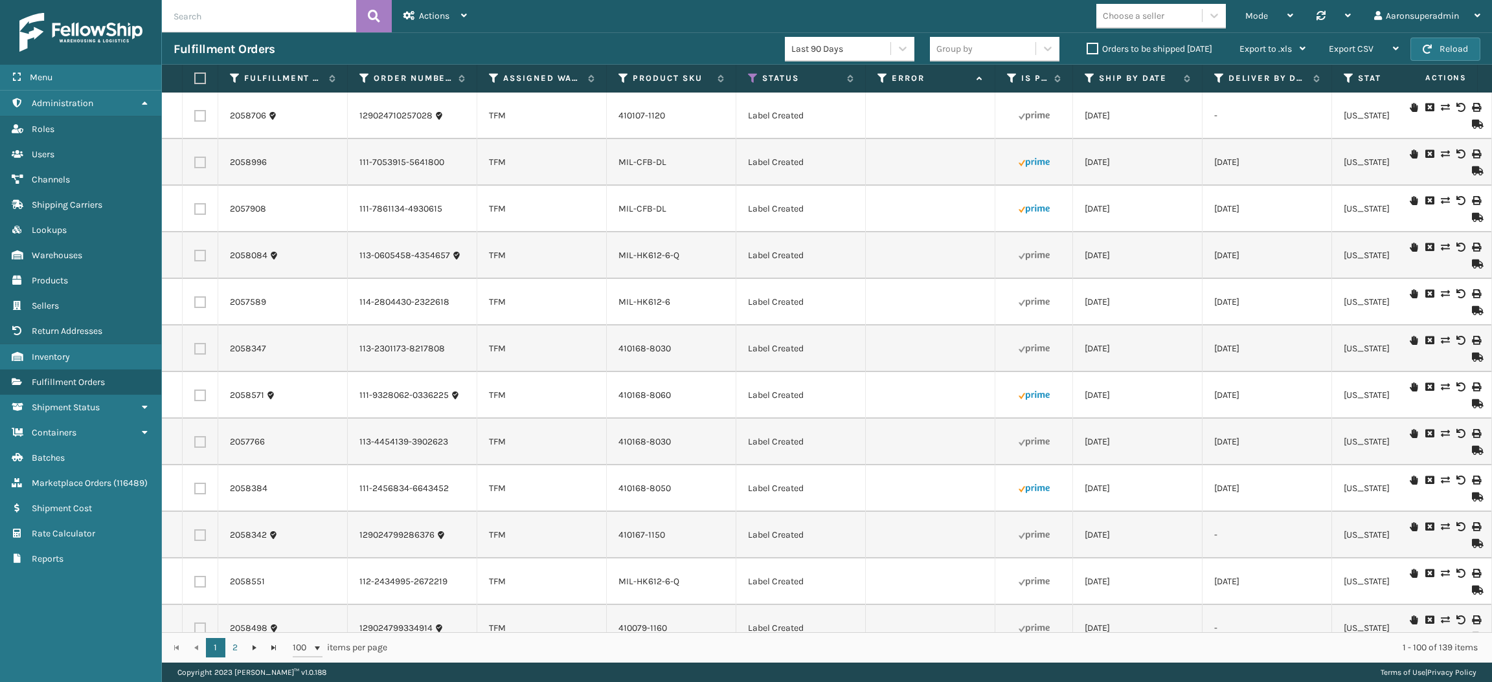
checkbox input "false"
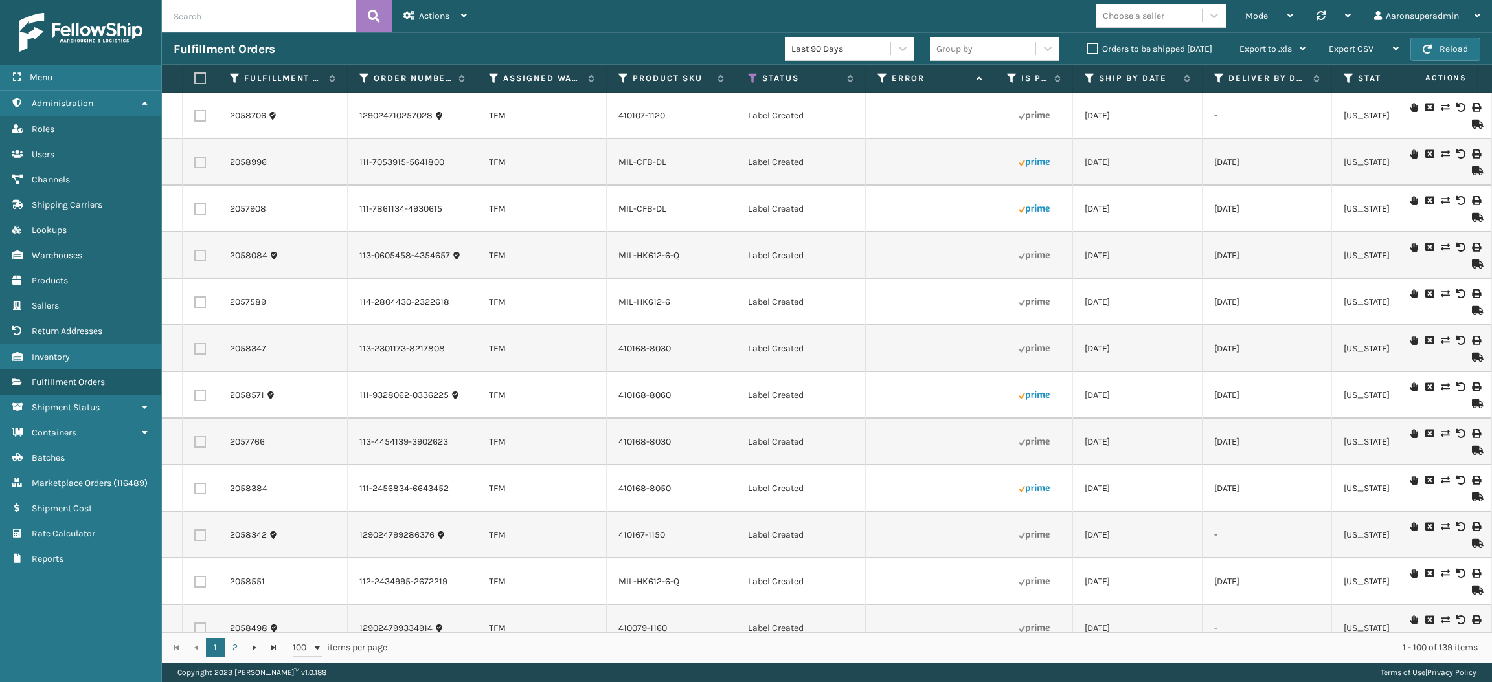
checkbox input "false"
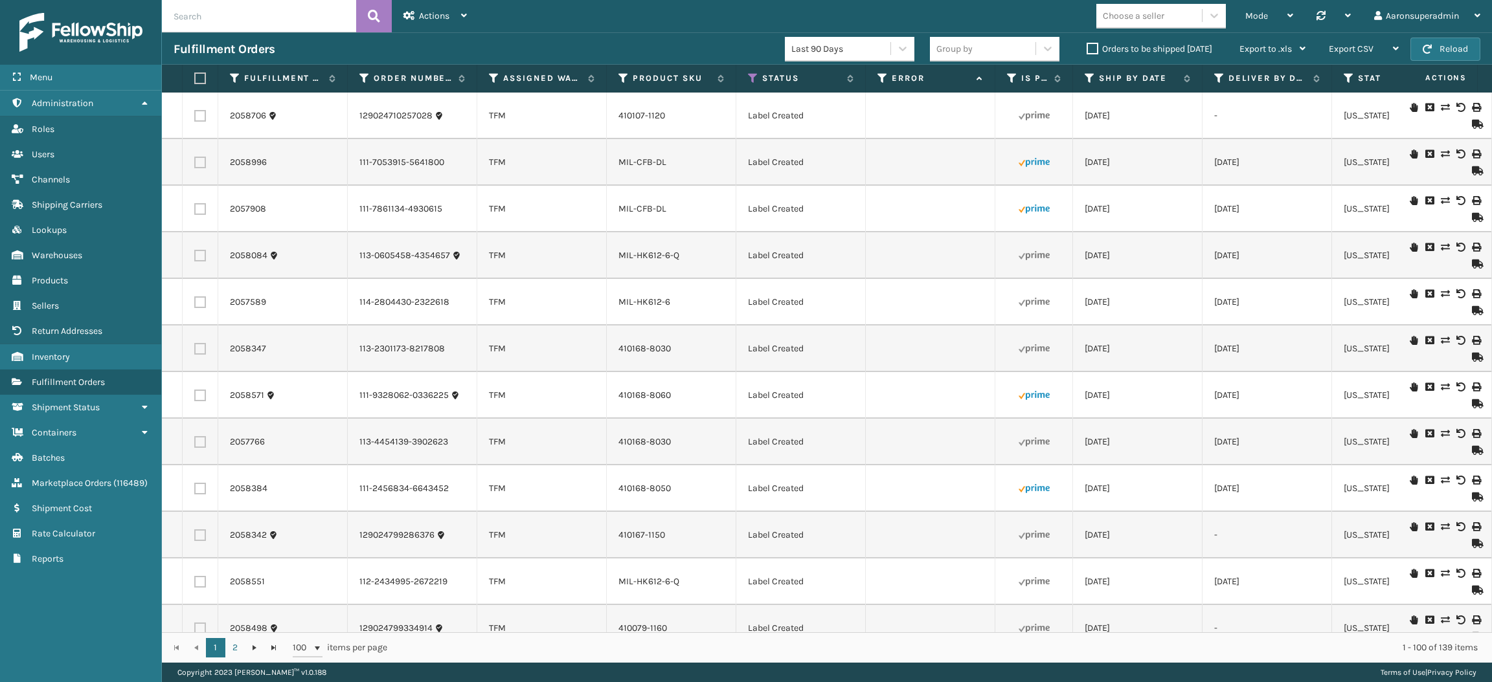
checkbox input "false"
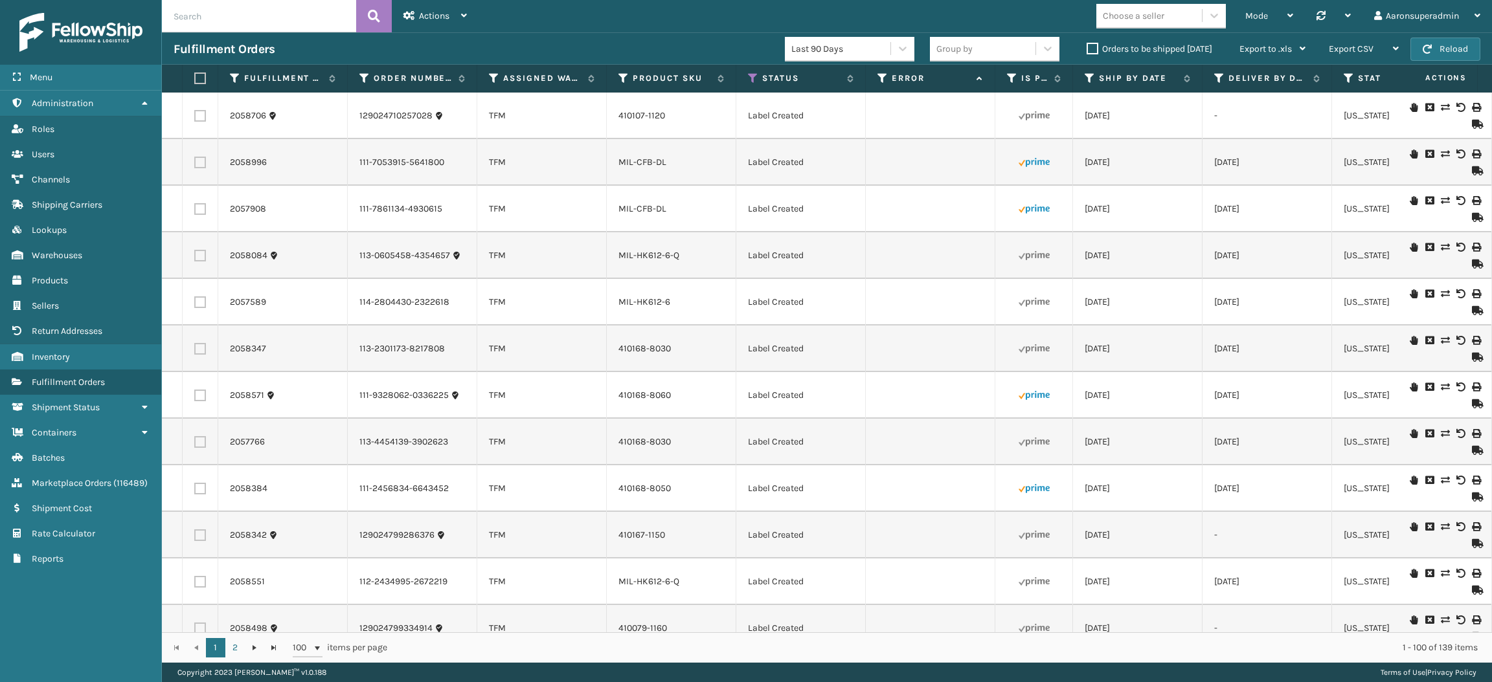
checkbox input "false"
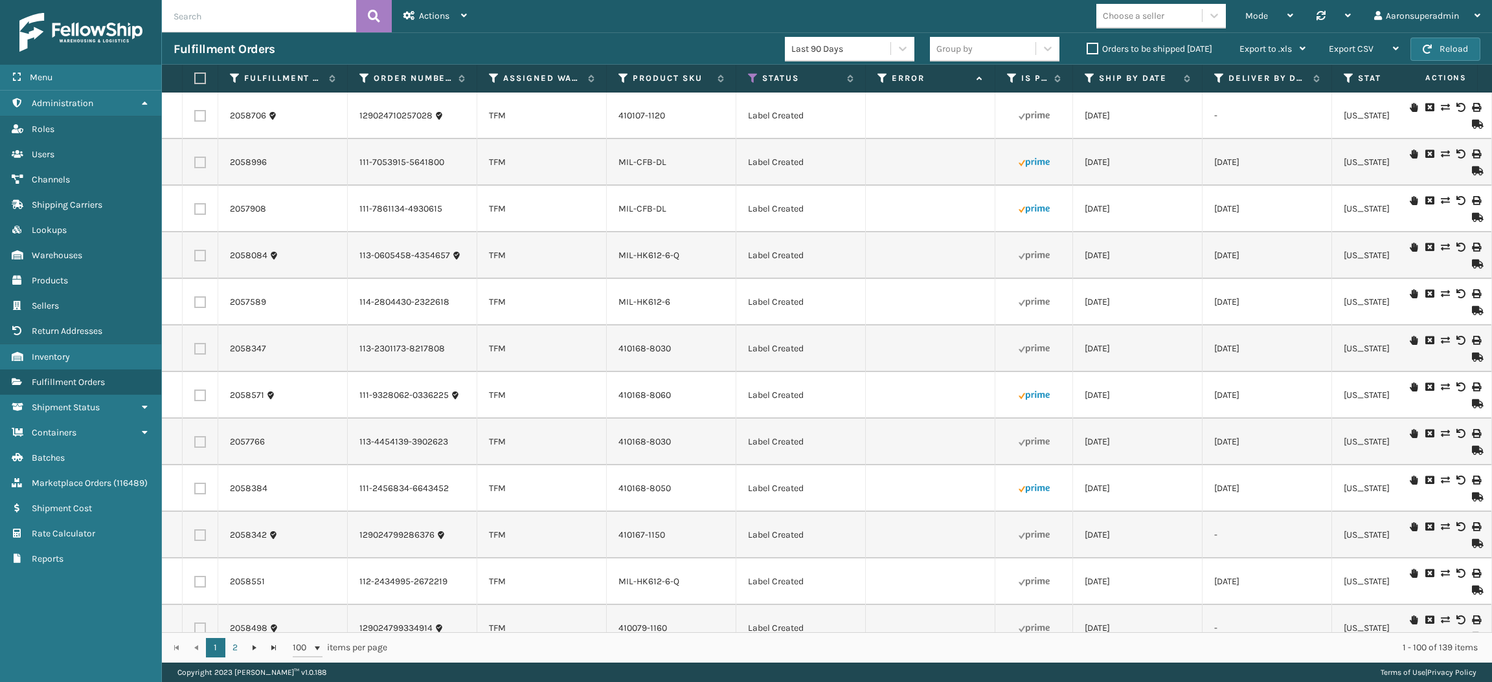
checkbox input "false"
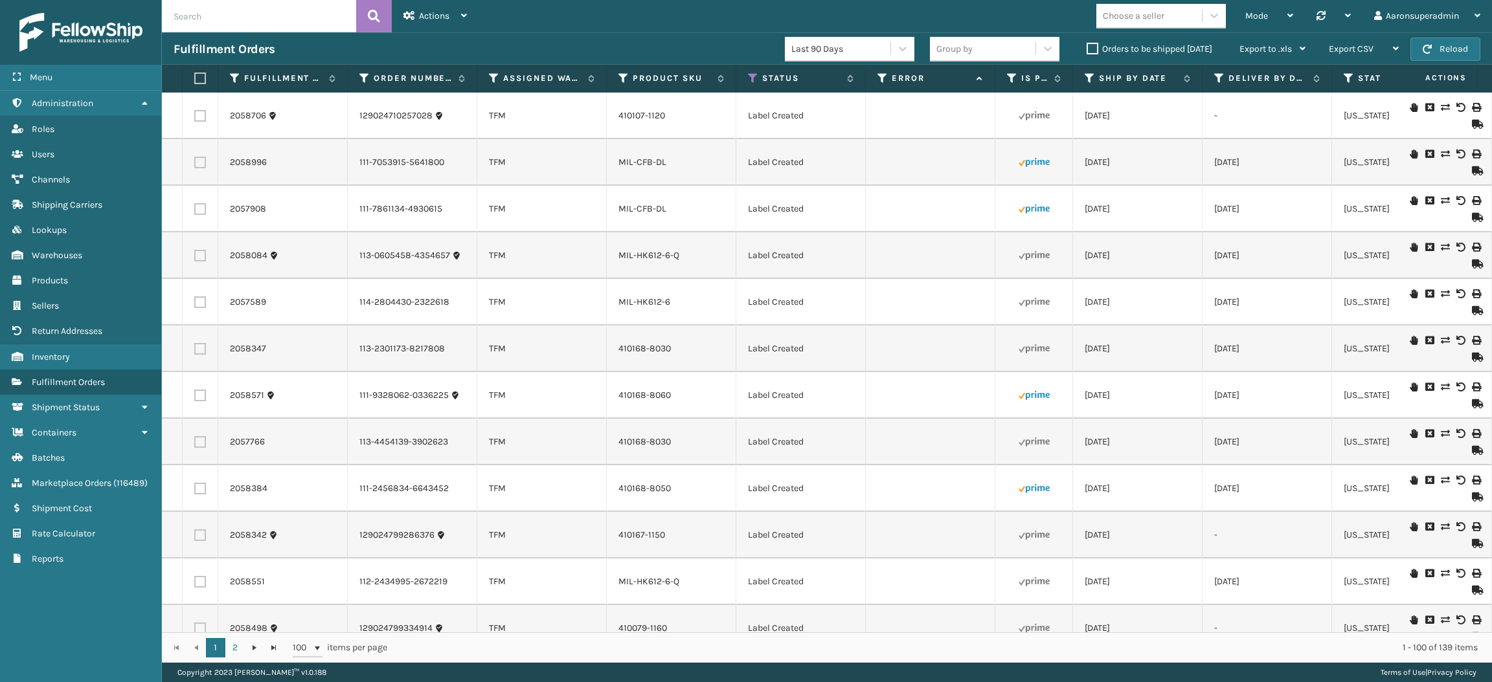
checkbox input "false"
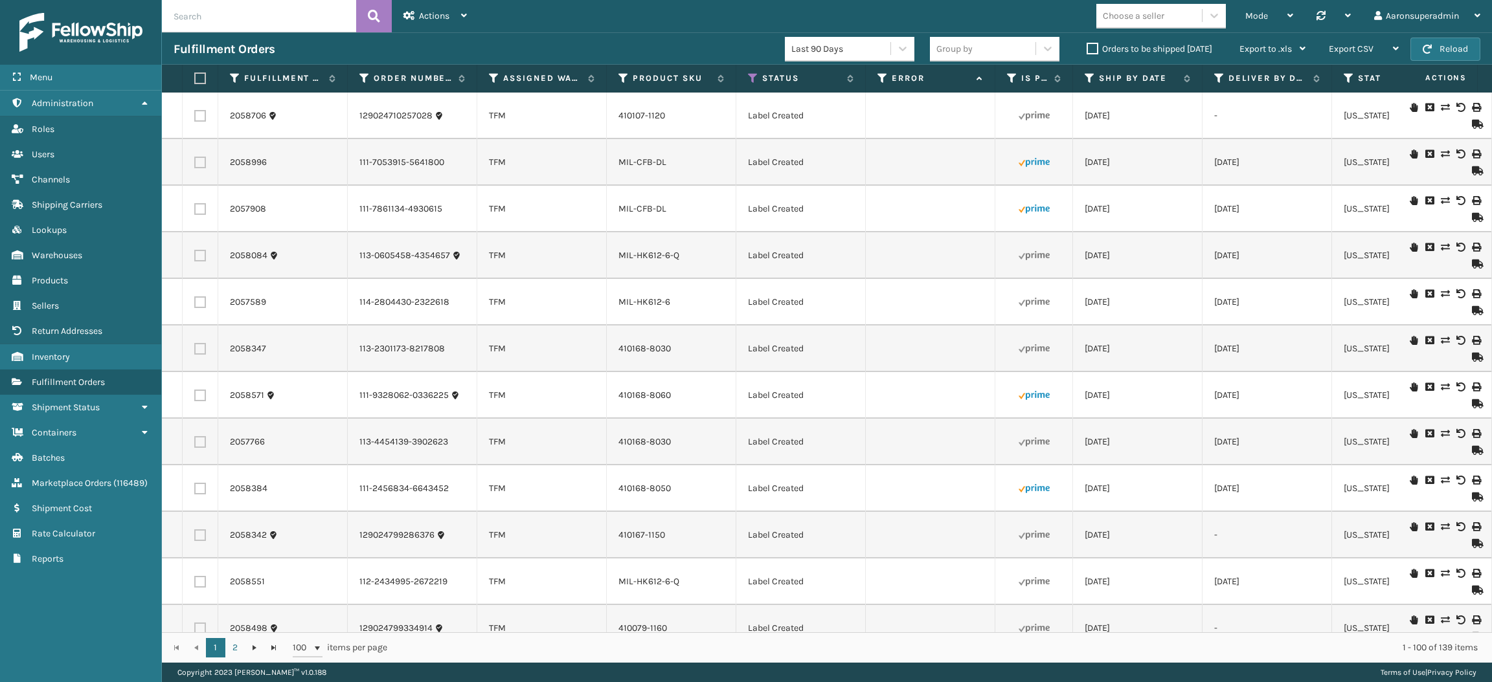
checkbox input "false"
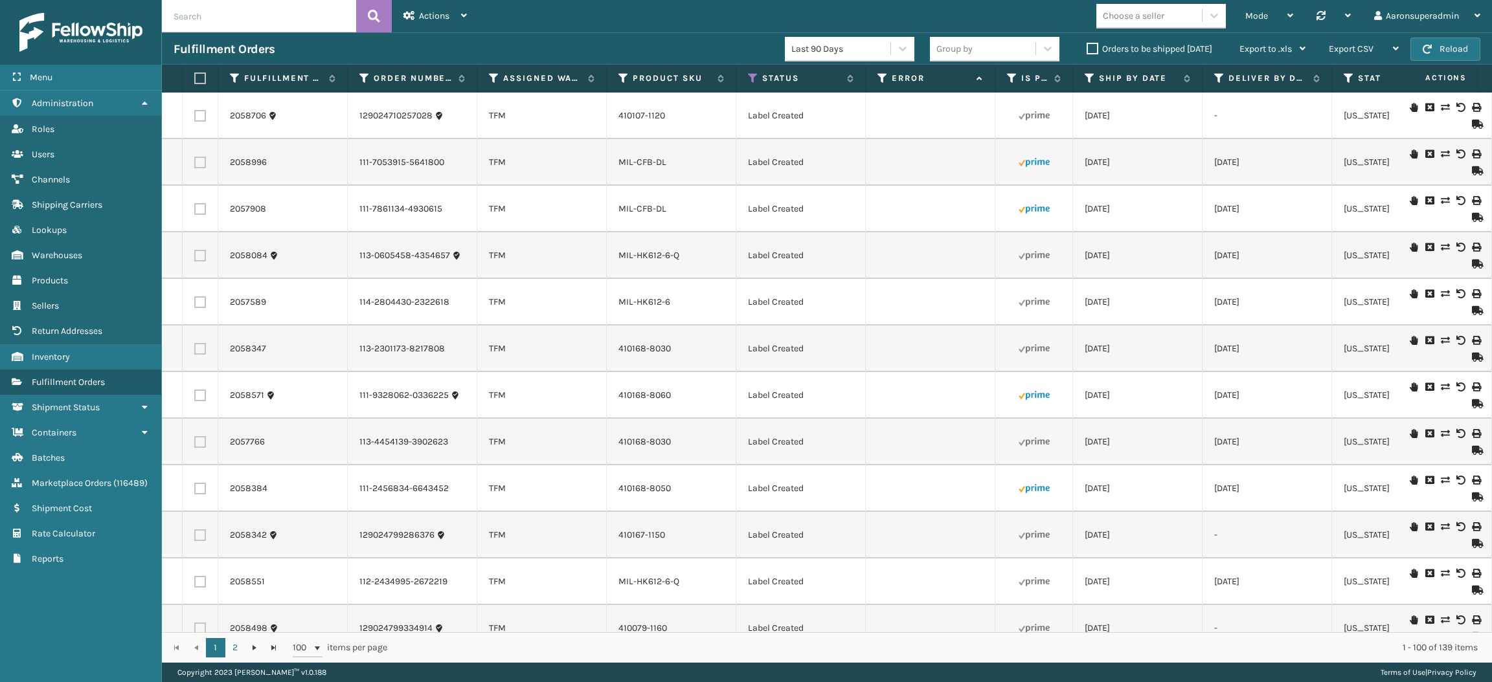
checkbox input "false"
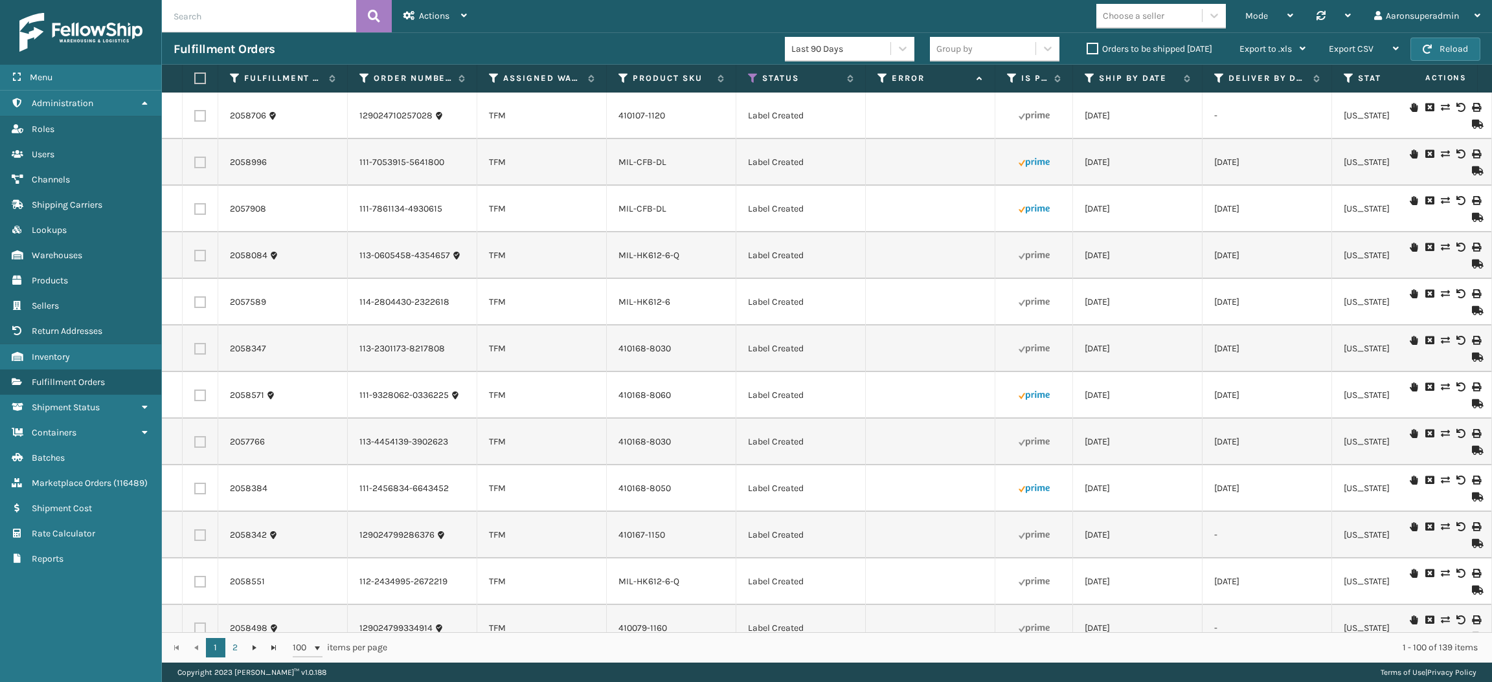
checkbox input "false"
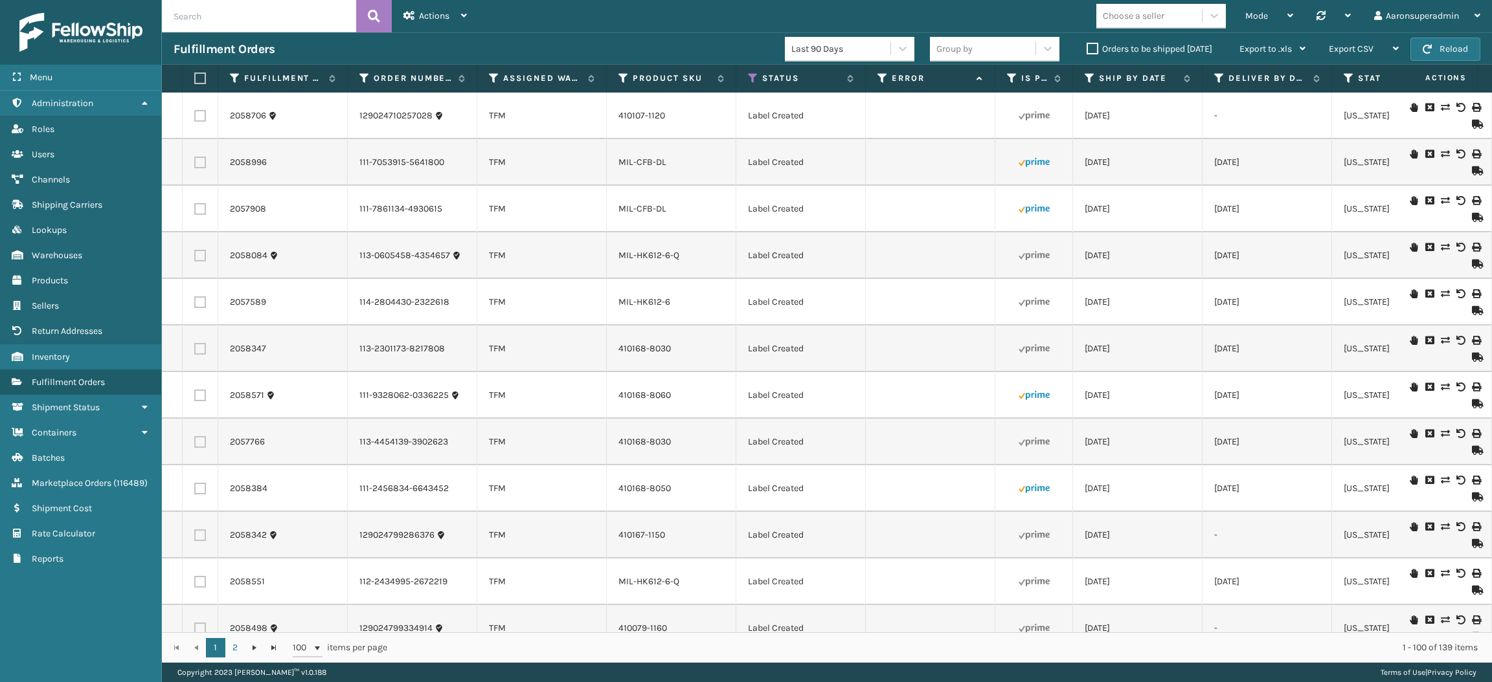
checkbox input "false"
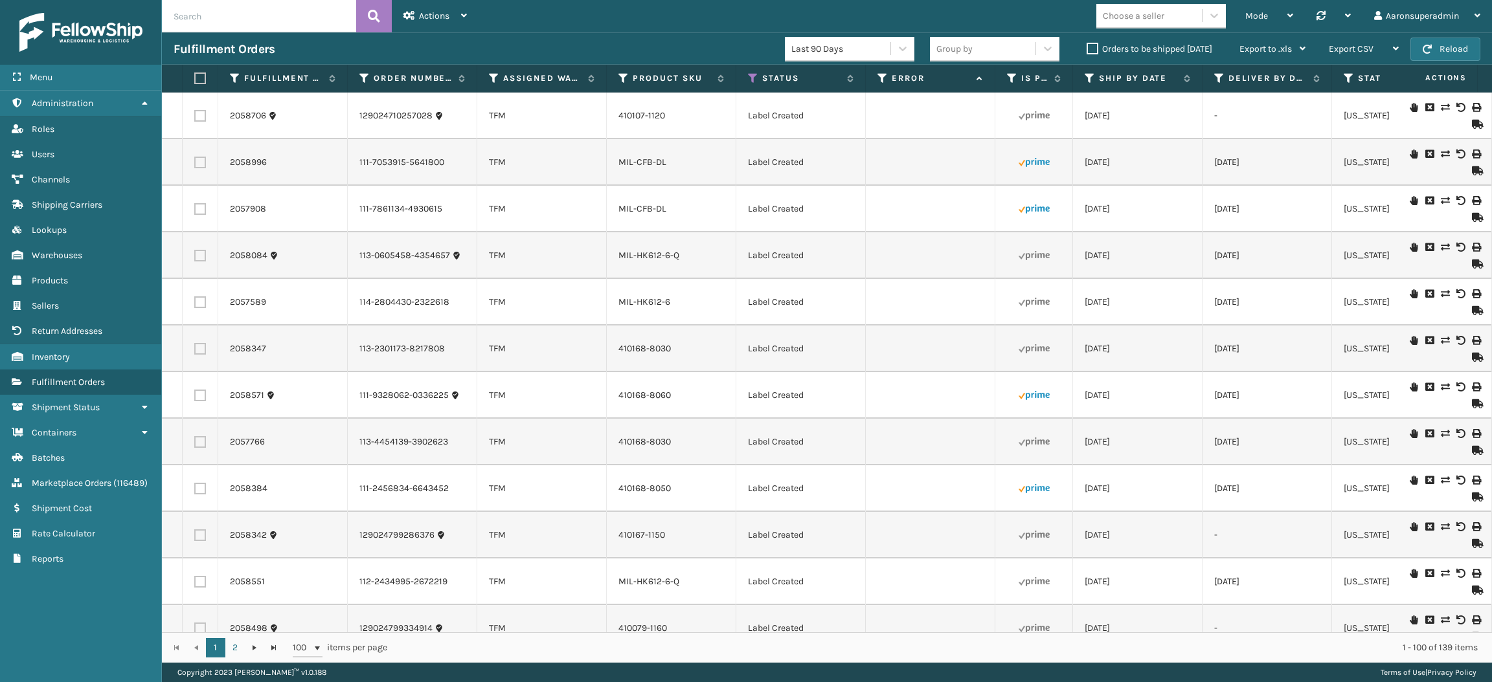
checkbox input "false"
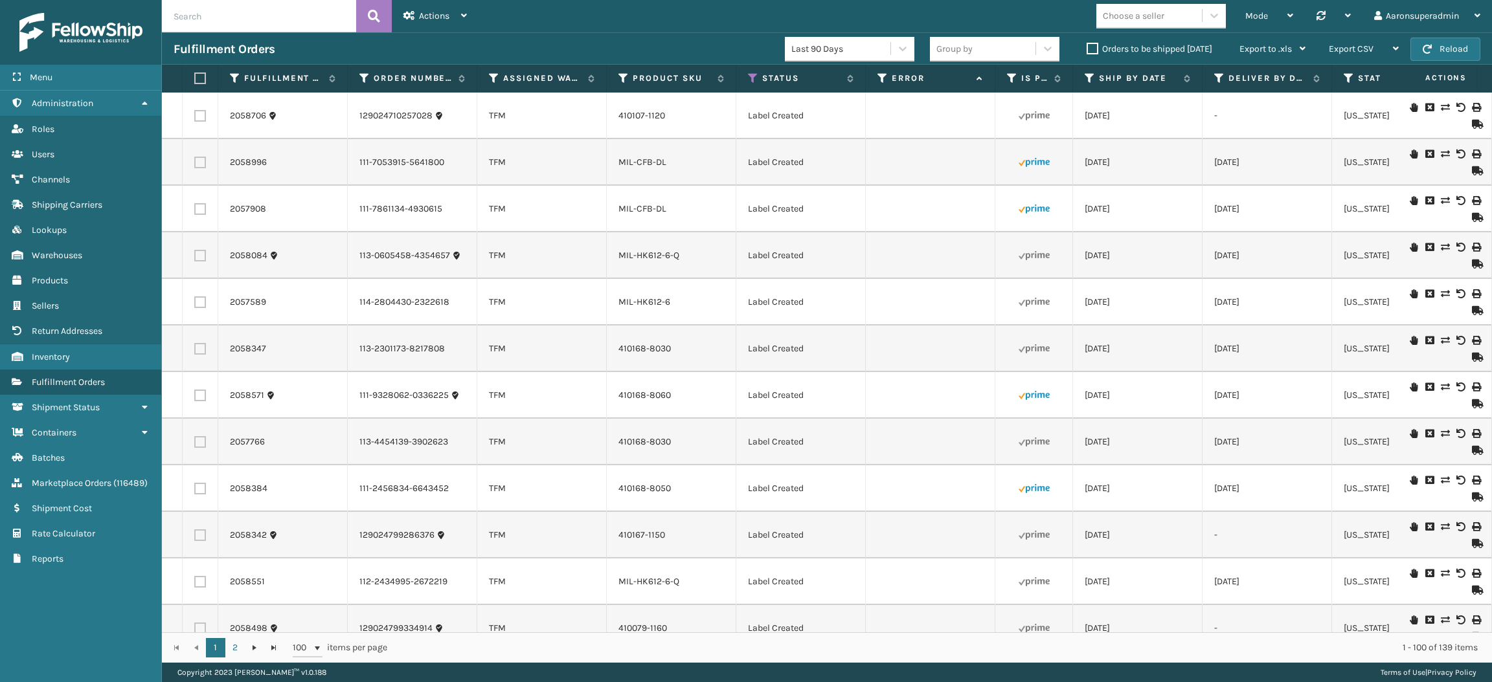
checkbox input "false"
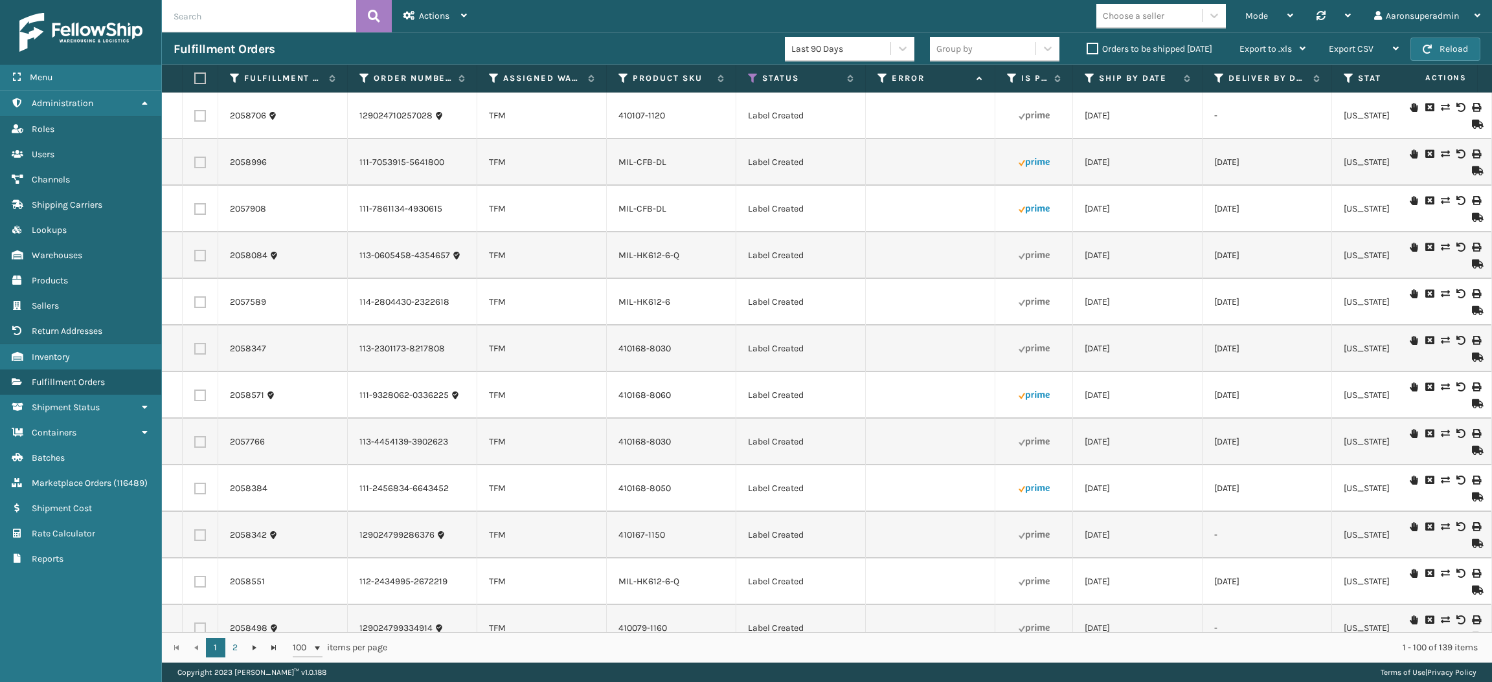
checkbox input "false"
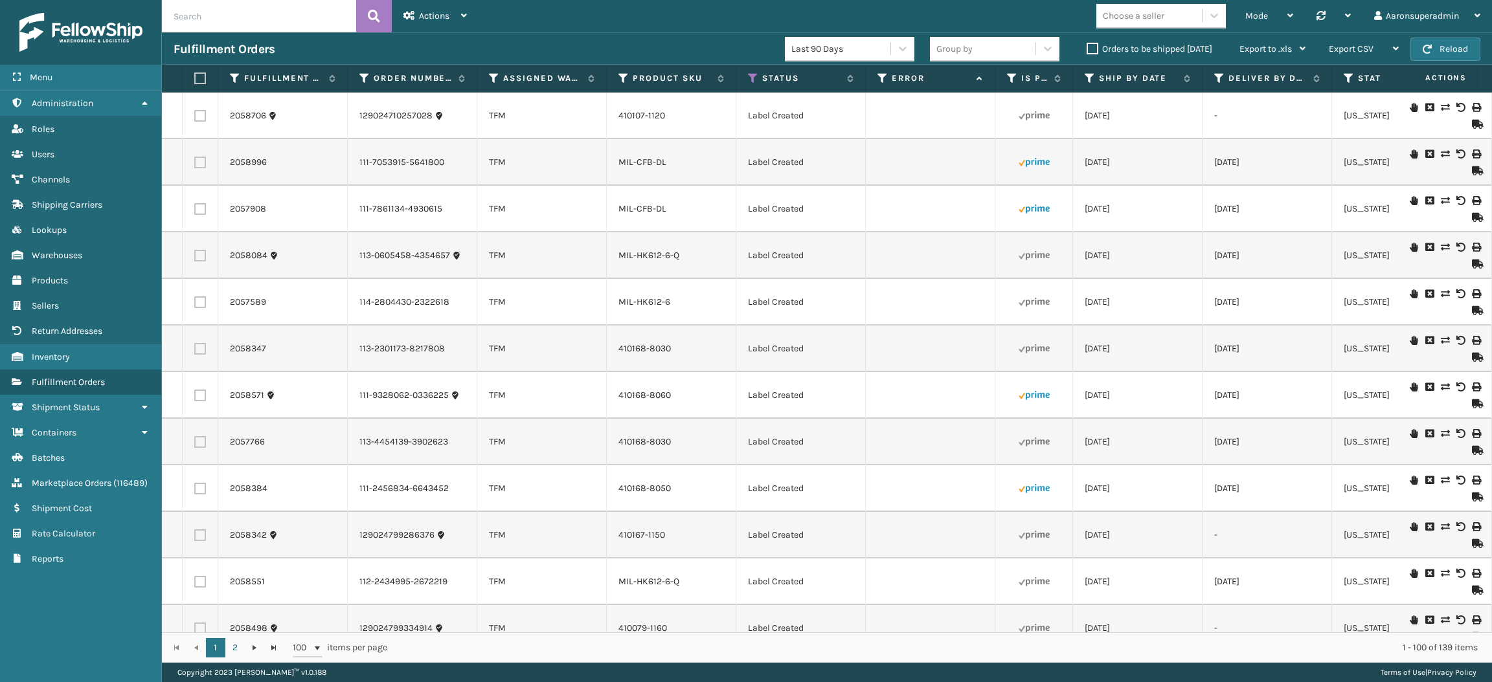
checkbox input "false"
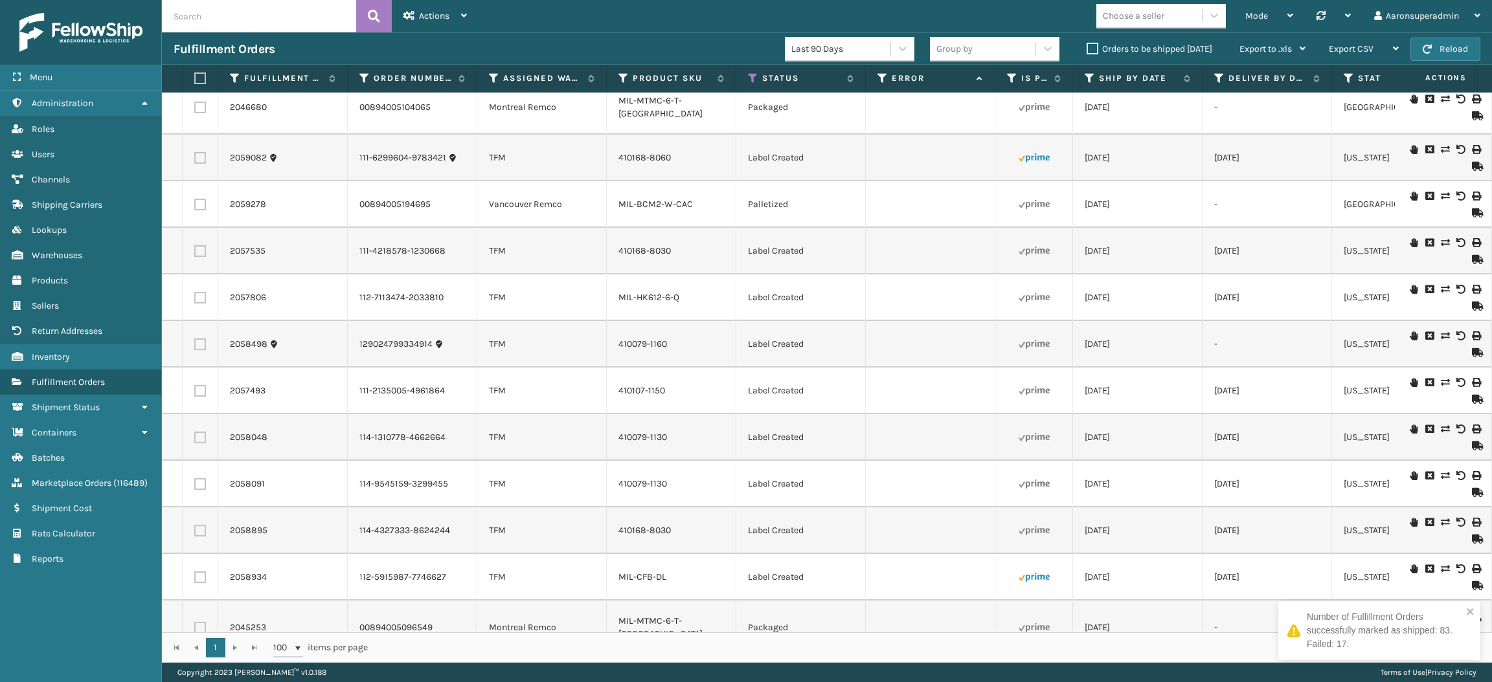
scroll to position [2100, 0]
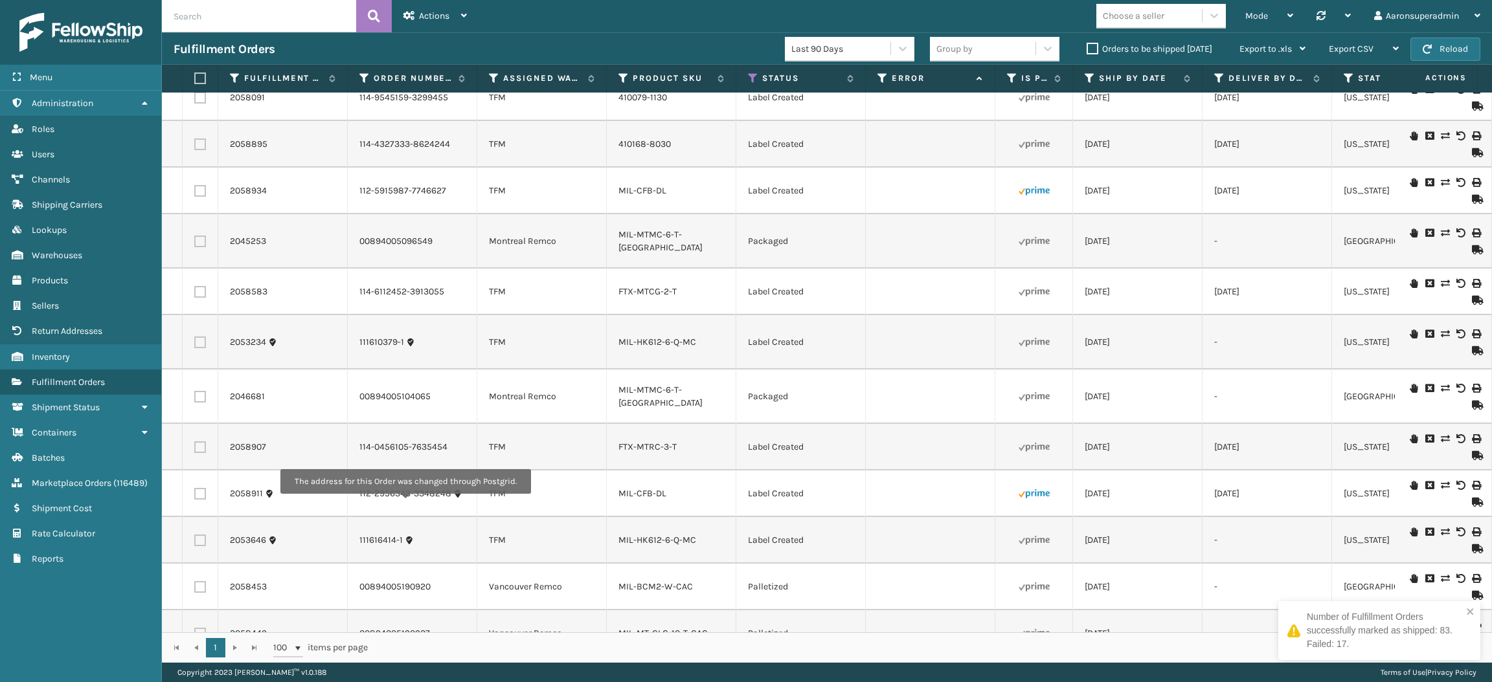
click at [200, 78] on label at bounding box center [198, 79] width 8 height 12
click at [195, 78] on input "checkbox" at bounding box center [194, 78] width 1 height 8
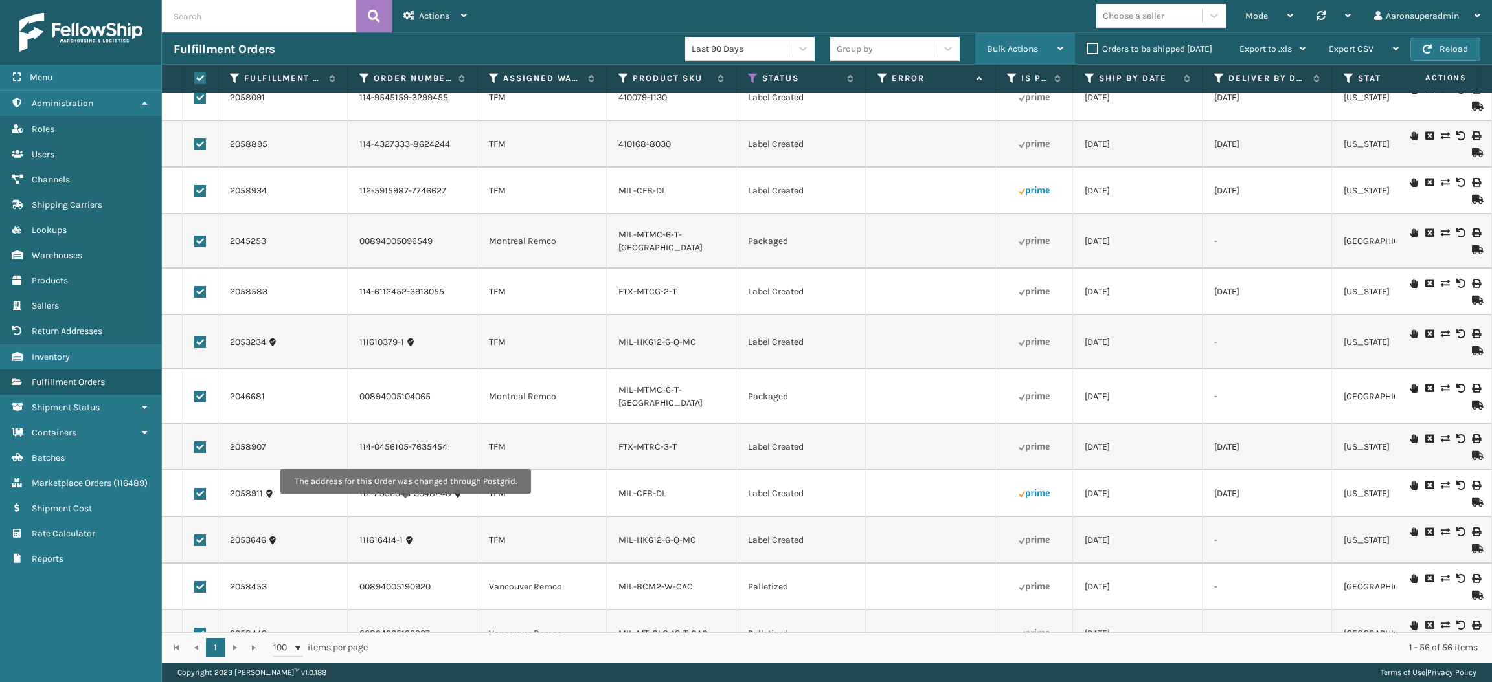
click at [994, 48] on span "Bulk Actions" at bounding box center [1012, 48] width 51 height 11
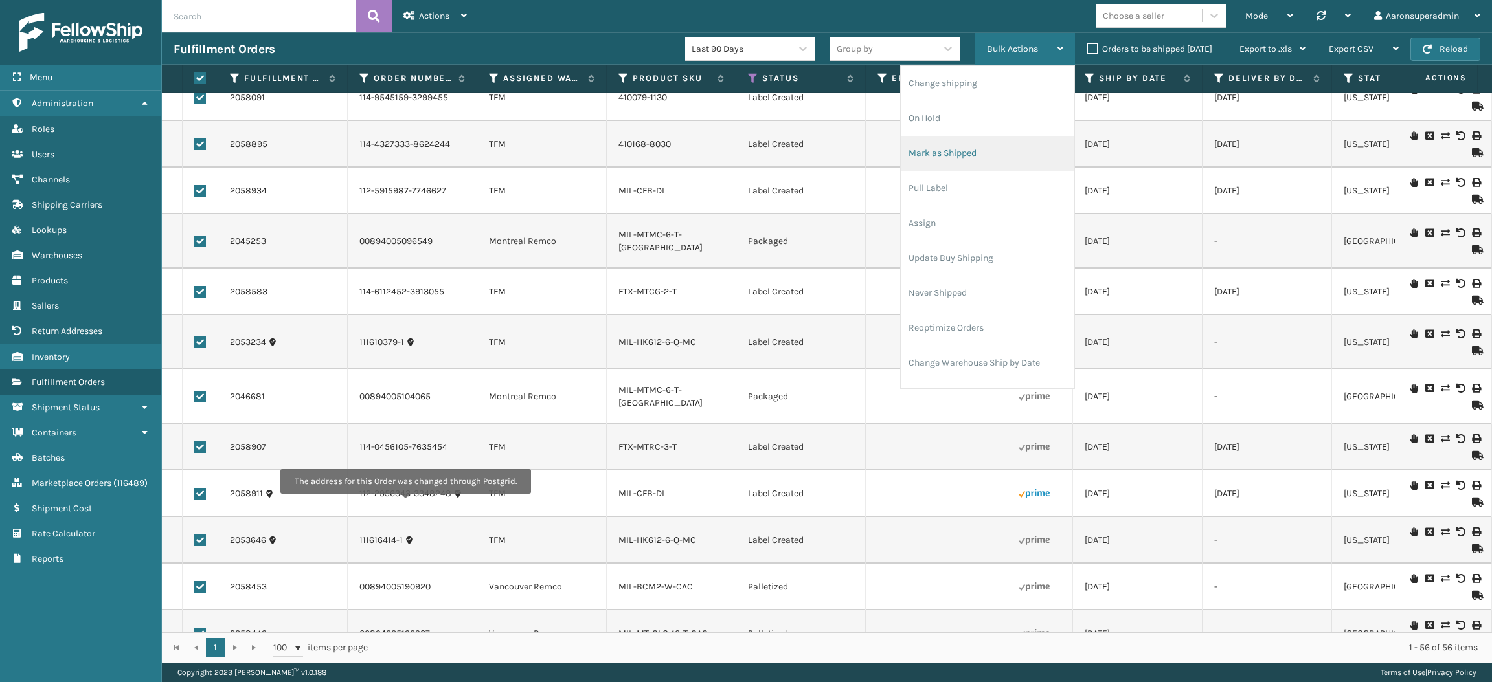
click at [974, 148] on li "Mark as Shipped" at bounding box center [988, 153] width 174 height 35
